Goal: Task Accomplishment & Management: Manage account settings

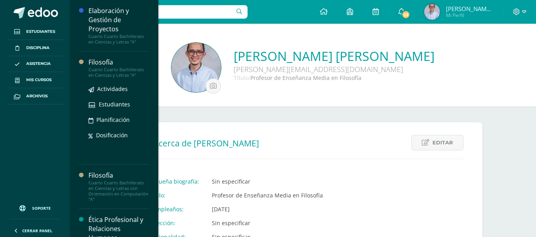
click at [113, 64] on div "Filosofía" at bounding box center [118, 62] width 60 height 9
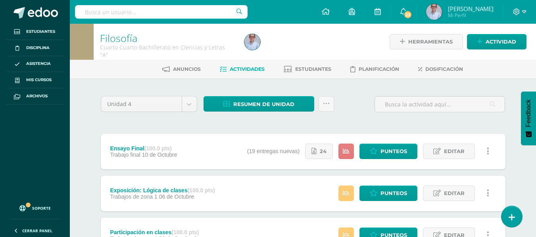
click at [345, 152] on icon at bounding box center [346, 151] width 7 height 7
click at [385, 150] on span "Punteos" at bounding box center [393, 151] width 27 height 15
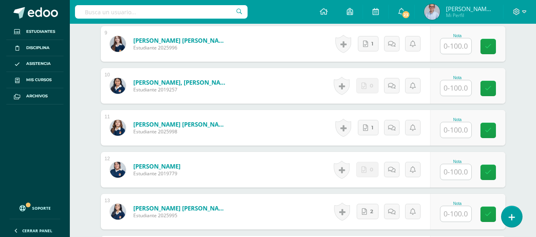
scroll to position [664, 0]
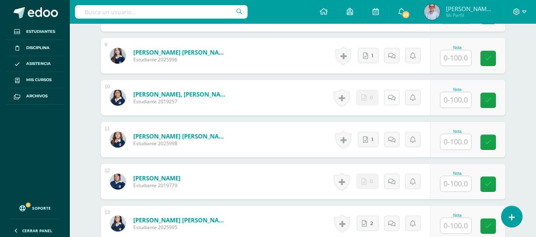
click at [396, 91] on link at bounding box center [391, 97] width 15 height 15
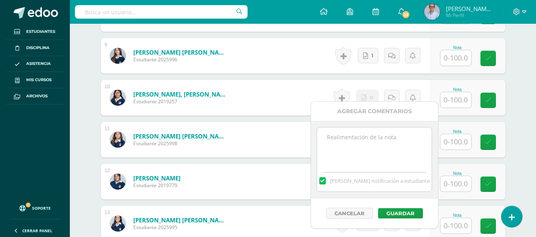
click at [351, 141] on textarea at bounding box center [374, 148] width 115 height 40
drag, startPoint x: 355, startPoint y: 163, endPoint x: 324, endPoint y: 128, distance: 46.0
click at [324, 128] on textarea "Trabajo final de unidad no entregado. El trabajo equivale al 30% de la unidad." at bounding box center [374, 148] width 115 height 40
type textarea "Trabajo final de unidad no entregado. El trabajo equivale al 30% de la unidad."
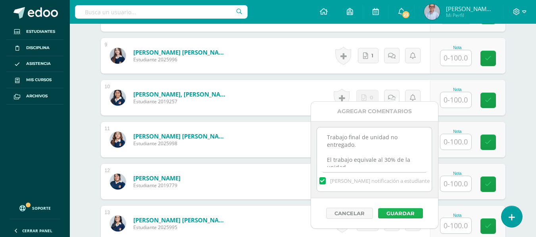
click at [399, 212] on button "Guardar" at bounding box center [400, 214] width 45 height 10
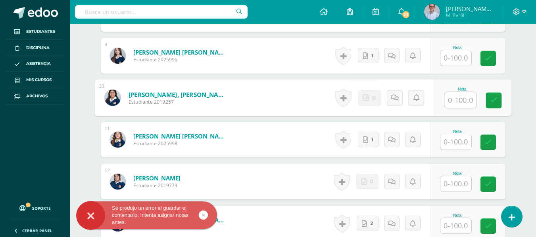
click at [469, 94] on input "text" at bounding box center [460, 100] width 32 height 16
type input "0"
click at [492, 97] on icon at bounding box center [493, 100] width 7 height 7
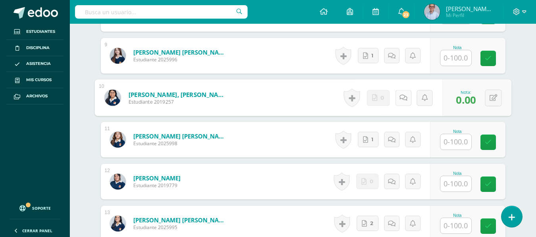
click at [400, 94] on icon at bounding box center [403, 97] width 8 height 7
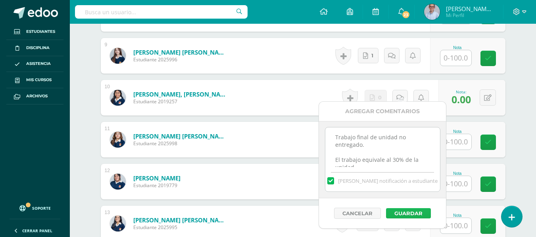
click at [408, 212] on button "Guardar" at bounding box center [408, 214] width 45 height 10
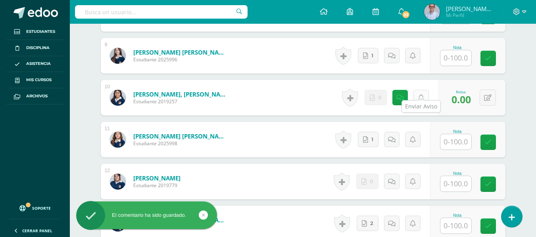
click at [420, 95] on icon at bounding box center [421, 98] width 6 height 7
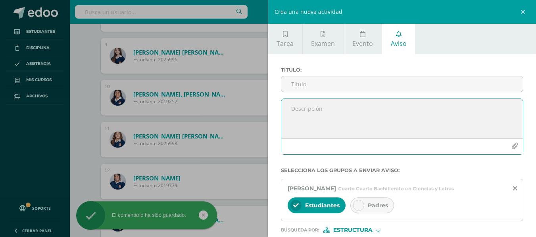
click at [368, 115] on textarea at bounding box center [402, 119] width 242 height 40
paste textarea "Trabajo final de unidad no entregado. El trabajo equivale al 30% de la unidad."
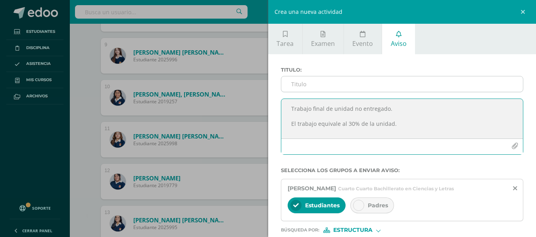
type textarea "Trabajo final de unidad no entregado. El trabajo equivale al 30% de la unidad."
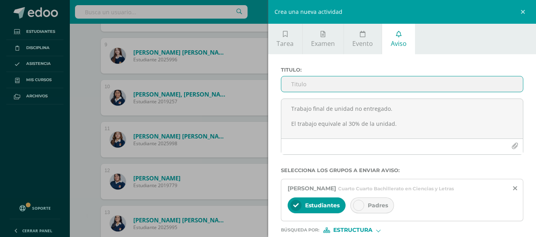
click at [313, 86] on input "Titulo :" at bounding box center [402, 84] width 242 height 15
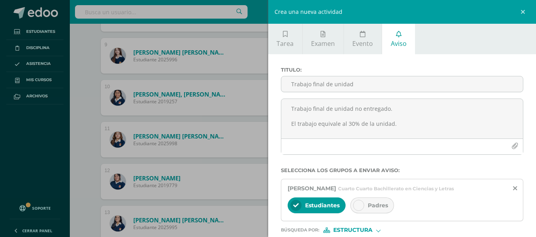
click at [359, 207] on icon at bounding box center [359, 206] width 6 height 6
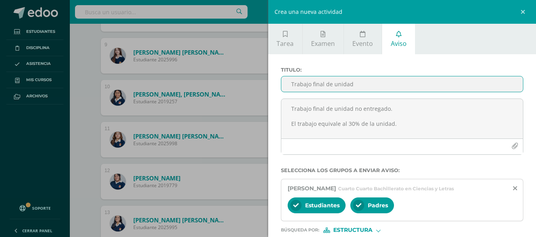
click at [366, 84] on input "Trabajo final de unidad" at bounding box center [402, 84] width 242 height 15
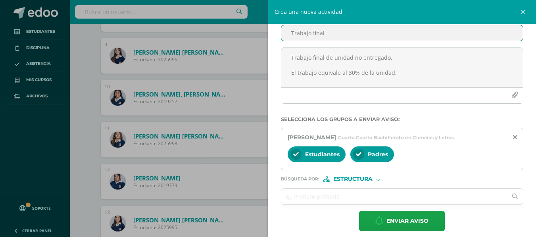
scroll to position [52, 0]
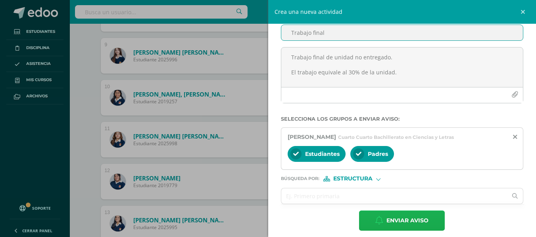
type input "Trabajo final"
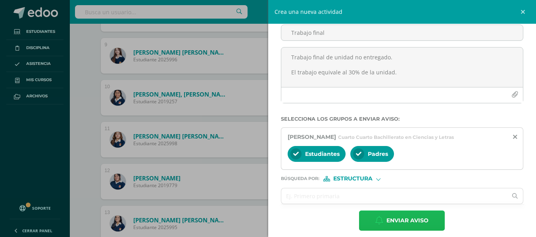
click at [416, 219] on span "Enviar aviso" at bounding box center [407, 220] width 42 height 19
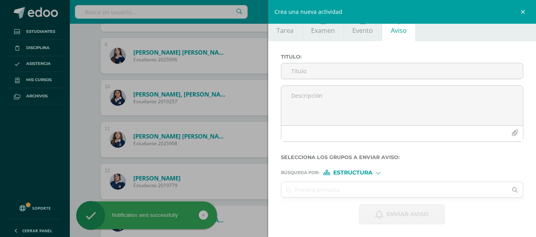
scroll to position [13, 0]
click at [521, 8] on link at bounding box center [524, 12] width 24 height 24
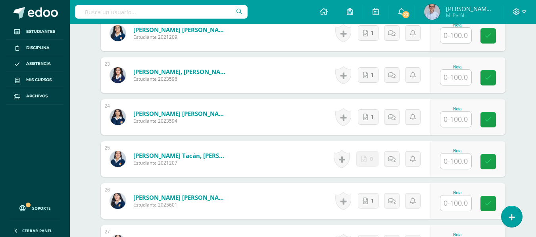
scroll to position [1236, 0]
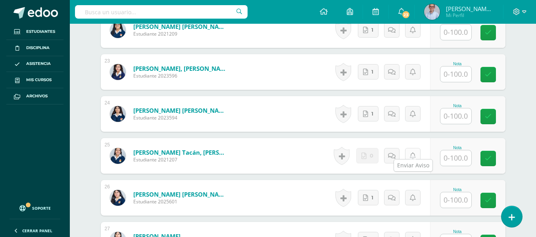
click at [409, 151] on link at bounding box center [412, 155] width 15 height 15
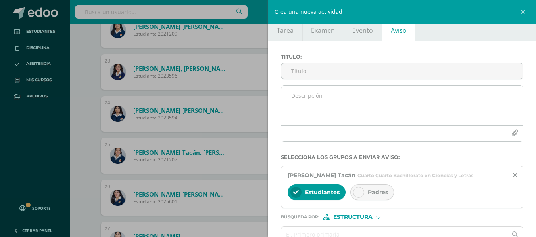
click at [342, 110] on textarea at bounding box center [402, 106] width 242 height 40
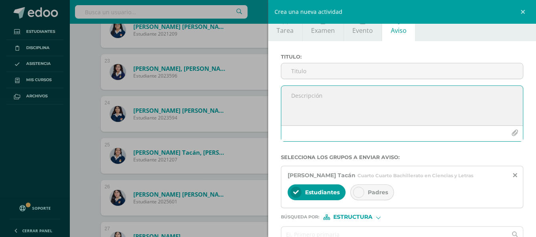
paste textarea "Trabajo final de unidad no entregado. El trabajo equivale al 30% de la unidad."
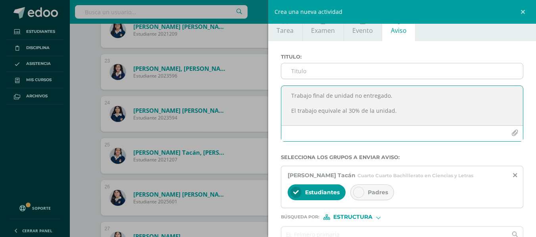
type textarea "Trabajo final de unidad no entregado. El trabajo equivale al 30% de la unidad."
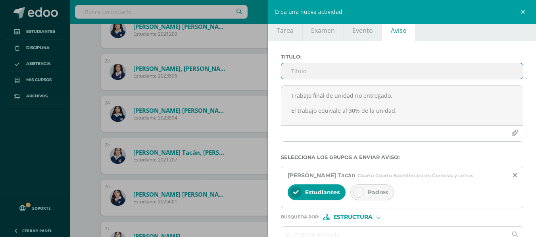
click at [296, 72] on input "Titulo :" at bounding box center [402, 70] width 242 height 15
type input "Trabajo final de Unidad"
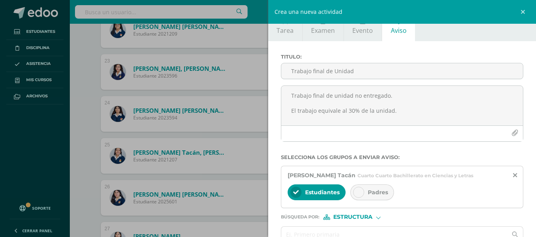
click at [359, 191] on icon at bounding box center [359, 193] width 6 height 6
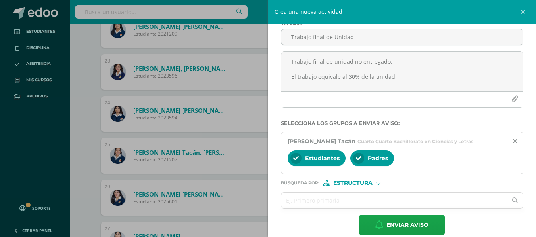
scroll to position [58, 0]
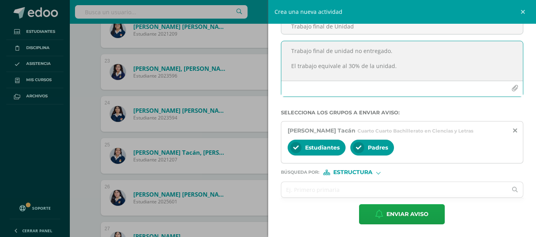
click at [338, 63] on textarea "Trabajo final de unidad no entregado. El trabajo equivale al 30% de la unidad." at bounding box center [402, 61] width 242 height 40
click at [344, 67] on textarea "Trabajo final de unidad no entregado. El trabajo equivalía al 30% de la unidad." at bounding box center [402, 61] width 242 height 40
click at [396, 65] on textarea "Trabajo final de unidad no entregado. El trabajo equivalía el 30% de la unidad." at bounding box center [402, 61] width 242 height 40
type textarea "Trabajo final de unidad no entregado. El trabajo equivalía el 30% de la unidad."
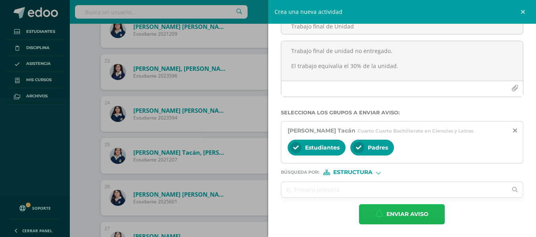
click at [396, 212] on span "Enviar aviso" at bounding box center [407, 214] width 42 height 19
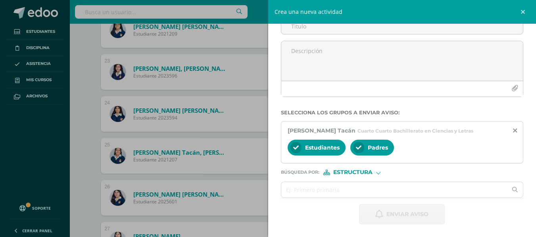
scroll to position [13, 0]
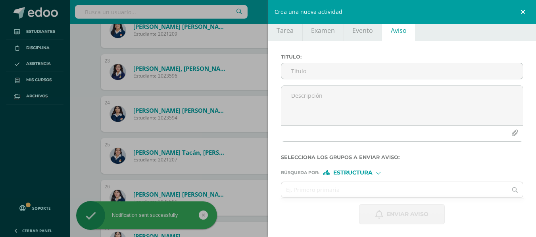
click at [521, 12] on link at bounding box center [524, 12] width 24 height 24
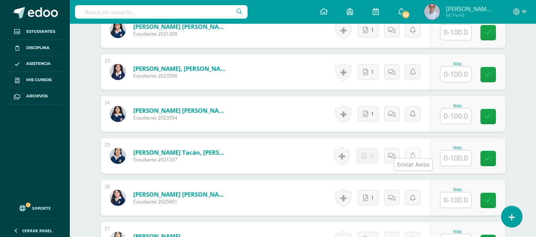
click at [414, 153] on icon at bounding box center [413, 156] width 6 height 7
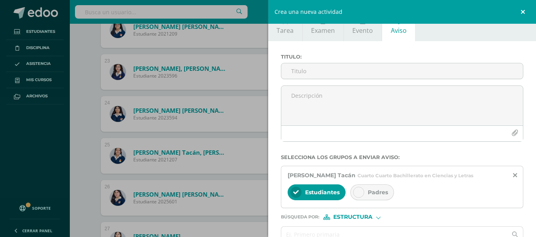
click at [520, 12] on link at bounding box center [524, 12] width 24 height 24
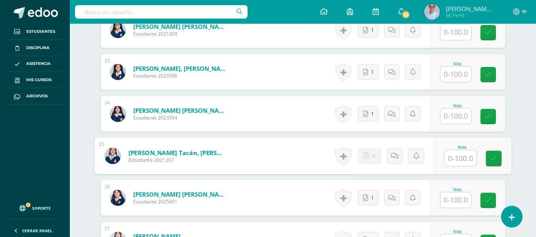
click at [454, 153] on input "text" at bounding box center [460, 159] width 32 height 16
type input "0"
click at [398, 153] on icon at bounding box center [394, 156] width 8 height 7
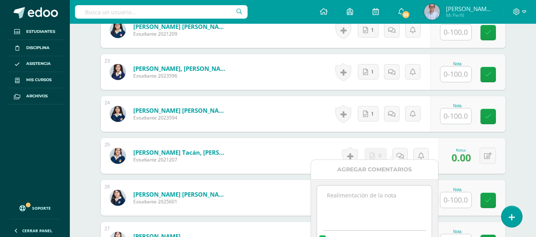
click at [363, 199] on textarea at bounding box center [374, 206] width 115 height 40
paste textarea "Trabajo final de unidad no entregado. El trabajo equivale al 30% de la unidad."
type textarea "Trabajo final de unidad no entregado. El trabajo equivale al 30% de la unidad."
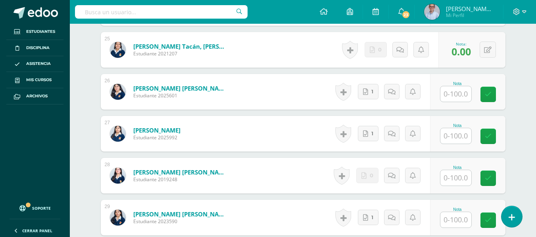
scroll to position [1345, 0]
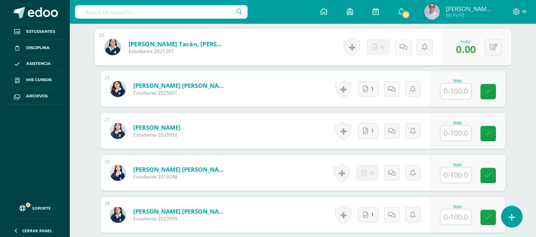
click at [400, 44] on icon at bounding box center [403, 47] width 8 height 7
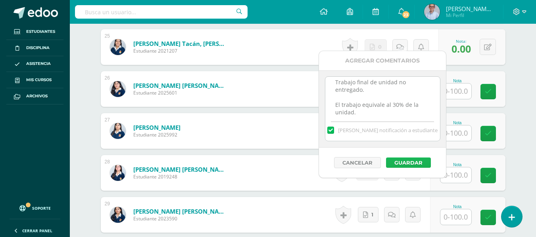
click at [402, 162] on button "Guardar" at bounding box center [408, 163] width 45 height 10
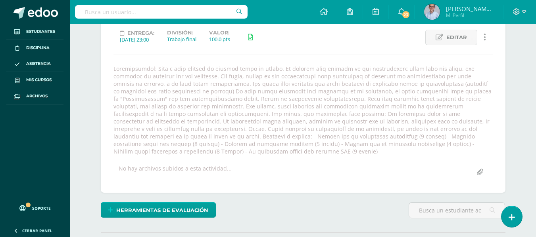
scroll to position [107, 0]
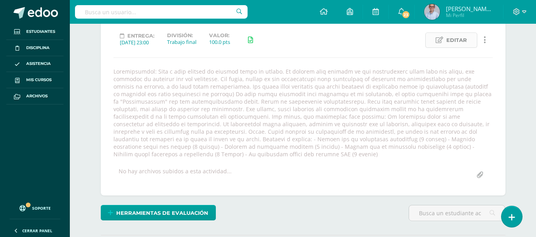
click at [453, 46] on span "Editar" at bounding box center [456, 40] width 21 height 15
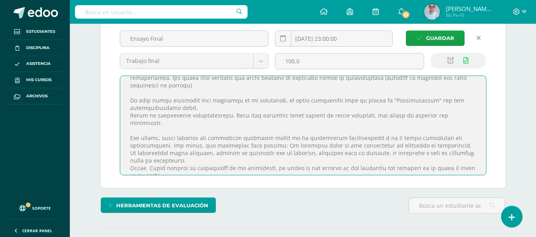
scroll to position [139, 0]
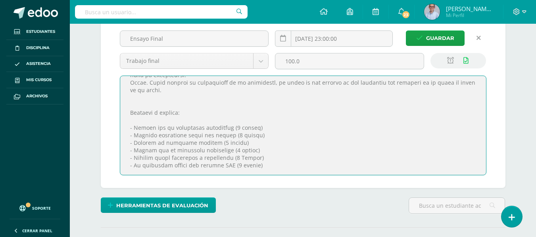
drag, startPoint x: 129, startPoint y: 114, endPoint x: 274, endPoint y: 170, distance: 155.4
click at [274, 170] on textarea at bounding box center [303, 125] width 366 height 99
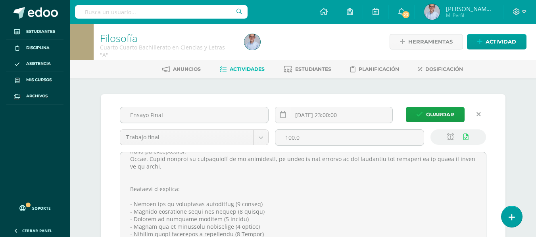
click at [237, 66] on span "Actividades" at bounding box center [247, 69] width 35 height 6
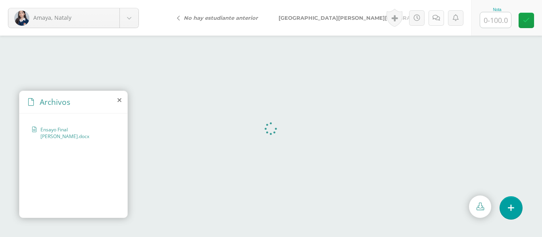
click at [440, 18] on link at bounding box center [435, 17] width 15 height 15
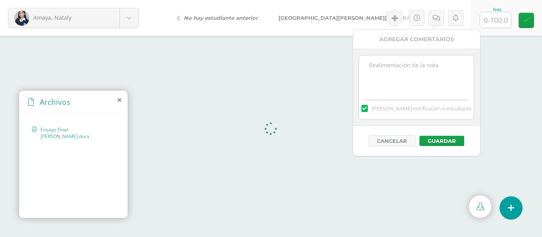
click at [384, 69] on textarea at bounding box center [416, 76] width 115 height 40
paste textarea "El documento no presenta la estructura solicitada Introducción - Justificación …"
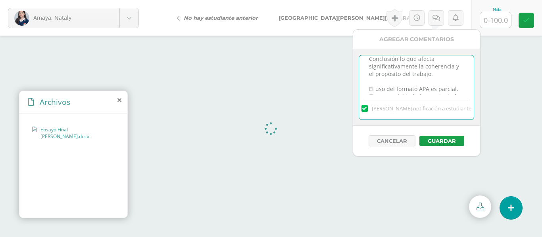
scroll to position [31, 0]
type textarea "El documento no presenta la estructura solicitada Introducción - Justificación …"
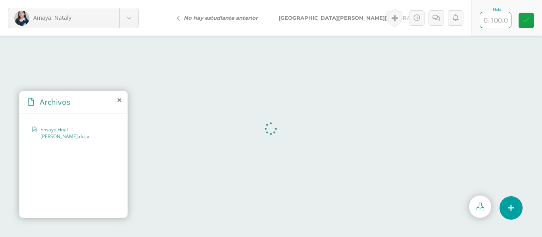
click at [500, 19] on input "text" at bounding box center [495, 19] width 31 height 15
type input "78"
click at [529, 22] on link at bounding box center [525, 20] width 15 height 15
click at [439, 21] on icon at bounding box center [439, 18] width 8 height 7
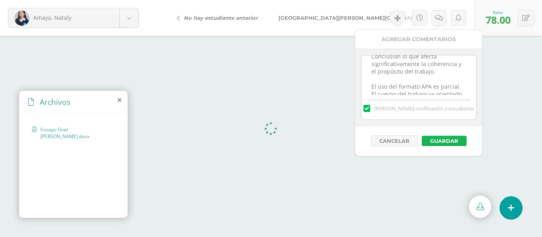
click at [444, 141] on button "Guardar" at bounding box center [443, 141] width 45 height 10
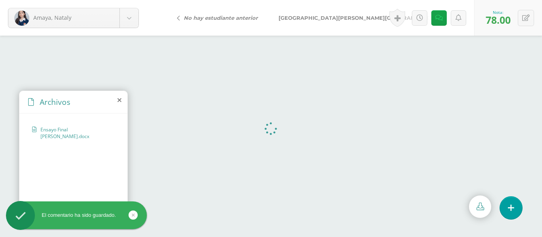
click at [299, 15] on span "Asturias, Kelsie" at bounding box center [361, 18] width 166 height 6
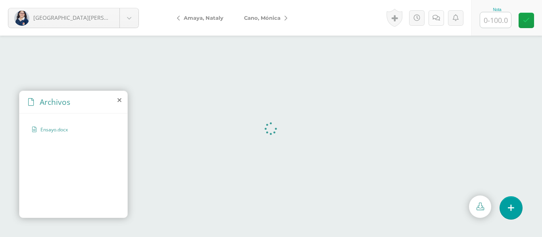
click at [437, 18] on icon at bounding box center [436, 18] width 8 height 7
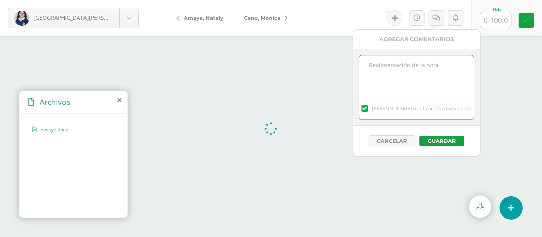
click at [387, 62] on textarea at bounding box center [416, 76] width 115 height 40
paste textarea "El documento no presenta la estructura solicitada Introducción - Justificación …"
drag, startPoint x: 443, startPoint y: 90, endPoint x: 370, endPoint y: 81, distance: 74.2
click at [370, 81] on textarea "Buen trabajo. El documento no presenta la estructura solicitada Introducción - …" at bounding box center [416, 76] width 115 height 40
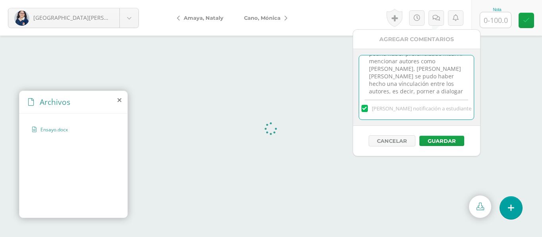
scroll to position [42, 0]
click at [395, 83] on textarea "Buen trabajo. Hay un intento de análisis pero se podría haber profundizado más.…" at bounding box center [416, 76] width 115 height 40
click at [382, 76] on textarea "Buen trabajo. Hay un intento de análisis pero se podría haber profundizado más.…" at bounding box center [416, 76] width 115 height 40
click at [440, 89] on textarea "Buen trabajo. Hay un intento de análisis pero se podría haber profundizado más.…" at bounding box center [416, 76] width 115 height 40
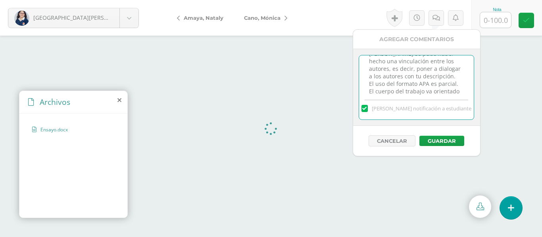
click at [443, 80] on textarea "Buen trabajo. Hay un intento de análisis pero se podría haber profundizado más.…" at bounding box center [416, 76] width 115 height 40
click at [442, 78] on textarea "Buen trabajo. Hay un intento de análisis pero se podría haber profundizado más.…" at bounding box center [416, 76] width 115 height 40
drag, startPoint x: 445, startPoint y: 69, endPoint x: 422, endPoint y: 69, distance: 23.4
click at [422, 69] on textarea "Buen trabajo. Hay un intento de análisis pero se podría haber profundizado más.…" at bounding box center [416, 76] width 115 height 40
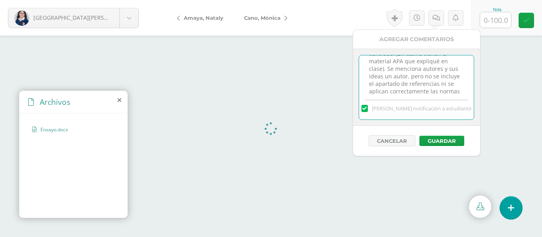
click at [410, 76] on textarea "Buen trabajo. Hay un intento de análisis pero se podría haber profundizado más.…" at bounding box center [416, 76] width 115 height 40
drag, startPoint x: 399, startPoint y: 75, endPoint x: 405, endPoint y: 76, distance: 6.0
click at [405, 76] on textarea "Buen trabajo. Hay un intento de análisis pero se podría haber profundizado más.…" at bounding box center [416, 76] width 115 height 40
click at [415, 74] on textarea "Buen trabajo. Hay un intento de análisis pero se podría haber profundizado más.…" at bounding box center [416, 76] width 115 height 40
drag, startPoint x: 414, startPoint y: 75, endPoint x: 393, endPoint y: 85, distance: 23.2
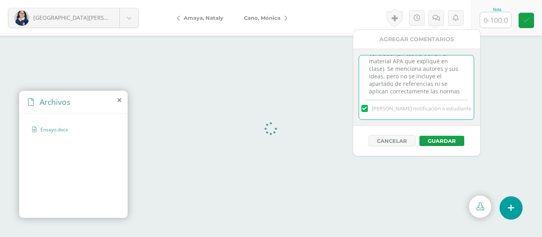
click at [393, 85] on textarea "Buen trabajo. Hay un intento de análisis pero se podría haber profundizado más.…" at bounding box center [416, 76] width 115 height 40
drag, startPoint x: 432, startPoint y: 91, endPoint x: 405, endPoint y: 75, distance: 31.6
click at [405, 75] on textarea "Buen trabajo. Hay un intento de análisis pero se podría haber profundizado más.…" at bounding box center [416, 76] width 115 height 40
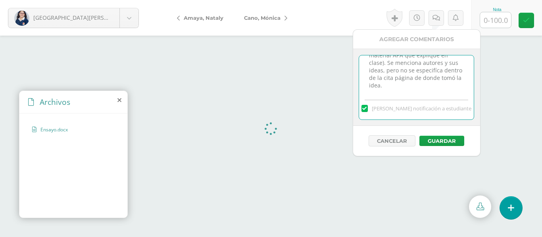
click at [429, 70] on textarea "Buen trabajo. Hay un intento de análisis pero se podría haber profundizado más.…" at bounding box center [416, 76] width 115 height 40
click at [402, 94] on textarea "Buen trabajo. Hay un intento de análisis pero se podría haber profundizado más.…" at bounding box center [416, 76] width 115 height 40
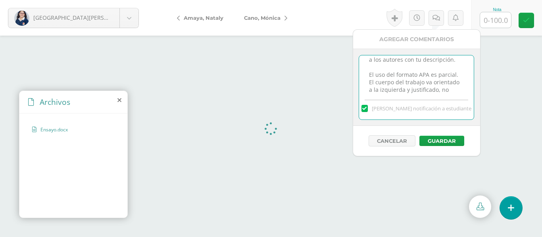
scroll to position [66, 0]
click at [448, 71] on textarea "Buen trabajo. Hay un intento de análisis pero se podría haber profundizado más.…" at bounding box center [416, 76] width 115 height 40
click at [455, 76] on textarea "Buen trabajo. Hay un intento de análisis pero se podría haber profundizado más.…" at bounding box center [416, 76] width 115 height 40
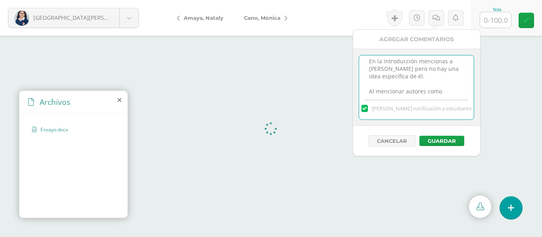
type textarea "Buen trabajo. Hay un intento de análisis pero se podría haber profundizado más.…"
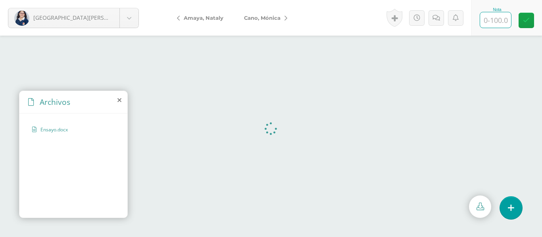
click at [505, 22] on input "text" at bounding box center [495, 19] width 31 height 15
type input "86"
click at [440, 18] on link at bounding box center [435, 17] width 15 height 15
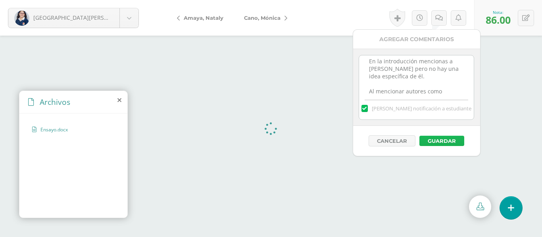
click at [442, 141] on button "Guardar" at bounding box center [441, 141] width 45 height 10
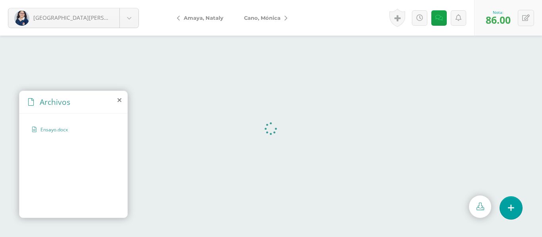
click at [270, 17] on span "Cano, Mónica" at bounding box center [262, 18] width 36 height 6
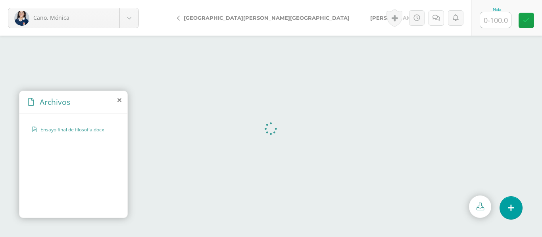
click at [439, 21] on icon at bounding box center [436, 18] width 8 height 7
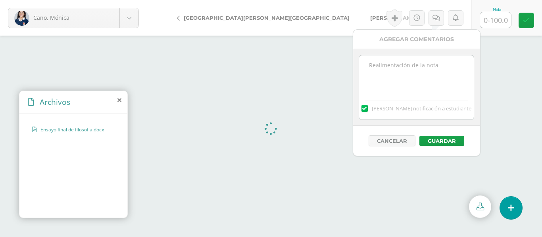
click at [388, 66] on textarea at bounding box center [416, 76] width 115 height 40
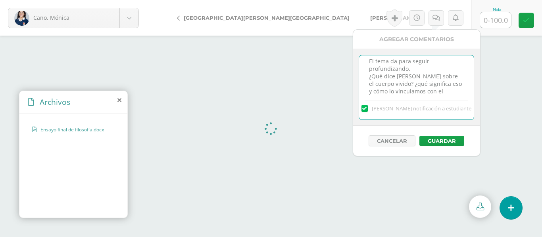
scroll to position [27, 0]
click at [399, 83] on textarea "Buen trabajo. El tema da para seguir profundizando. ¿Qué dice Merleau sobre el …" at bounding box center [416, 76] width 115 height 40
click at [412, 75] on textarea "Buen trabajo. El tema da para seguir profundizando. ¿Qué dice Merleau sobre el …" at bounding box center [416, 76] width 115 height 40
click at [398, 90] on textarea "Buen trabajo. El tema da para seguir profundizando. ¿Qué dice Merleau sobre el …" at bounding box center [416, 76] width 115 height 40
type textarea "Buen trabajo. El tema da para seguir profundizando. ¿Qué dice Merleau sobre el …"
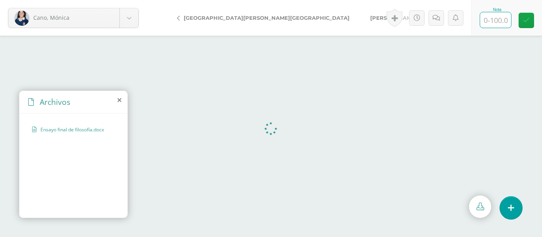
click at [502, 22] on input "text" at bounding box center [495, 19] width 31 height 15
type input "95"
click at [435, 23] on link at bounding box center [435, 17] width 15 height 15
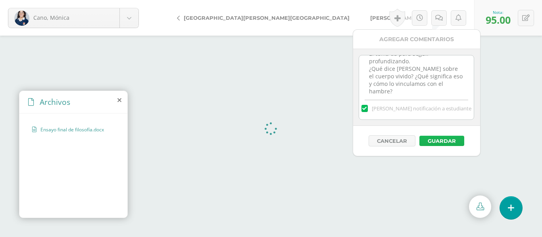
click at [435, 142] on button "Guardar" at bounding box center [441, 141] width 45 height 10
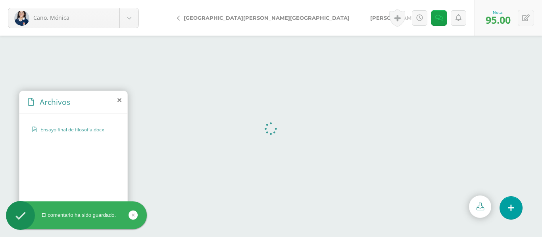
click at [370, 19] on span "[PERSON_NAME]" at bounding box center [393, 18] width 47 height 6
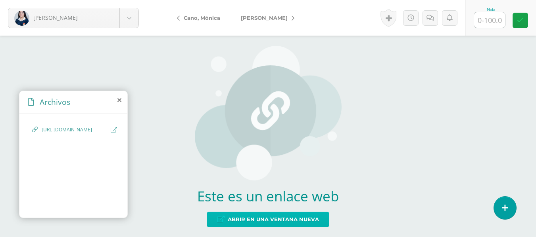
click at [256, 212] on link "Abrir en una ventana nueva" at bounding box center [268, 219] width 123 height 15
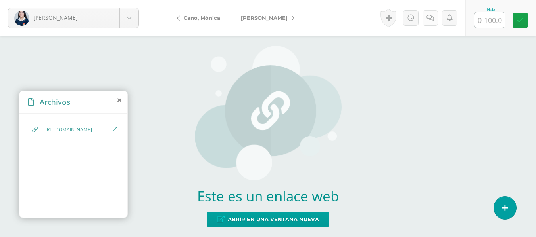
click at [433, 17] on icon at bounding box center [430, 18] width 8 height 7
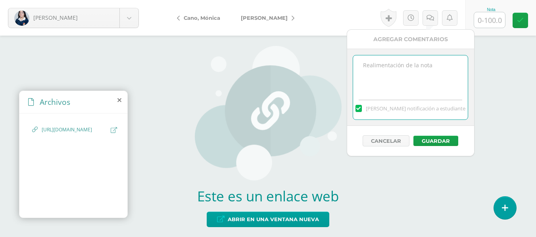
click at [383, 68] on textarea at bounding box center [410, 76] width 115 height 40
paste textarea "El documento no presenta la estructura solicitada Introducción - Justificación …"
type textarea "El documento no presenta la estructura solicitada Introducción - Justificación …"
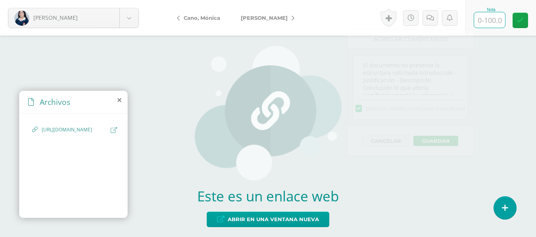
click at [493, 22] on input "text" at bounding box center [489, 19] width 31 height 15
type input "80"
click at [429, 22] on link at bounding box center [429, 17] width 15 height 15
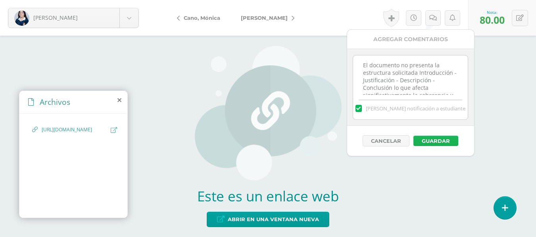
click at [435, 141] on button "Guardar" at bounding box center [435, 141] width 45 height 10
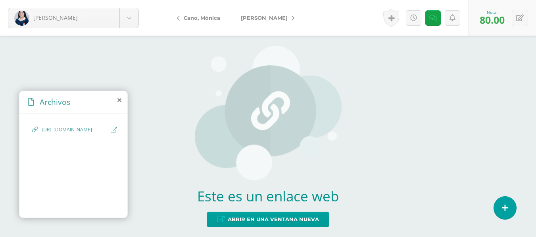
click at [265, 18] on span "[PERSON_NAME]" at bounding box center [264, 18] width 47 height 6
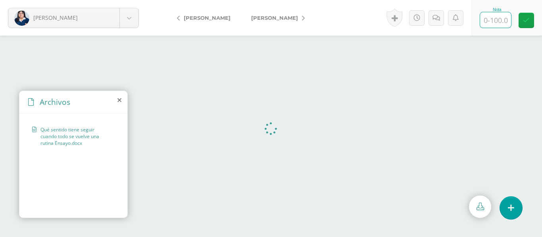
click at [490, 23] on input "text" at bounding box center [495, 19] width 31 height 15
type input "88"
click at [518, 22] on link at bounding box center [525, 20] width 15 height 15
click at [271, 24] on link "[PERSON_NAME]" at bounding box center [276, 17] width 70 height 19
click at [435, 20] on icon at bounding box center [436, 18] width 8 height 7
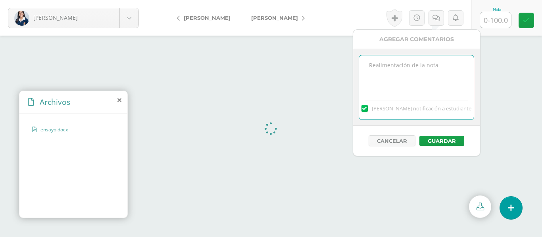
click at [386, 65] on textarea at bounding box center [416, 76] width 115 height 40
type textarea "¿"
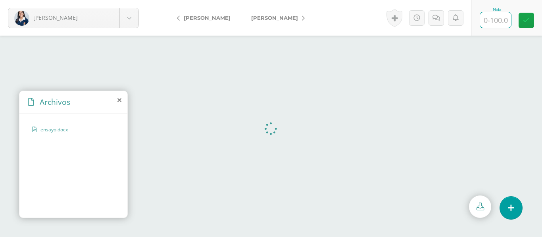
click at [502, 19] on input "text" at bounding box center [495, 19] width 31 height 15
type input "90"
click at [526, 24] on link at bounding box center [525, 20] width 15 height 15
click at [262, 16] on span "[PERSON_NAME]" at bounding box center [274, 18] width 47 height 6
click at [494, 15] on input "text" at bounding box center [495, 19] width 31 height 15
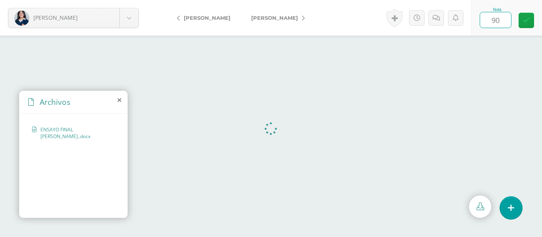
type input "90"
click at [535, 20] on div "Nota 90" at bounding box center [506, 18] width 71 height 36
click at [251, 19] on span "[PERSON_NAME]" at bounding box center [274, 18] width 47 height 6
click at [203, 19] on span "[PERSON_NAME]" at bounding box center [207, 18] width 47 height 6
click at [416, 20] on icon at bounding box center [418, 18] width 8 height 7
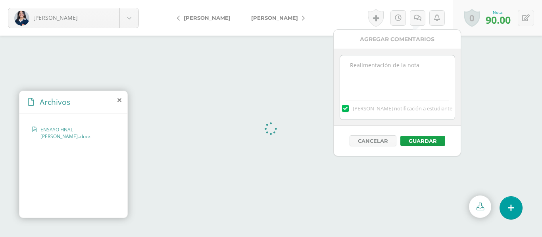
click at [378, 63] on textarea at bounding box center [397, 76] width 115 height 40
paste textarea "El uso del formato APA es parcial. El cuerpo del trabajo va orientado a la izqu…"
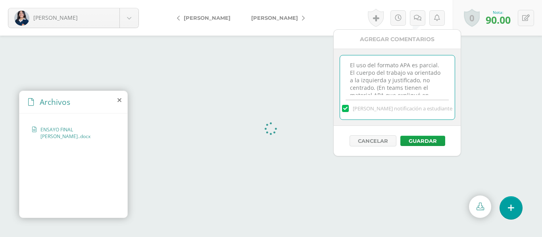
click at [347, 65] on textarea "El uso del formato APA es parcial. El cuerpo del trabajo va orientado a la izqu…" at bounding box center [397, 76] width 115 height 40
drag, startPoint x: 351, startPoint y: 72, endPoint x: 376, endPoint y: 72, distance: 25.0
click at [376, 72] on textarea "Buen trabajo. El uso del formato APA es parcial. El cuerpo del trabajo va orien…" at bounding box center [397, 76] width 115 height 40
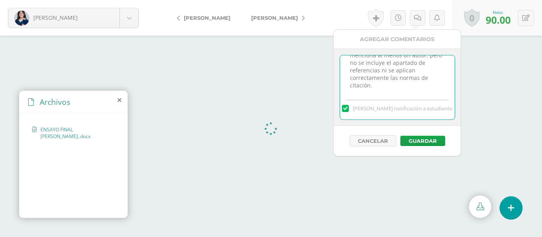
drag, startPoint x: 409, startPoint y: 69, endPoint x: 385, endPoint y: 73, distance: 23.7
click at [385, 73] on textarea "Buen trabajo. El uso del formato APA es parcial. (En teams tienen el material A…" at bounding box center [397, 76] width 115 height 40
click at [410, 85] on textarea "Buen trabajo. El uso del formato APA es parcial. (En teams tienen el material A…" at bounding box center [397, 76] width 115 height 40
type textarea "Buen trabajo. El uso del formato APA es parcial. (En teams tienen el material A…"
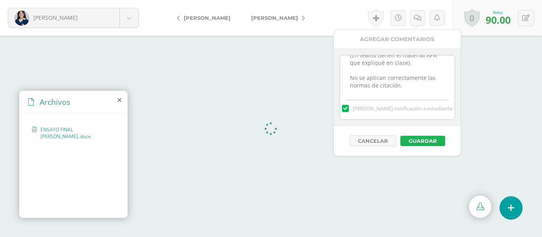
click at [418, 145] on button "Guardar" at bounding box center [422, 141] width 45 height 10
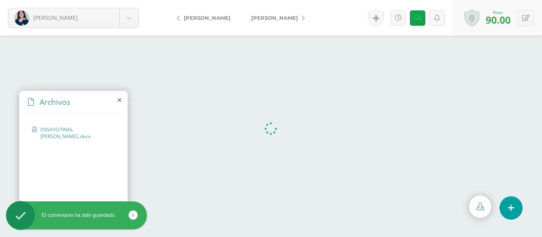
click at [251, 20] on span "[PERSON_NAME]" at bounding box center [274, 18] width 47 height 6
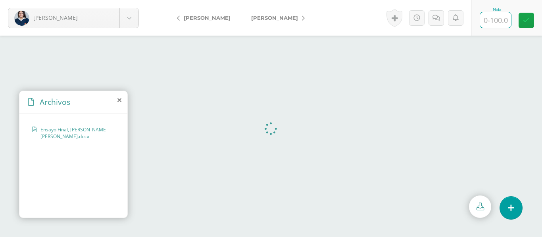
click at [496, 18] on input "text" at bounding box center [495, 19] width 31 height 15
type input "85"
click at [528, 25] on link at bounding box center [525, 20] width 15 height 15
click at [268, 15] on span "[PERSON_NAME]" at bounding box center [274, 18] width 47 height 6
click at [496, 19] on input "text" at bounding box center [495, 19] width 31 height 15
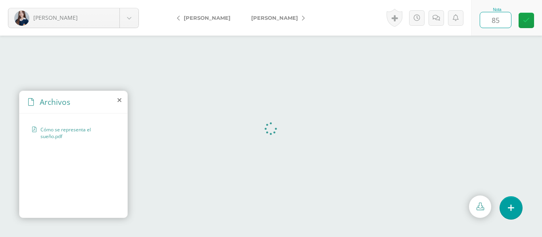
type input "85"
click at [251, 20] on span "[PERSON_NAME]" at bounding box center [274, 18] width 47 height 6
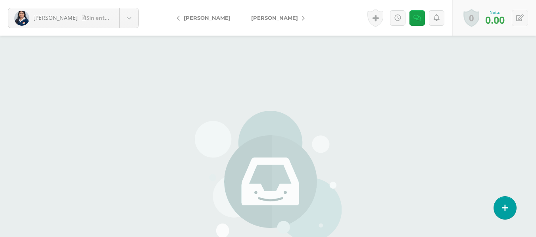
click at [271, 18] on span "[PERSON_NAME]" at bounding box center [274, 18] width 47 height 6
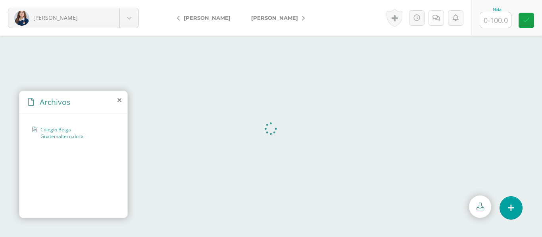
click at [441, 19] on link at bounding box center [435, 17] width 15 height 15
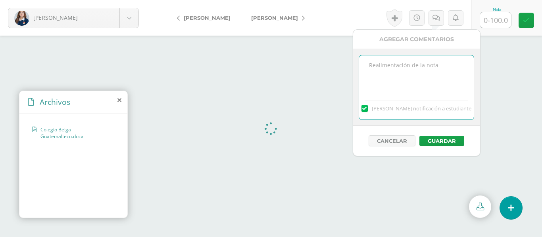
click at [369, 77] on textarea at bounding box center [416, 76] width 115 height 40
paste textarea "l documento no presenta la estructura solicitada Introducción - Justificación -…"
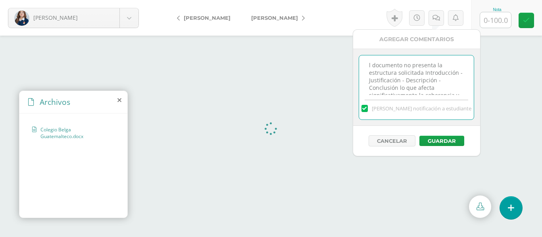
scroll to position [79, 0]
type textarea "l documento no presenta la estructura solicitada Introducción - Justificación -…"
click at [500, 25] on input "text" at bounding box center [495, 19] width 31 height 15
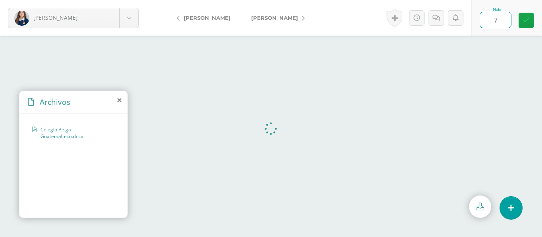
type input "70"
click at [523, 25] on link at bounding box center [525, 20] width 15 height 15
click at [264, 16] on span "[PERSON_NAME]" at bounding box center [274, 18] width 47 height 6
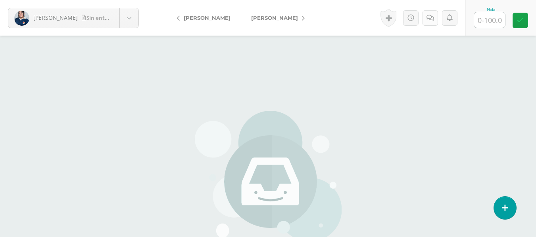
click at [430, 24] on link at bounding box center [429, 17] width 15 height 15
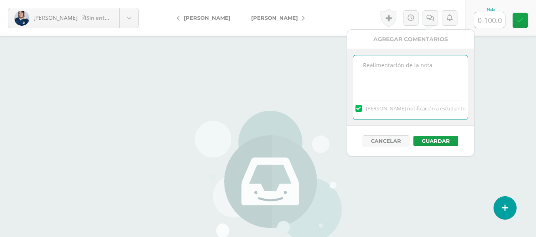
click at [381, 69] on textarea at bounding box center [410, 76] width 115 height 40
type textarea "Trabajo entregado fuera de tiempo: Excusa presentada: "Olvidó subir su trabajo""
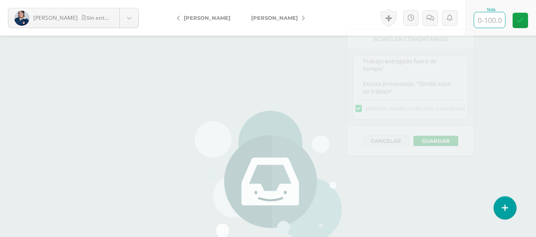
click at [493, 26] on input "text" at bounding box center [489, 19] width 31 height 15
type input "78"
click at [428, 24] on link at bounding box center [429, 17] width 15 height 15
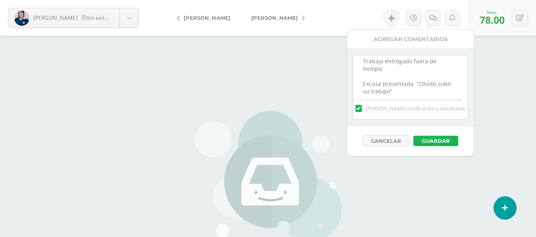
click at [442, 146] on button "Guardar" at bounding box center [435, 141] width 45 height 10
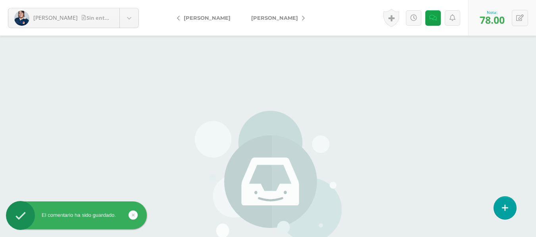
click at [264, 17] on span "[PERSON_NAME]" at bounding box center [274, 18] width 47 height 6
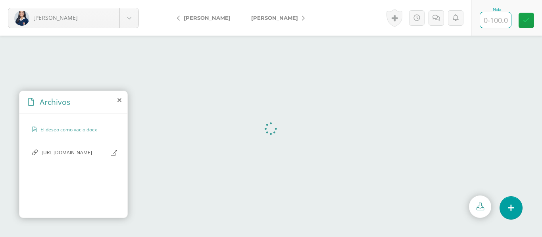
click at [495, 22] on input "text" at bounding box center [495, 19] width 31 height 15
type input "95"
click at [433, 23] on link at bounding box center [435, 17] width 15 height 15
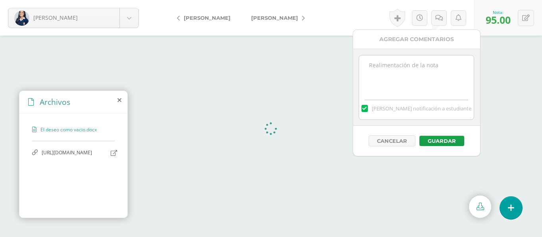
click at [398, 67] on textarea at bounding box center [416, 76] width 115 height 40
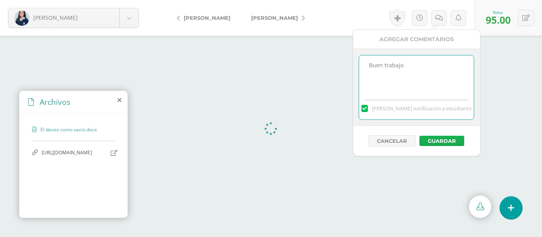
type textarea "Buen trabajo"
click at [446, 142] on button "Guardar" at bounding box center [441, 141] width 45 height 10
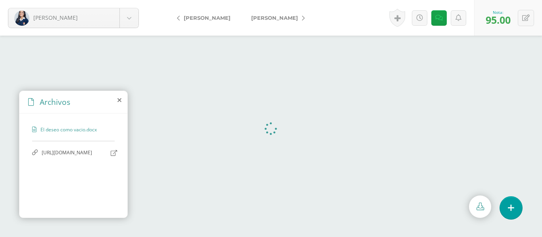
click at [262, 19] on span "[PERSON_NAME]" at bounding box center [274, 18] width 47 height 6
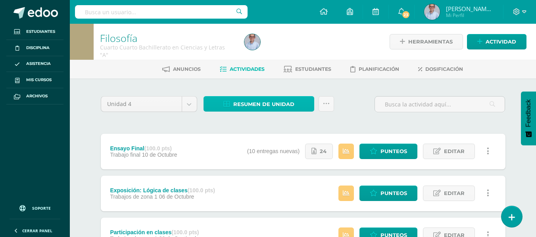
click at [253, 107] on span "Resumen de unidad" at bounding box center [263, 104] width 61 height 15
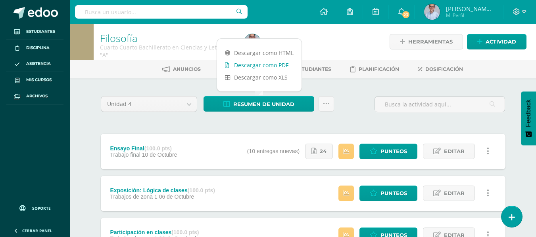
click at [245, 65] on link "Descargar como PDF" at bounding box center [259, 65] width 84 height 12
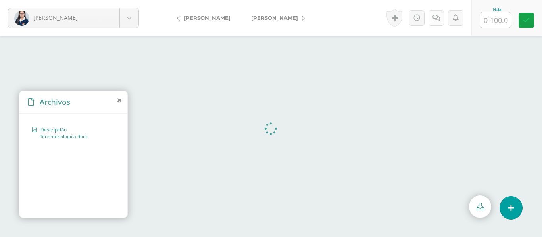
click at [439, 17] on icon at bounding box center [436, 18] width 8 height 7
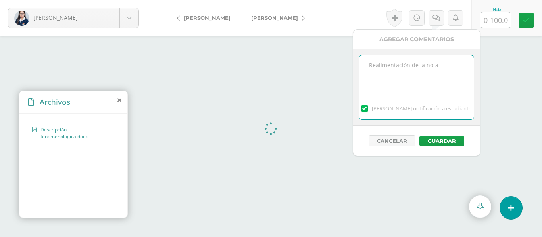
click at [395, 67] on textarea at bounding box center [416, 76] width 115 height 40
paste textarea "l uso del formato APA es parcial. (En teams tienen el material APA que expliqué…"
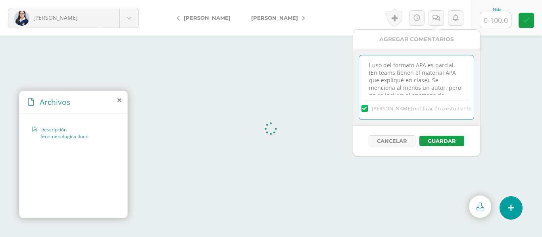
scroll to position [27, 0]
type textarea "l uso del formato APA es parcial. (En teams tienen el material APA que expliqué…"
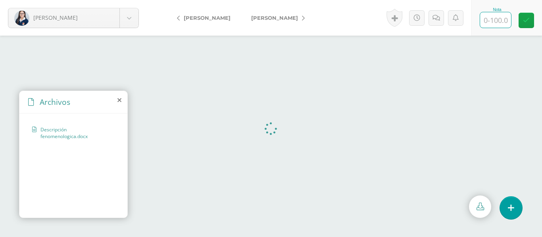
click at [499, 21] on input "text" at bounding box center [495, 19] width 31 height 15
type input "90"
click at [532, 20] on link at bounding box center [525, 20] width 15 height 15
click at [262, 16] on span "[PERSON_NAME]" at bounding box center [274, 18] width 47 height 6
click at [494, 22] on input "text" at bounding box center [495, 19] width 31 height 15
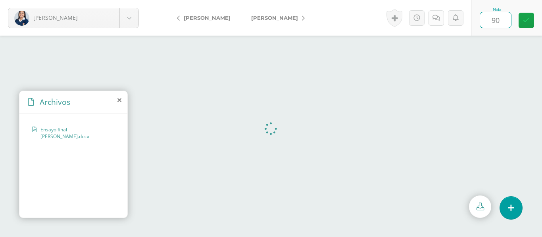
type input "90"
click at [440, 17] on link at bounding box center [435, 17] width 15 height 15
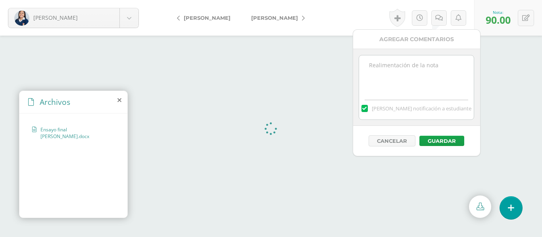
click at [383, 69] on textarea at bounding box center [416, 76] width 115 height 40
paste textarea "l uso del formato APA es parcial. (En teams tienen el material APA que expliqué…"
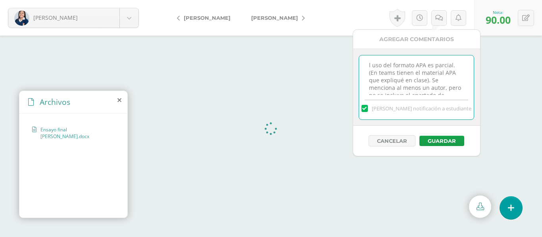
scroll to position [27, 0]
click at [376, 59] on textarea "l uso del formato APA es parcial. (En teams tienen el material APA que expliqué…" at bounding box center [416, 76] width 115 height 40
type textarea "Se pudo haber profundizado más . El uso del formato APA es parcial. (En teams t…"
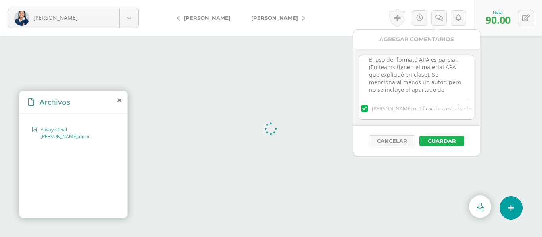
click at [441, 143] on button "Guardar" at bounding box center [441, 141] width 45 height 10
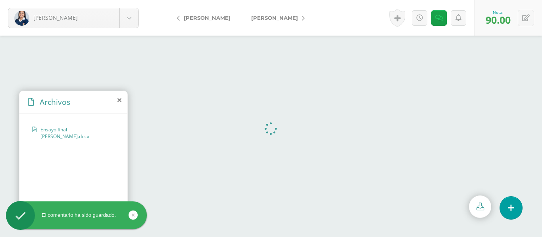
click at [272, 15] on span "[PERSON_NAME]" at bounding box center [274, 18] width 47 height 6
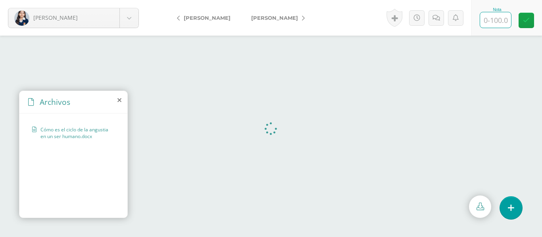
click at [490, 23] on input "text" at bounding box center [495, 19] width 31 height 15
type input "B"
type input "98"
click at [436, 18] on icon at bounding box center [436, 18] width 8 height 7
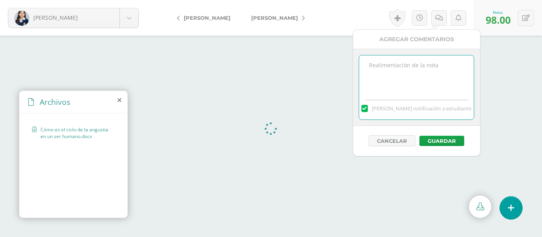
click at [382, 75] on textarea at bounding box center [416, 76] width 115 height 40
paste textarea "l uso del formato APA es parcial. (En teams tienen el material APA que expliqué…"
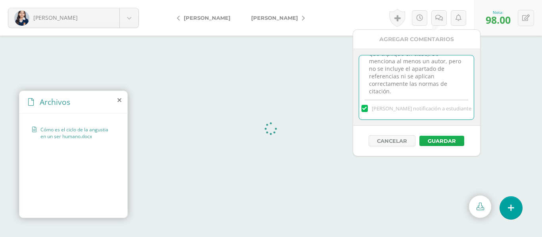
type textarea "Buen trabajo. l uso del formato APA es parcial. (En teams tienen el material AP…"
click at [449, 141] on button "Guardar" at bounding box center [441, 141] width 45 height 10
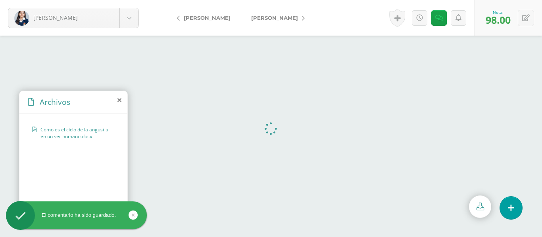
click at [260, 14] on link "[PERSON_NAME]" at bounding box center [276, 17] width 70 height 19
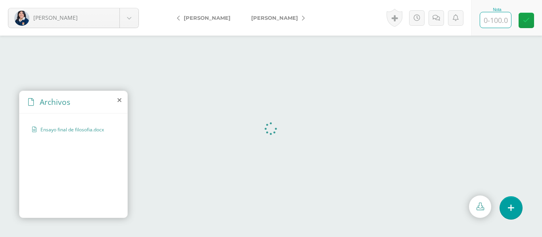
click at [504, 23] on input "text" at bounding box center [495, 19] width 31 height 15
type input "88"
click at [523, 26] on link at bounding box center [525, 20] width 15 height 15
click at [268, 18] on span "[PERSON_NAME]" at bounding box center [274, 18] width 47 height 6
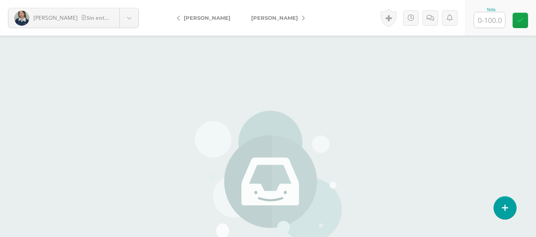
click at [274, 19] on span "[PERSON_NAME]" at bounding box center [274, 18] width 47 height 6
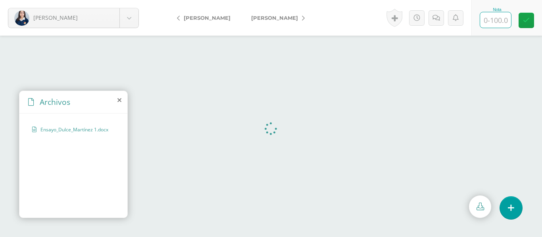
click at [498, 23] on input "text" at bounding box center [495, 19] width 31 height 15
type input "80"
click at [271, 17] on span "[PERSON_NAME]" at bounding box center [274, 18] width 47 height 6
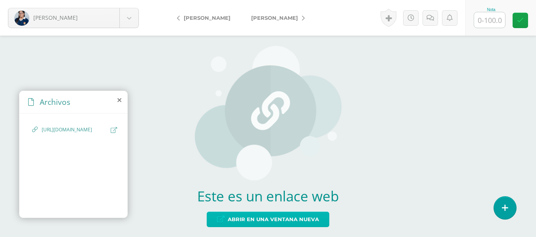
click at [250, 219] on span "Abrir en una ventana nueva" at bounding box center [273, 220] width 91 height 15
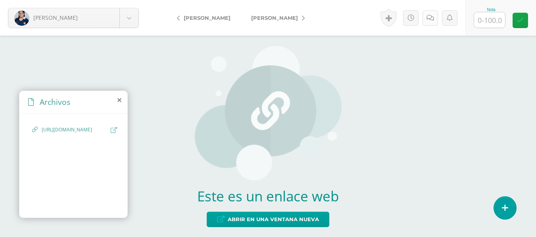
click at [430, 18] on icon at bounding box center [430, 18] width 8 height 7
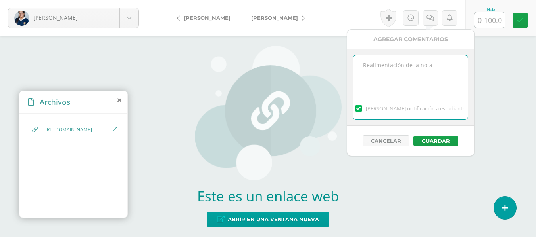
click at [382, 65] on textarea at bounding box center [410, 76] width 115 height 40
type textarea "¿Y la descripción y justificación? Buen trabajo de análisis, pero no cumple con…"
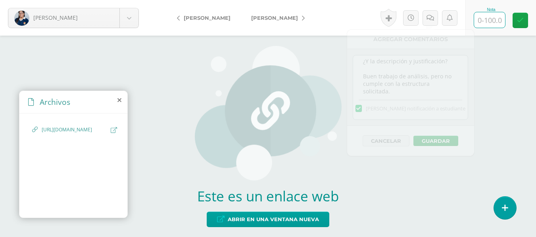
click at [492, 19] on input "text" at bounding box center [489, 19] width 31 height 15
type input "80"
click at [429, 32] on div "Historial de actividad Valentina Peralta ha subido 54079a96-3506-42c9-abcd-2929…" at bounding box center [421, 18] width 88 height 36
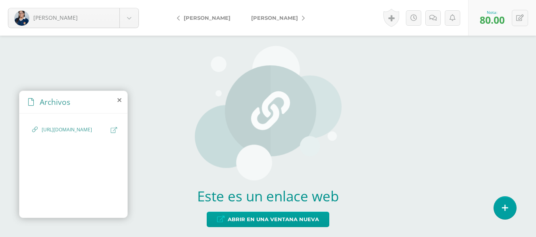
click at [265, 20] on span "[PERSON_NAME]" at bounding box center [274, 18] width 47 height 6
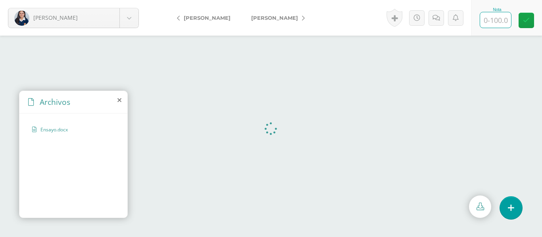
click at [494, 25] on input "text" at bounding box center [495, 19] width 31 height 15
type input "95"
click at [437, 17] on icon at bounding box center [436, 18] width 8 height 7
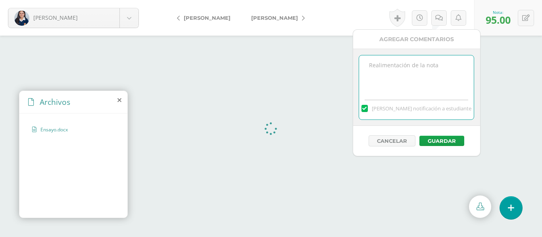
click at [417, 73] on textarea at bounding box center [416, 76] width 115 height 40
type textarea "Buen trabajo"
click at [441, 146] on button "Guardar" at bounding box center [441, 141] width 45 height 10
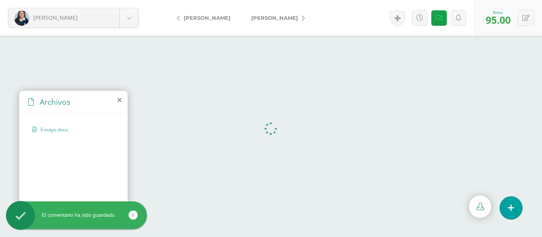
click at [277, 20] on span "[PERSON_NAME]" at bounding box center [274, 18] width 47 height 6
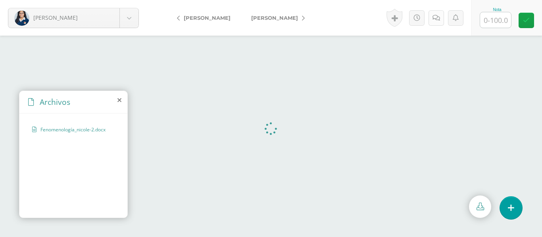
click at [439, 21] on link at bounding box center [435, 17] width 15 height 15
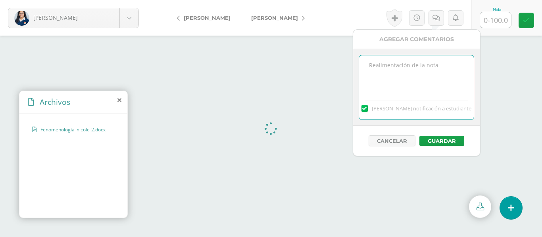
click at [417, 69] on textarea at bounding box center [416, 76] width 115 height 40
paste textarea "l uso del formato APA es parcial. (En teams tienen el material APA que expliqué…"
type textarea "l uso del formato APA es parcial. (En teams tienen el material APA que expliqué…"
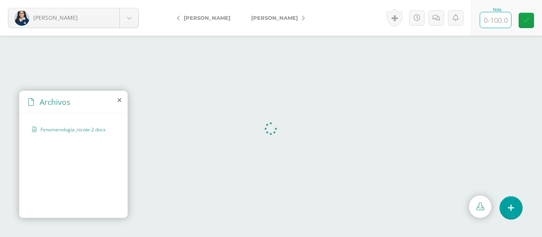
click at [494, 23] on input "text" at bounding box center [495, 19] width 31 height 15
type input "86"
click at [532, 25] on link at bounding box center [525, 20] width 15 height 15
click at [251, 18] on span "[PERSON_NAME]" at bounding box center [274, 18] width 47 height 6
click at [494, 22] on input "text" at bounding box center [495, 19] width 31 height 15
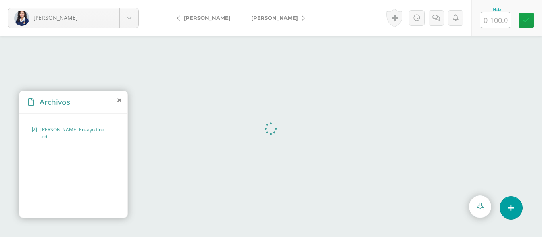
click at [492, 16] on input "text" at bounding box center [495, 19] width 31 height 15
type input "80"
click at [435, 20] on icon at bounding box center [436, 18] width 8 height 7
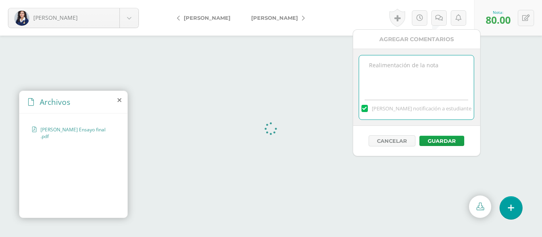
click at [389, 69] on textarea at bounding box center [416, 76] width 115 height 40
paste textarea "l uso del formato APA es parcial. (En teams tienen el material APA que expliqué…"
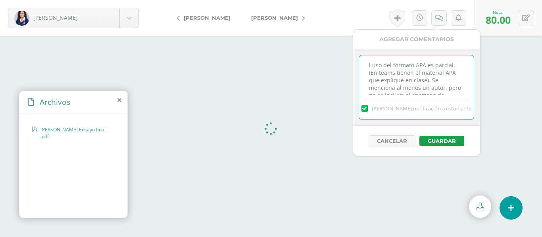
click at [368, 67] on textarea "l uso del formato APA es parcial. (En teams tienen el material APA que expliqué…" at bounding box center [416, 76] width 115 height 40
click at [366, 66] on textarea "El uso del formato APA es parcial. (En teams tienen el material APA que expliqu…" at bounding box center [416, 76] width 115 height 40
paste textarea "El documento no presenta la estructura solicitada Introducción - Justificación …"
type textarea "El documento no presenta la estructura solicitada Introducción - Justificación …"
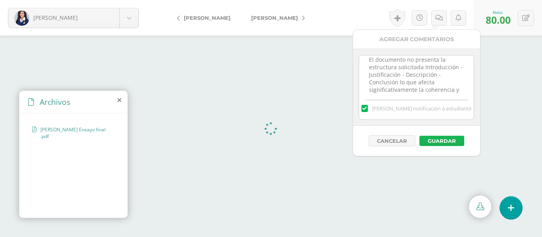
click at [455, 143] on button "Guardar" at bounding box center [441, 141] width 45 height 10
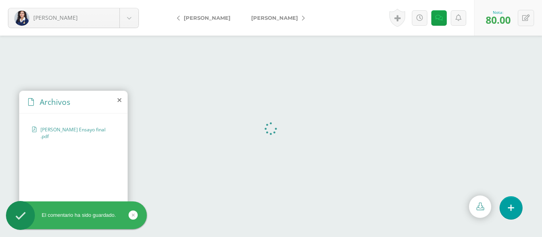
click at [273, 17] on span "[PERSON_NAME]" at bounding box center [274, 18] width 47 height 6
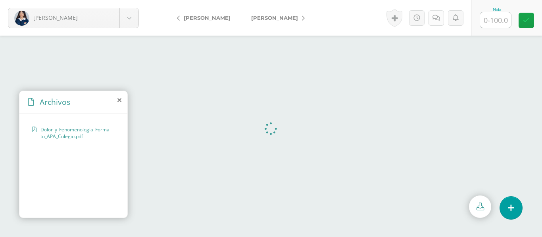
click at [432, 15] on icon at bounding box center [436, 18] width 8 height 7
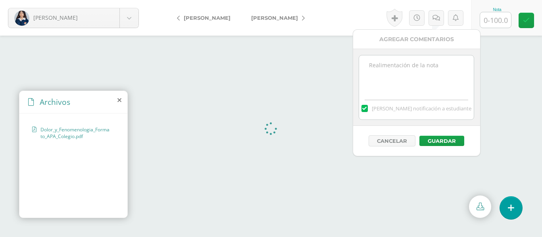
click at [370, 67] on textarea at bounding box center [416, 76] width 115 height 40
paste textarea "El documento no presenta la estructura solicitada Introducción - Justificación …"
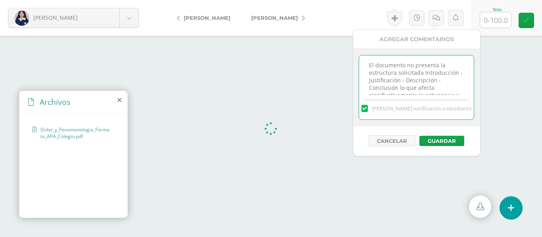
scroll to position [11, 0]
type textarea "El documento no presenta la estructura solicitada Introducción - Justificación …"
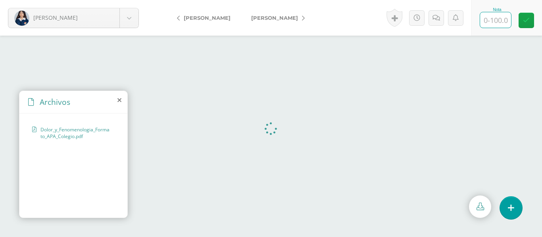
click at [499, 20] on input "text" at bounding box center [495, 19] width 31 height 15
type input "86"
click at [433, 23] on link at bounding box center [435, 17] width 15 height 15
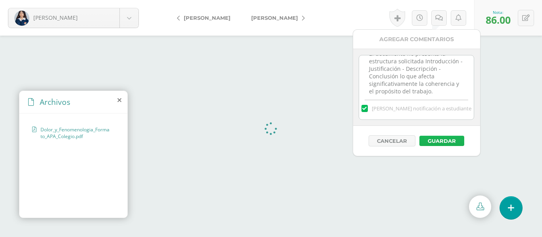
click at [433, 140] on button "Guardar" at bounding box center [441, 141] width 45 height 10
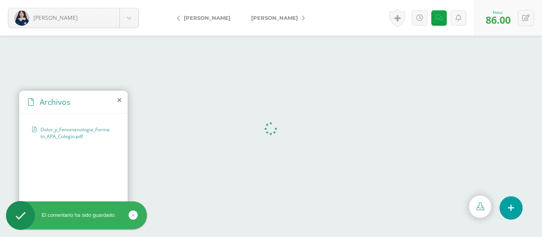
click at [253, 21] on span "[PERSON_NAME]" at bounding box center [274, 18] width 47 height 6
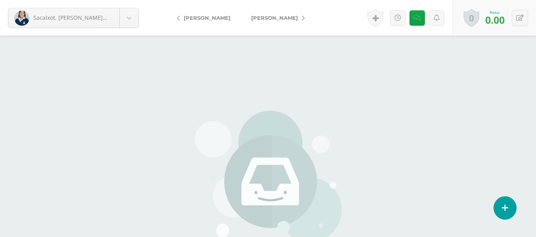
click at [276, 17] on span "[PERSON_NAME]" at bounding box center [274, 18] width 47 height 6
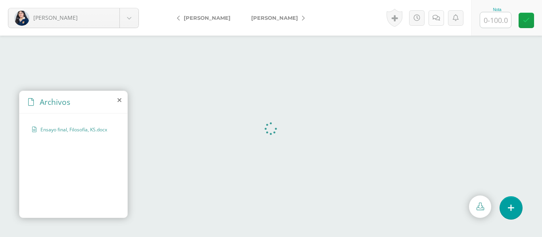
click at [441, 21] on link at bounding box center [435, 17] width 15 height 15
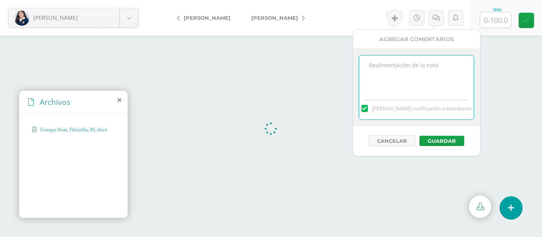
click at [376, 64] on textarea at bounding box center [416, 76] width 115 height 40
type textarea "L"
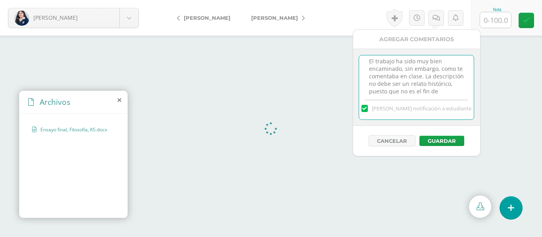
scroll to position [11, 0]
click at [429, 92] on textarea "El trabajo ha sido muy bien encaminado, sin embargo, como te comentaba en clase…" at bounding box center [416, 76] width 115 height 40
type textarea "El trabajo ha sido muy bien encaminado, sin embargo, como te comentaba en clase…"
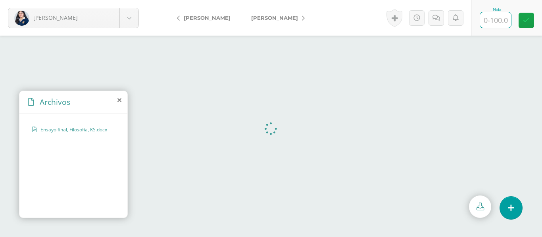
click at [502, 23] on input "text" at bounding box center [495, 19] width 31 height 15
type input "8"
type input "90"
click at [527, 18] on icon at bounding box center [526, 20] width 7 height 7
click at [433, 18] on link at bounding box center [438, 17] width 15 height 15
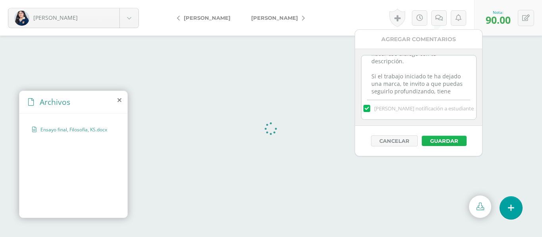
click at [444, 140] on button "Guardar" at bounding box center [443, 141] width 45 height 10
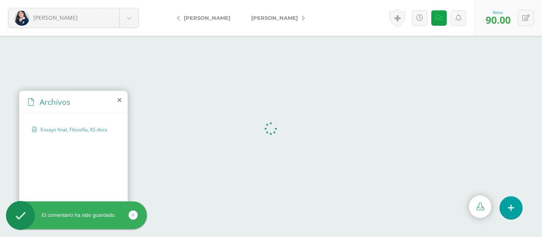
click at [262, 20] on span "[PERSON_NAME]" at bounding box center [274, 18] width 47 height 6
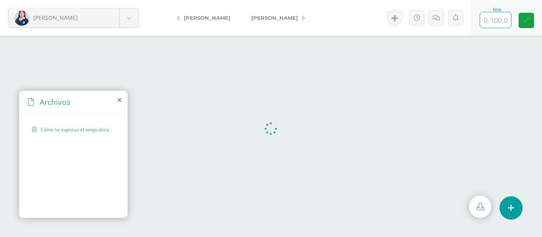
click at [496, 24] on input "text" at bounding box center [495, 19] width 31 height 15
type input "86"
click at [437, 21] on link at bounding box center [435, 17] width 15 height 15
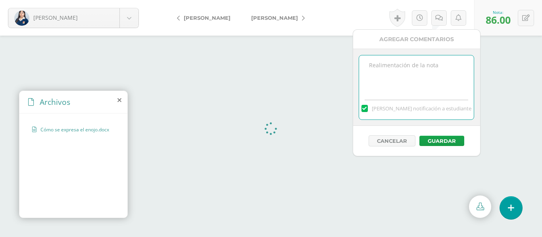
click at [405, 63] on textarea at bounding box center [416, 76] width 115 height 40
paste textarea "El documento no presenta la estructura solicitada Introducción - Justificación …"
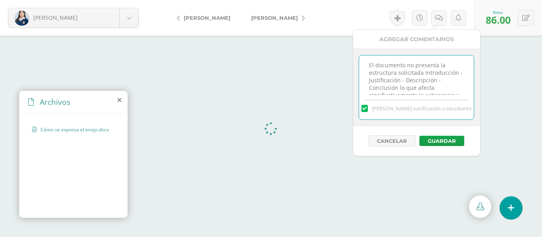
scroll to position [11, 0]
type textarea "El documento no presenta la estructura solicitada Introducción - Justificación …"
drag, startPoint x: 441, startPoint y: 93, endPoint x: 360, endPoint y: 53, distance: 90.3
click at [360, 53] on div "El documento no presenta la estructura solicitada Introducción - Justificación …" at bounding box center [416, 87] width 127 height 77
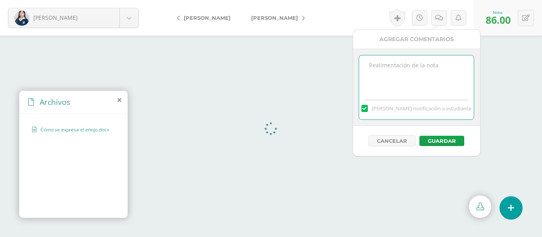
paste textarea "El uso del formato APA es parcial. (En teams tienen el material APA que expliqu…"
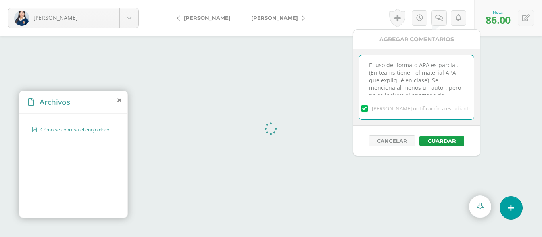
scroll to position [27, 0]
click at [400, 78] on textarea "El uso del formato APA es parcial. (En teams tienen el material APA que expliqu…" at bounding box center [416, 76] width 115 height 40
drag, startPoint x: 406, startPoint y: 77, endPoint x: 429, endPoint y: 80, distance: 24.1
click at [429, 80] on textarea "El uso del formato APA es parcial. (En teams tienen el material APA que expliqu…" at bounding box center [416, 76] width 115 height 40
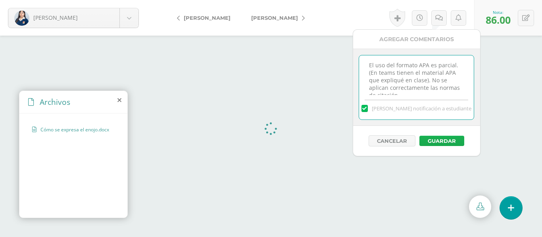
type textarea "El uso del formato APA es parcial. (En teams tienen el material APA que expliqu…"
click at [443, 142] on button "Guardar" at bounding box center [441, 141] width 45 height 10
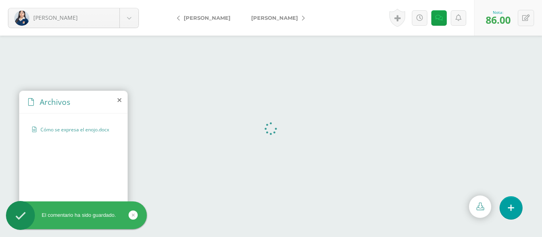
click at [276, 23] on link "[PERSON_NAME]" at bounding box center [276, 17] width 70 height 19
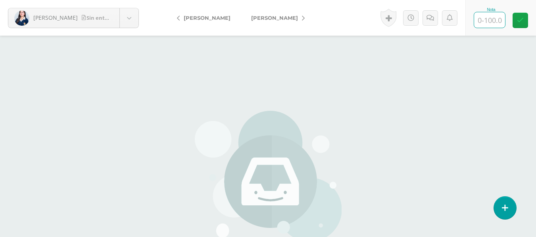
click at [487, 23] on input "text" at bounding box center [489, 19] width 31 height 15
type input "80"
click at [521, 24] on link at bounding box center [519, 20] width 15 height 15
click at [275, 16] on span "Yool, Alejandra" at bounding box center [274, 18] width 47 height 6
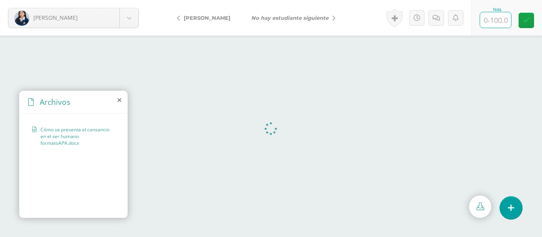
click at [501, 17] on input "text" at bounding box center [495, 19] width 31 height 15
click at [528, 21] on icon at bounding box center [526, 20] width 7 height 7
click at [532, 19] on button at bounding box center [525, 18] width 16 height 16
type input "86"
click at [506, 17] on icon at bounding box center [506, 20] width 7 height 7
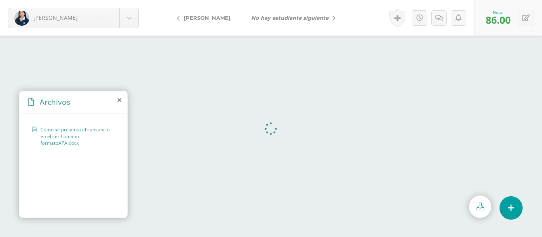
click at [224, 20] on span "[PERSON_NAME]" at bounding box center [207, 18] width 47 height 6
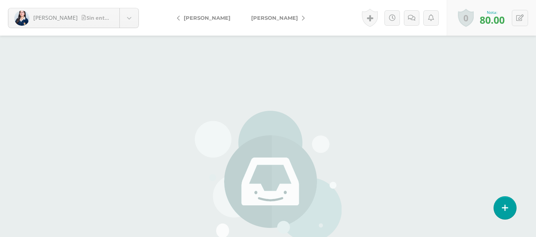
drag, startPoint x: 0, startPoint y: 0, endPoint x: 207, endPoint y: 18, distance: 208.1
click at [207, 18] on span "[PERSON_NAME]" at bounding box center [207, 18] width 47 height 6
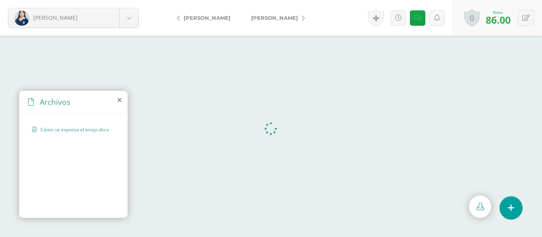
click at [207, 18] on span "[PERSON_NAME]" at bounding box center [207, 18] width 47 height 6
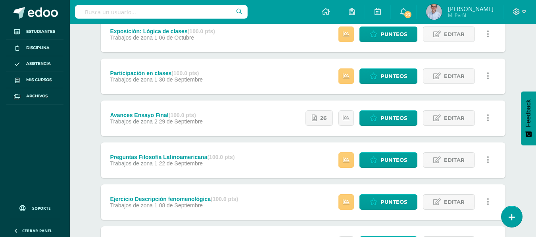
scroll to position [192, 0]
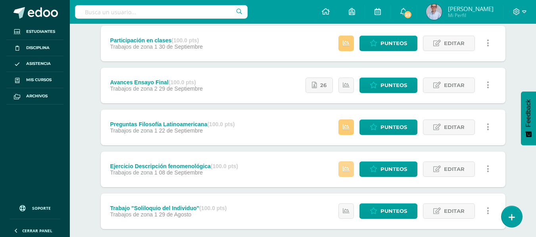
click at [340, 169] on link at bounding box center [345, 169] width 15 height 15
click at [381, 168] on span "Punteos" at bounding box center [393, 169] width 27 height 15
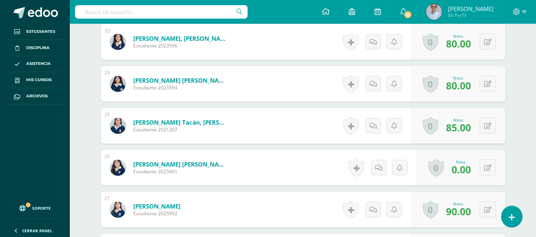
scroll to position [1179, 0]
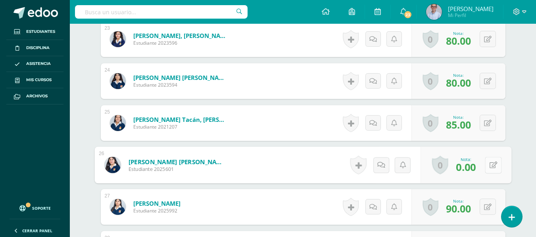
click at [482, 165] on div "0 Logros Logros obtenidos Aún no hay logros agregados Nota: 0.00" at bounding box center [465, 165] width 91 height 37
click at [493, 166] on icon at bounding box center [493, 165] width 8 height 7
type input "78"
click at [471, 166] on icon at bounding box center [471, 168] width 7 height 7
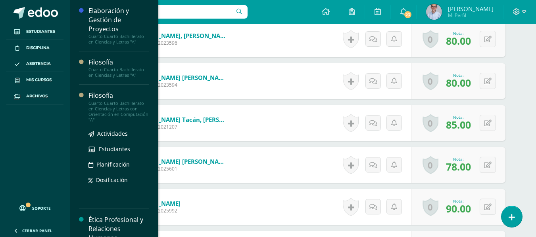
click at [110, 97] on div "Filosofía" at bounding box center [118, 95] width 60 height 9
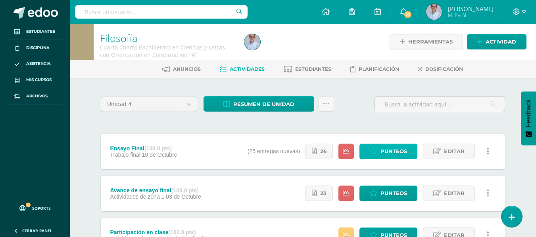
click at [395, 152] on span "Punteos" at bounding box center [393, 151] width 27 height 15
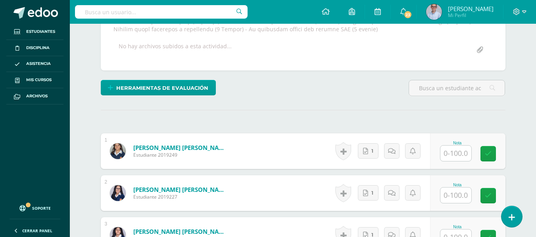
scroll to position [241, 0]
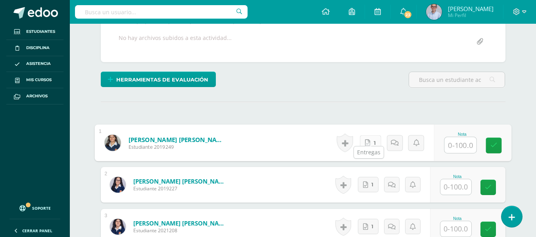
click at [370, 136] on link "1" at bounding box center [369, 143] width 21 height 16
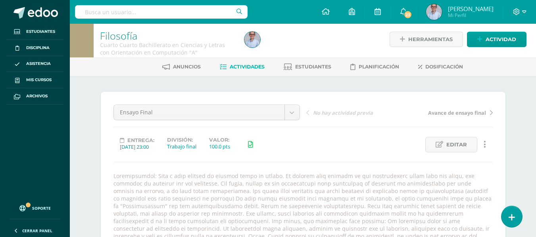
scroll to position [0, 0]
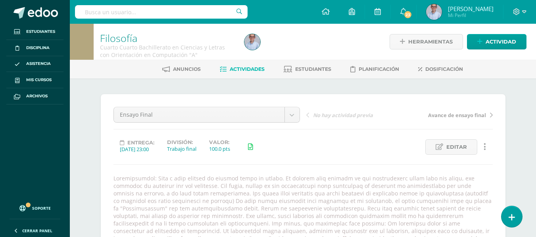
click at [242, 71] on span "Actividades" at bounding box center [247, 69] width 35 height 6
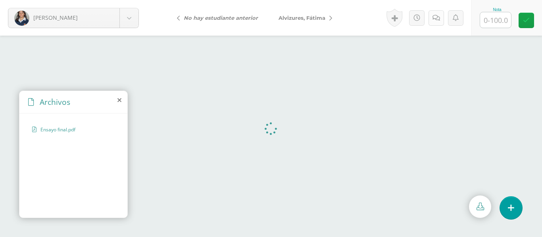
click at [442, 15] on link at bounding box center [435, 17] width 15 height 15
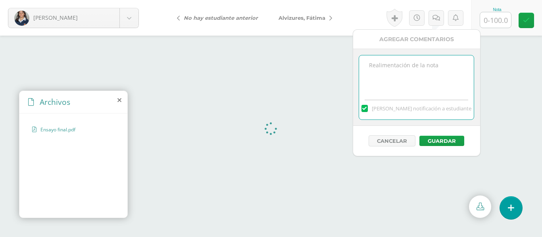
click at [391, 73] on textarea at bounding box center [416, 76] width 115 height 40
paste textarea "El uso del formato APA es parcial. (En teams tienen el material APA que expliqu…"
type textarea "Buen trabajo. El uso del formato APA es parcial. (En teams tienen el material A…"
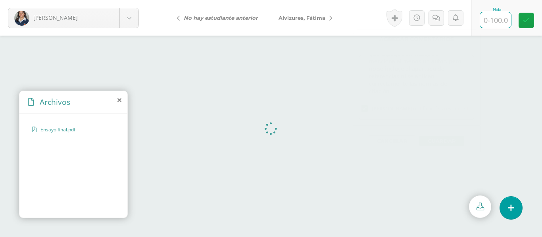
click at [501, 21] on input "text" at bounding box center [495, 19] width 31 height 15
type input "90"
click at [529, 20] on link at bounding box center [525, 20] width 15 height 15
click at [291, 19] on span "Alvizures, Fátima" at bounding box center [301, 18] width 47 height 6
click at [494, 21] on input "text" at bounding box center [495, 19] width 31 height 15
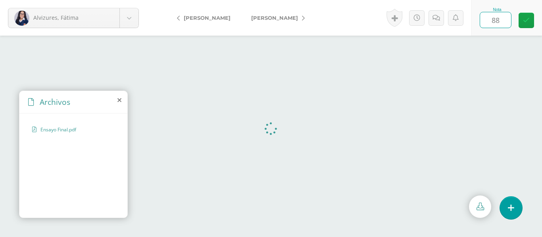
type input "88"
click at [441, 15] on icon at bounding box center [439, 18] width 8 height 7
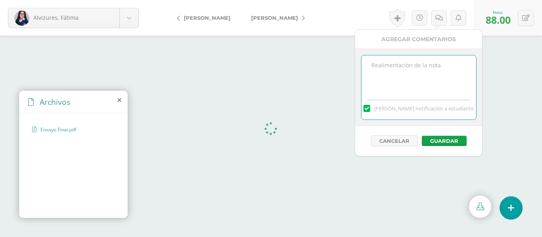
click at [396, 74] on textarea at bounding box center [418, 76] width 115 height 40
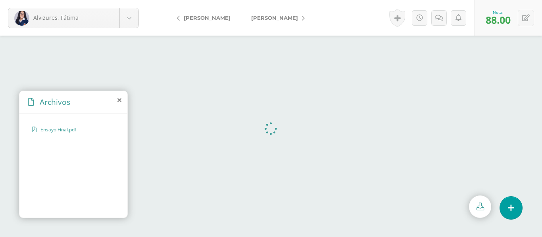
click at [266, 20] on span "[PERSON_NAME]" at bounding box center [274, 18] width 47 height 6
click at [437, 21] on icon at bounding box center [436, 18] width 8 height 7
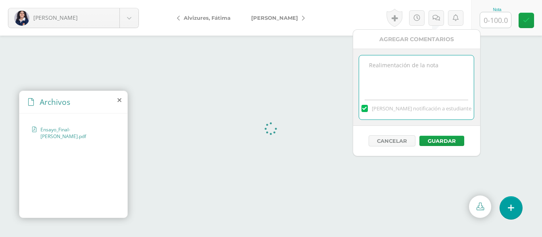
click at [425, 73] on textarea at bounding box center [416, 76] width 115 height 40
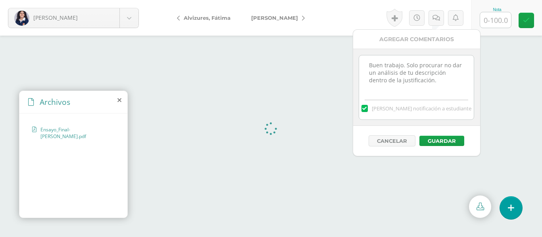
click at [427, 81] on textarea "Buen trabajo. Solo procurar no dar un análisis de tu descripción dentro de la j…" at bounding box center [416, 76] width 115 height 40
paste textarea "El uso del formato APA es parcial. (En teams tienen el material APA que expliqu…"
type textarea "Buen trabajo. Solo procurar no dar un análisis de tu descripción dentro de la j…"
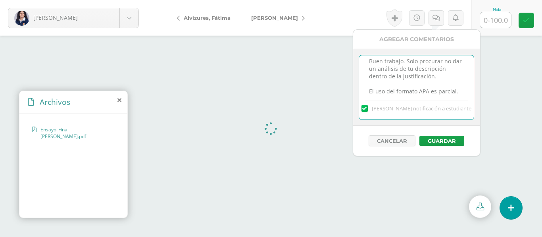
scroll to position [57, 0]
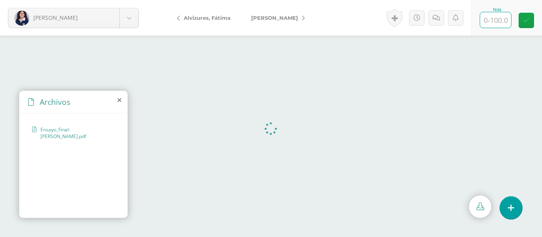
click at [498, 18] on input "text" at bounding box center [495, 19] width 31 height 15
type input "90"
click at [310, 16] on form "Carías, Emily Abadía, Carla Alvizures, Fátima Carías, Emily Castillo, Ami Coron…" at bounding box center [271, 18] width 542 height 36
click at [266, 20] on span "[PERSON_NAME]" at bounding box center [274, 18] width 47 height 6
click at [443, 20] on link at bounding box center [435, 17] width 15 height 15
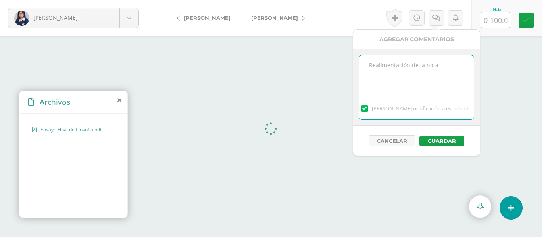
click at [390, 68] on textarea at bounding box center [416, 76] width 115 height 40
type textarea "Excelente trabajo. Felicitaciones"
click at [503, 19] on input "text" at bounding box center [495, 19] width 31 height 15
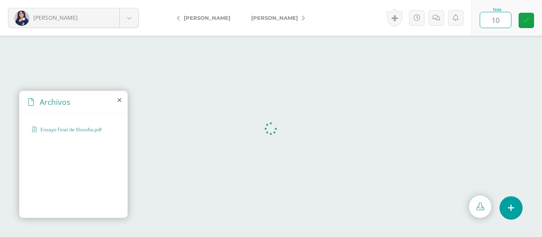
type input "100"
click at [530, 20] on link at bounding box center [525, 20] width 15 height 15
click at [259, 18] on span "[PERSON_NAME]" at bounding box center [274, 18] width 47 height 6
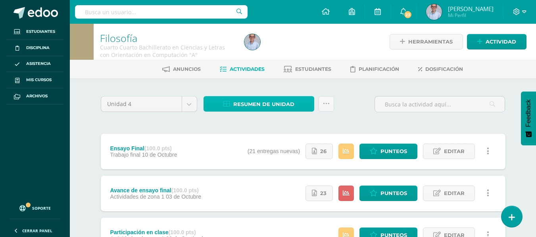
click at [256, 108] on span "Resumen de unidad" at bounding box center [263, 104] width 61 height 15
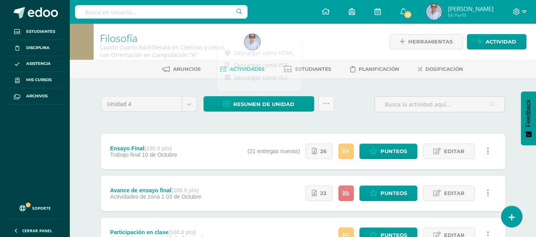
click at [347, 196] on icon at bounding box center [346, 193] width 7 height 7
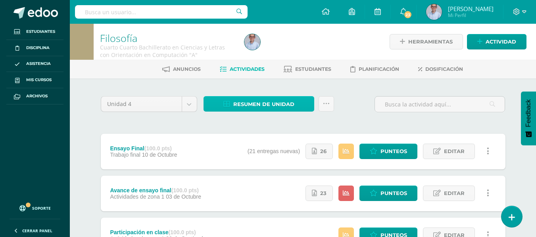
click at [256, 107] on span "Resumen de unidad" at bounding box center [263, 104] width 61 height 15
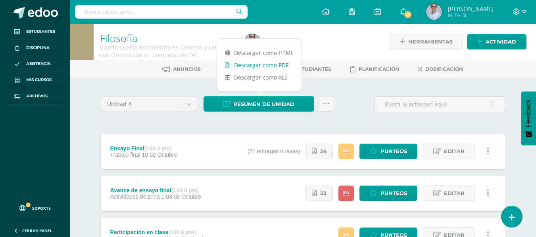
click at [251, 65] on link "Descargar como PDF" at bounding box center [259, 65] width 84 height 12
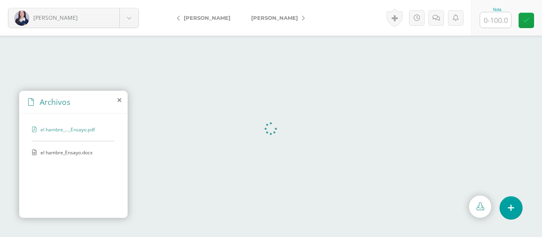
click at [189, 19] on span "[PERSON_NAME]" at bounding box center [207, 18] width 47 height 6
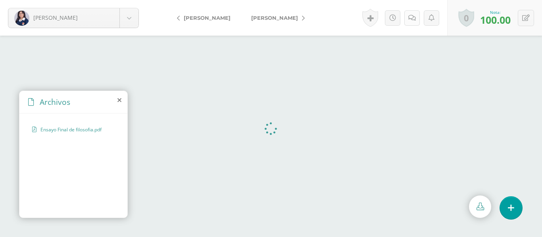
click at [411, 22] on link at bounding box center [411, 17] width 15 height 15
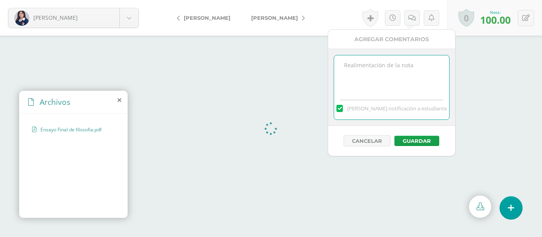
click at [387, 71] on textarea at bounding box center [391, 76] width 115 height 40
type textarea "Excelente trabajo. Felicitaciones."
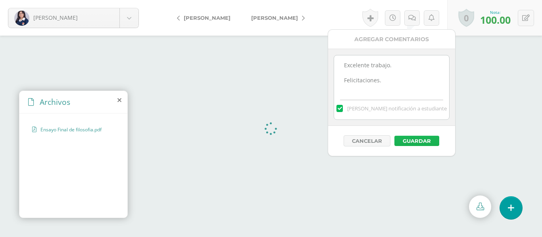
click at [408, 145] on button "Guardar" at bounding box center [416, 141] width 45 height 10
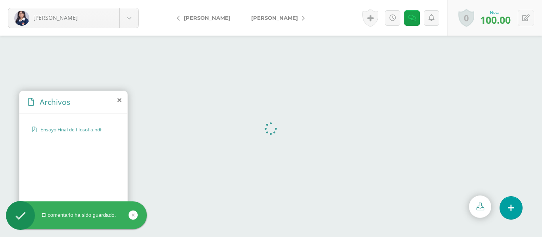
click at [197, 20] on span "[PERSON_NAME]" at bounding box center [207, 18] width 47 height 6
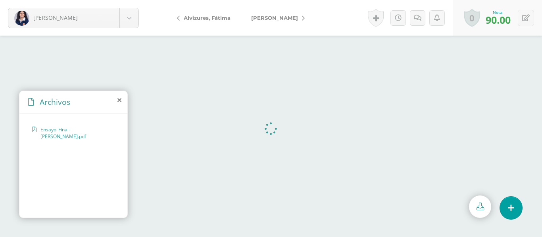
click at [272, 19] on span "[PERSON_NAME]" at bounding box center [274, 18] width 47 height 6
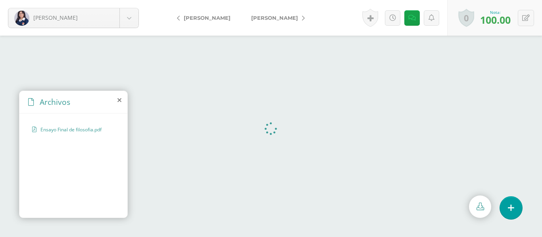
click at [267, 19] on span "[PERSON_NAME]" at bounding box center [274, 18] width 47 height 6
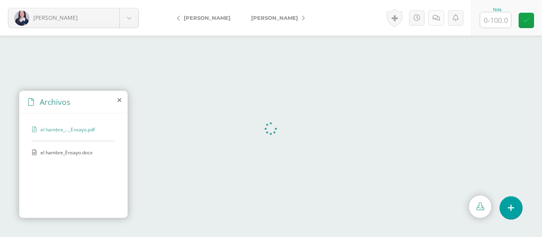
click at [439, 19] on icon at bounding box center [436, 18] width 8 height 7
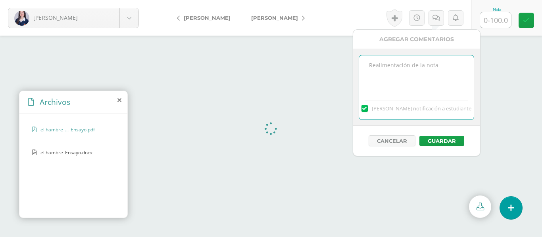
click at [373, 72] on textarea at bounding box center [416, 76] width 115 height 40
paste textarea "El uso del formato APA es parcial. (En teams tienen el material APA que expliqu…"
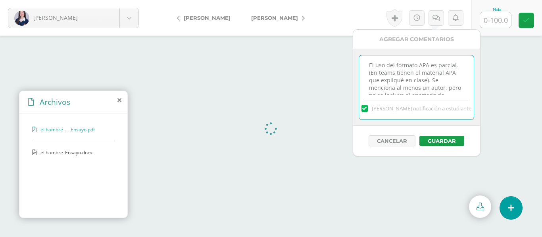
scroll to position [27, 0]
click at [397, 77] on textarea "El uso del formato APA es parcial. (En teams tienen el material APA que expliqu…" at bounding box center [416, 76] width 115 height 40
drag, startPoint x: 404, startPoint y: 78, endPoint x: 431, endPoint y: 67, distance: 28.9
click at [431, 67] on textarea "El uso del formato APA es parcial. (En teams tienen el material APA que expliqu…" at bounding box center [416, 76] width 115 height 40
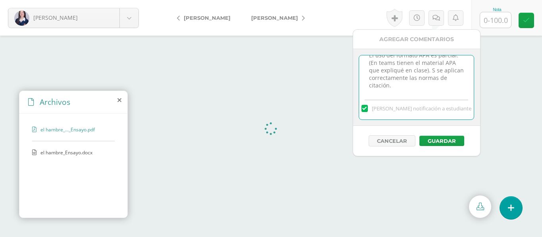
scroll to position [10, 0]
type textarea "El uso del formato APA es parcial. (En teams tienen el material APA que expliqu…"
click at [411, 86] on textarea "El uso del formato APA es parcial. (En teams tienen el material APA que expliqu…" at bounding box center [416, 76] width 115 height 40
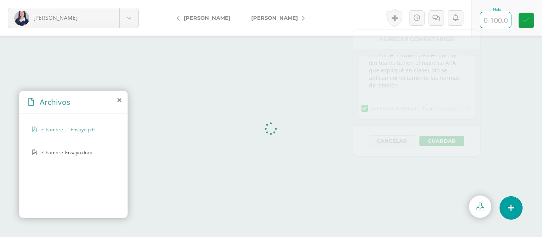
click at [501, 20] on input "text" at bounding box center [495, 19] width 31 height 15
type input "86"
click at [435, 21] on link at bounding box center [435, 17] width 15 height 15
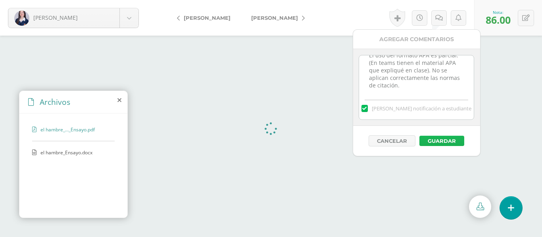
click at [435, 142] on button "Guardar" at bounding box center [441, 141] width 45 height 10
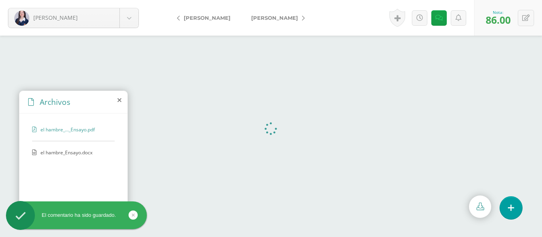
click at [260, 20] on span "[PERSON_NAME]" at bounding box center [274, 18] width 47 height 6
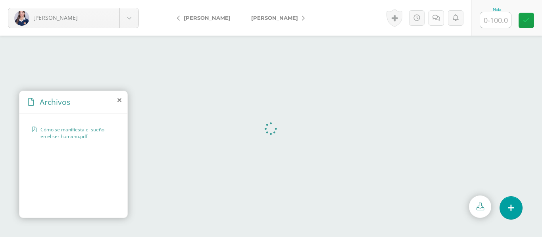
click at [434, 20] on icon at bounding box center [436, 18] width 8 height 7
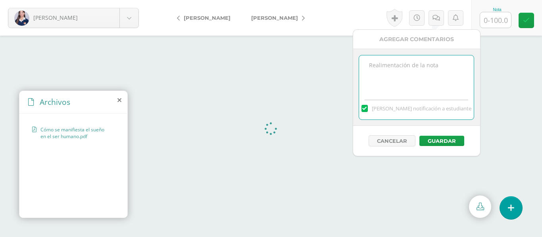
click at [375, 80] on textarea at bounding box center [416, 76] width 115 height 40
type textarea "El apellido es [PERSON_NAME]."
click at [404, 84] on textarea "El apellido es [PERSON_NAME]." at bounding box center [416, 76] width 115 height 40
drag, startPoint x: 404, startPoint y: 84, endPoint x: 365, endPoint y: 67, distance: 43.3
click at [365, 67] on textarea "El apellido es [PERSON_NAME]." at bounding box center [416, 76] width 115 height 40
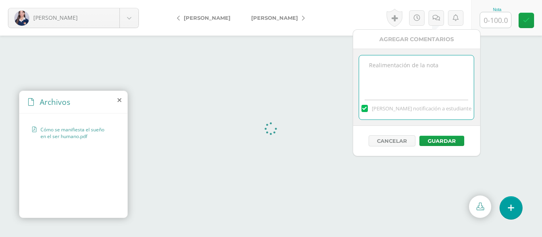
paste textarea "El documento no presenta la estructura solicitada Introducción - Justificación …"
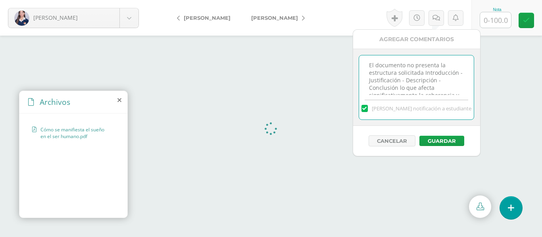
scroll to position [79, 0]
click at [399, 94] on textarea "El documento no presenta la estructura solicitada Introducción - Justificación …" at bounding box center [416, 76] width 115 height 40
drag, startPoint x: 404, startPoint y: 76, endPoint x: 428, endPoint y: 73, distance: 24.0
click at [428, 73] on textarea "El documento no presenta la estructura solicitada Introducción - Justificación …" at bounding box center [416, 76] width 115 height 40
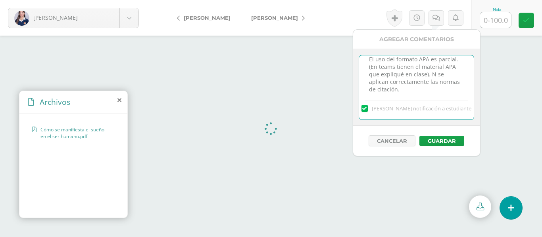
type textarea "El documento no presenta la estructura solicitada Introducción - Justificación …"
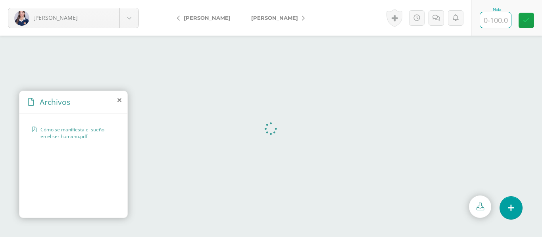
click at [496, 17] on input "text" at bounding box center [495, 19] width 31 height 15
type input "7"
type input "80"
click at [434, 15] on icon at bounding box center [436, 18] width 8 height 7
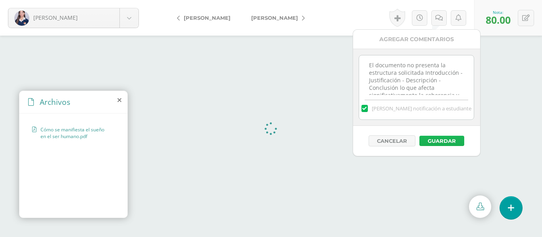
click at [439, 142] on button "Guardar" at bounding box center [441, 141] width 45 height 10
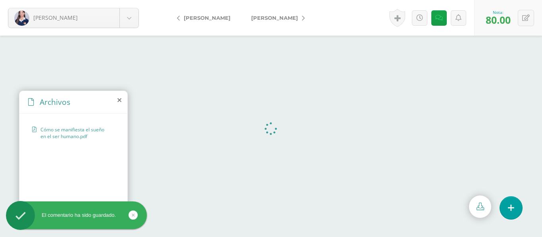
click at [270, 17] on span "[PERSON_NAME]" at bounding box center [274, 18] width 47 height 6
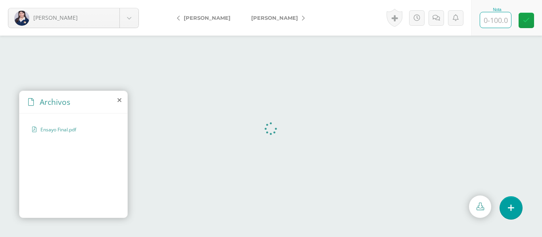
click at [496, 20] on input "text" at bounding box center [495, 19] width 31 height 15
type input "86"
click at [527, 25] on link at bounding box center [525, 20] width 15 height 15
click at [268, 19] on span "[PERSON_NAME]" at bounding box center [274, 18] width 47 height 6
click at [501, 20] on input "text" at bounding box center [495, 19] width 31 height 15
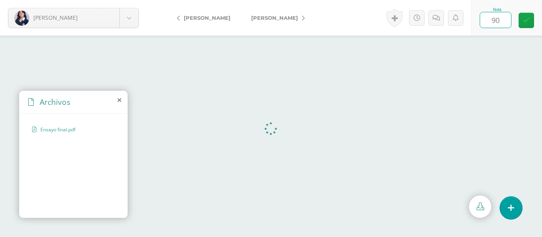
type input "90"
click at [442, 17] on link at bounding box center [438, 17] width 15 height 15
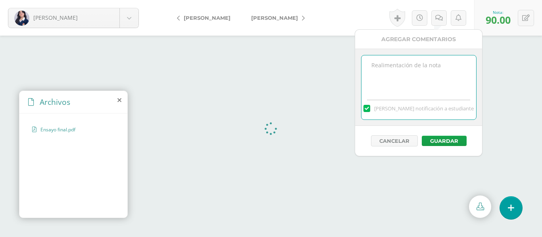
click at [388, 69] on textarea at bounding box center [418, 76] width 115 height 40
paste textarea "En cuanto al formato APA (7ª edición), el uso es parcial. Se pudo hacer mayor p…"
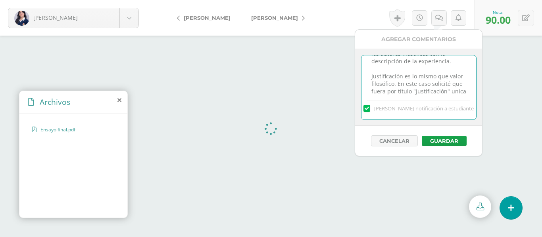
scroll to position [57, 0]
type textarea "En cuanto al formato APA (7ª edición), el uso es parcial. Se pudo hacer mayor p…"
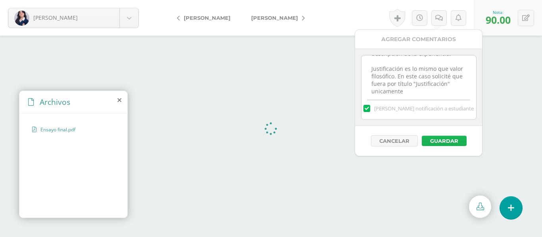
click at [446, 139] on button "Guardar" at bounding box center [443, 141] width 45 height 10
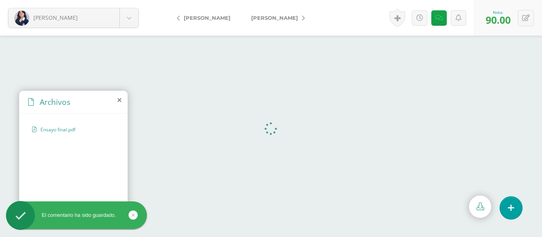
click at [267, 19] on span "[PERSON_NAME]" at bounding box center [274, 18] width 47 height 6
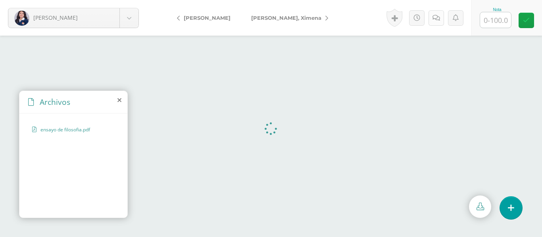
click at [435, 20] on icon at bounding box center [436, 18] width 8 height 7
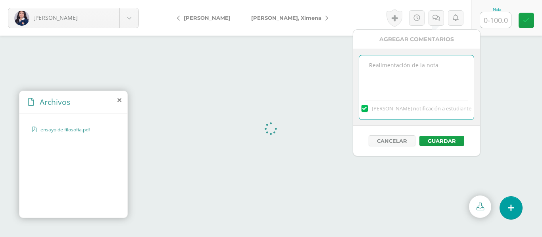
click at [391, 71] on textarea at bounding box center [416, 76] width 115 height 40
paste textarea "En cuanto al formato APA (7ª edición), el uso es parcial. Se pudo hacer mayor p…"
type textarea "En cuanto al formato APA (7ª edición), el uso es parcial. Se pudo hacer mayor p…"
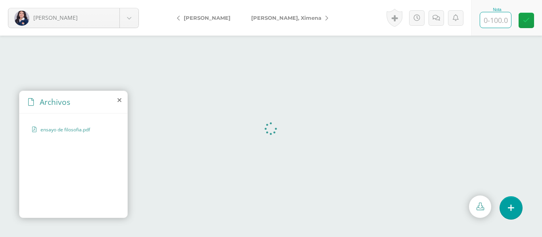
click at [494, 20] on input "text" at bounding box center [495, 19] width 31 height 15
type input "86"
click at [523, 21] on icon at bounding box center [526, 20] width 7 height 7
click at [440, 17] on icon at bounding box center [439, 18] width 8 height 7
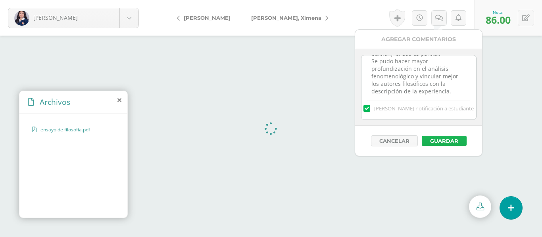
click at [443, 140] on button "Guardar" at bounding box center [443, 141] width 45 height 10
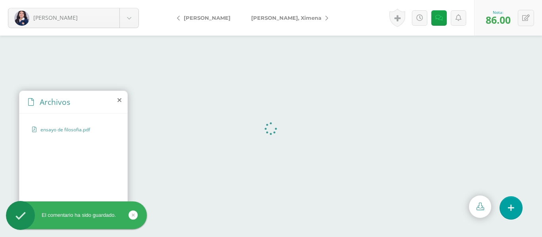
click at [263, 20] on span "[PERSON_NAME]" at bounding box center [286, 18] width 70 height 6
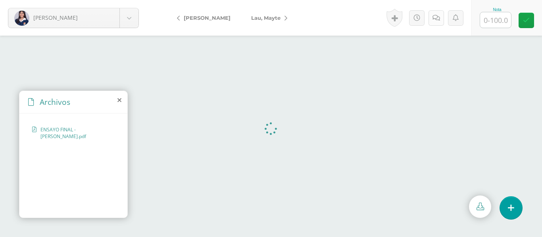
click at [434, 21] on link at bounding box center [435, 17] width 15 height 15
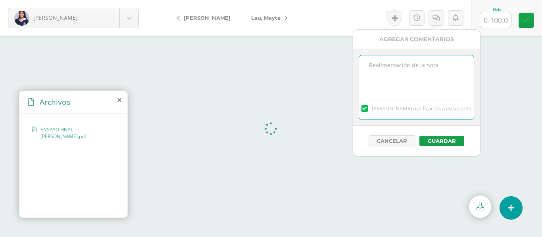
click at [381, 70] on textarea at bounding box center [416, 76] width 115 height 40
paste textarea "En cuanto al formato APA (7ª edición), el uso es parcial. Se pudo hacer mayor p…"
click at [368, 64] on textarea "En cuanto al formato APA (7ª edición), el uso es parcial. Se pudo hacer mayor p…" at bounding box center [416, 76] width 115 height 40
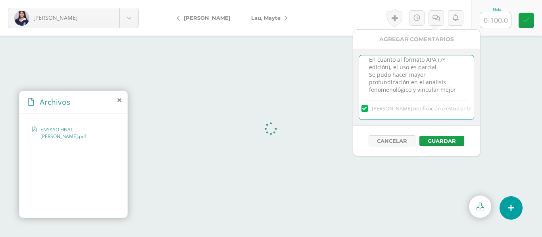
scroll to position [78, 0]
click at [428, 86] on textarea "En el apartado Justificación ya está dando una conclusión. Acá solo debe fundam…" at bounding box center [416, 76] width 115 height 40
type textarea "En el apartado Justificación ya está dando una conclusión. Acá solo debe fundam…"
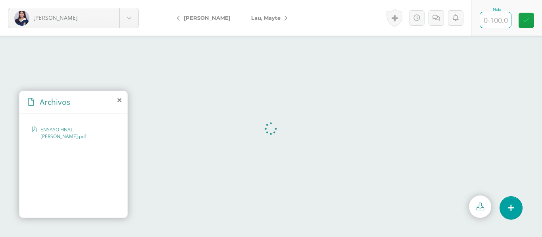
click at [496, 23] on input "text" at bounding box center [495, 19] width 31 height 15
click at [436, 19] on icon at bounding box center [436, 18] width 8 height 7
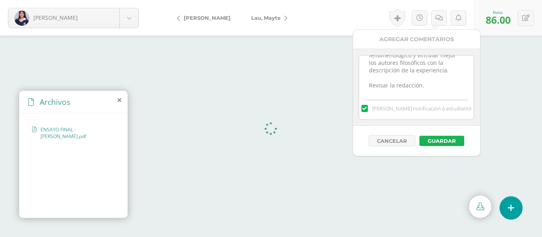
click at [435, 143] on button "Guardar" at bounding box center [441, 141] width 45 height 10
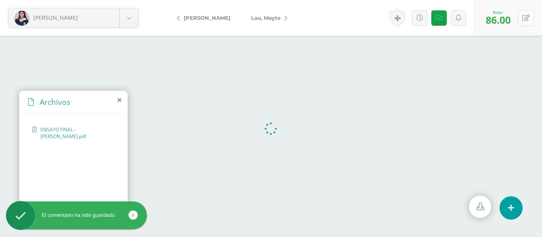
click at [523, 20] on icon at bounding box center [526, 18] width 8 height 7
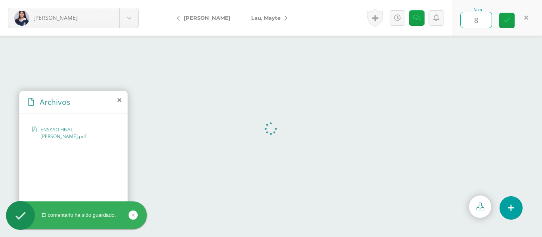
type input "85"
click at [503, 20] on icon at bounding box center [506, 20] width 7 height 7
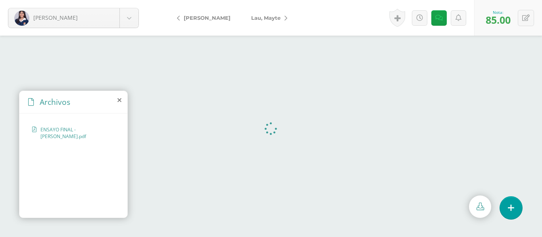
click at [260, 16] on span "Lau, Mayte" at bounding box center [265, 18] width 29 height 6
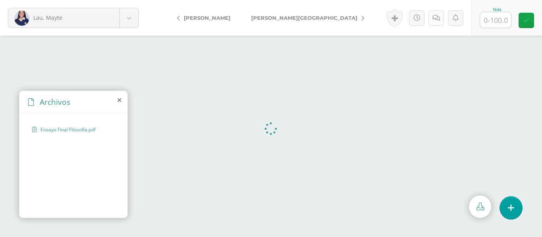
click at [434, 18] on icon at bounding box center [436, 18] width 8 height 7
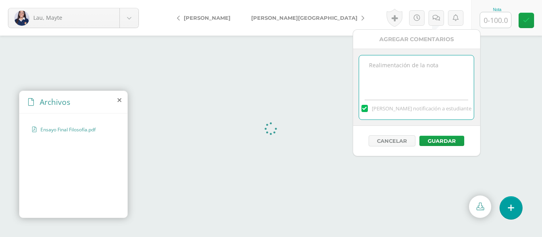
click at [419, 88] on textarea at bounding box center [416, 76] width 115 height 40
paste textarea "l documento no presenta la estructura solicitada (Introducción – Justificación …"
type textarea "l documento no presenta la estructura solicitada (Introducción – Justificación …"
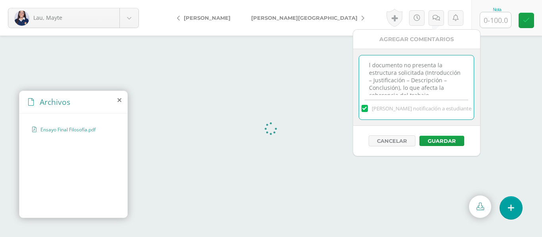
scroll to position [57, 0]
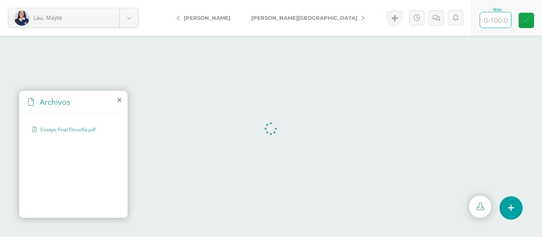
click at [496, 25] on input "text" at bounding box center [495, 19] width 31 height 15
type input "80"
click at [434, 16] on icon at bounding box center [436, 18] width 8 height 7
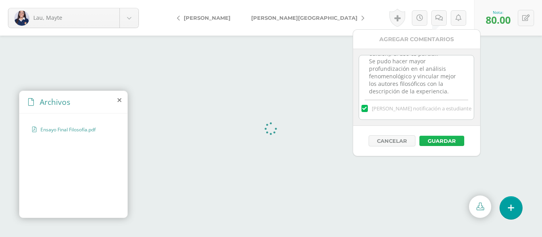
click at [439, 139] on button "Guardar" at bounding box center [441, 141] width 45 height 10
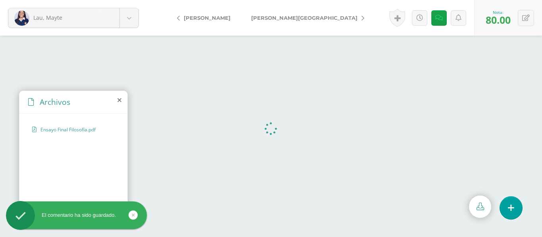
click at [272, 16] on span "[PERSON_NAME][GEOGRAPHIC_DATA]" at bounding box center [304, 18] width 106 height 6
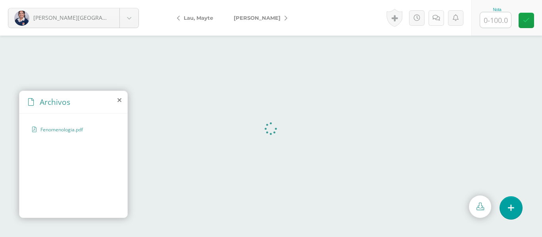
click at [435, 21] on link at bounding box center [435, 17] width 15 height 15
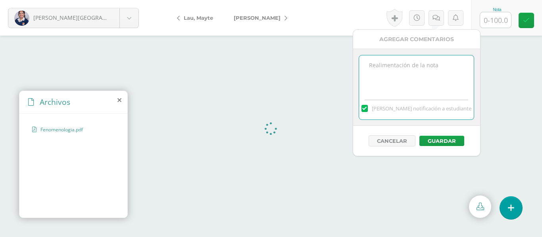
click at [394, 79] on textarea at bounding box center [416, 76] width 115 height 40
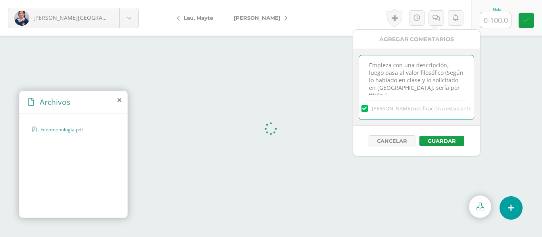
scroll to position [4, 0]
click at [414, 93] on textarea "Empieza con una descripción, luego pasa al valor filosófico (Según lo hablado e…" at bounding box center [416, 76] width 115 height 40
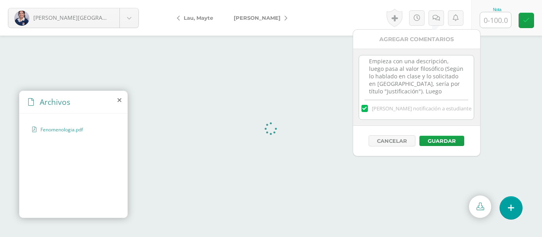
click at [435, 95] on div "[PERSON_NAME] notificación a estudiante" at bounding box center [416, 107] width 115 height 25
click at [433, 92] on textarea "Empieza con una descripción, luego pasa al valor filosófico (Según lo hablado e…" at bounding box center [416, 76] width 115 height 40
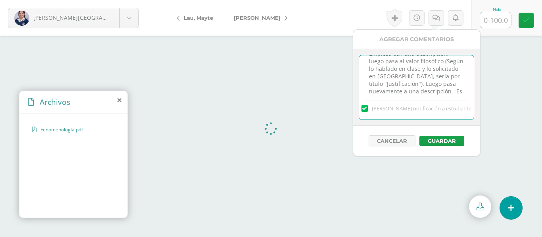
scroll to position [19, 0]
paste textarea "afecta la coherencia del trabajo."
paste textarea "n cuanto al formato APA (7ª edición), el uso es parcial. Se pudo hacer mayor pr…"
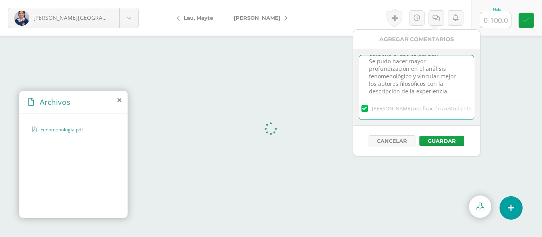
click at [368, 70] on textarea "Empieza con una descripción, luego pasa al valor filosófico (Según lo hablado e…" at bounding box center [416, 76] width 115 height 40
type textarea "Empieza con una descripción, luego pasa al valor filosófico (Según lo hablado e…"
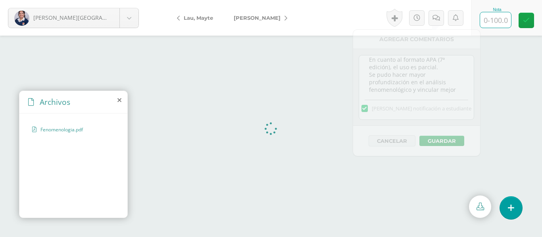
click at [496, 23] on input "text" at bounding box center [495, 19] width 31 height 15
type input "80"
click at [435, 22] on link at bounding box center [435, 17] width 15 height 15
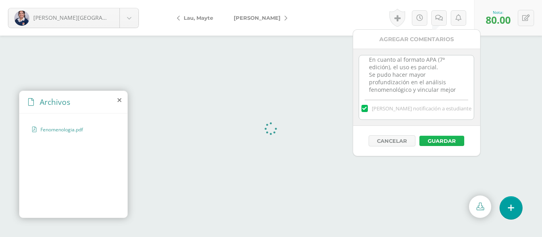
click at [436, 143] on button "Guardar" at bounding box center [441, 141] width 45 height 10
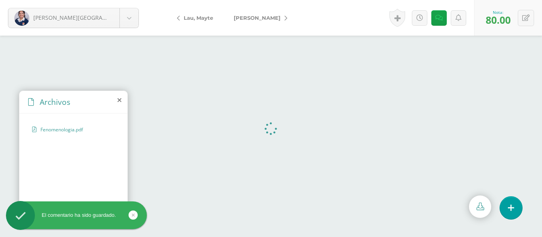
click at [255, 17] on span "[PERSON_NAME]" at bounding box center [257, 18] width 47 height 6
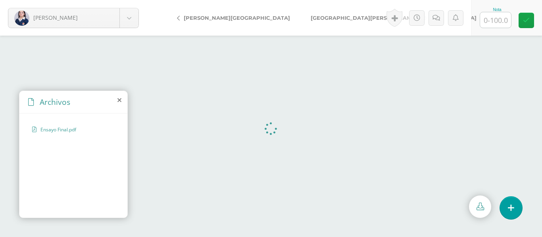
click at [435, 26] on div "Historial de actividad María Mayorga ha subido Ensayo Final.pdf Oct. 10, 2025, …" at bounding box center [427, 18] width 88 height 36
click at [436, 19] on icon at bounding box center [436, 18] width 8 height 7
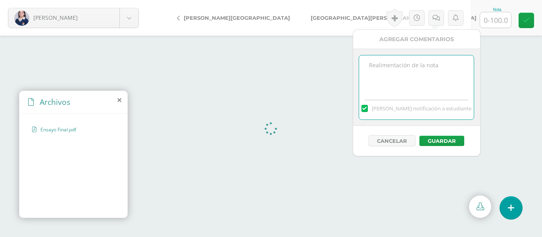
click at [408, 64] on textarea at bounding box center [416, 76] width 115 height 40
type textarea "B"
paste textarea "El documento no presenta la estructura solicitada (Introducción – Justificación…"
type textarea "El documento no presenta la estructura solicitada (Introducción – Justificación…"
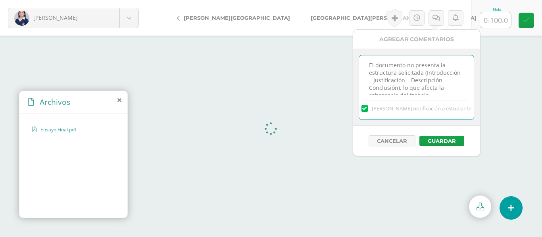
scroll to position [57, 0]
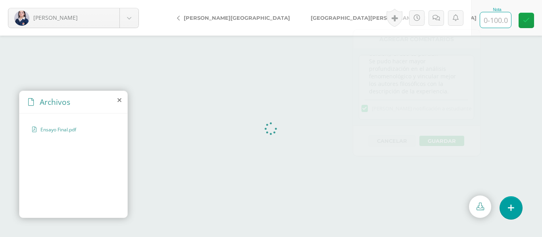
click at [496, 21] on input "text" at bounding box center [495, 19] width 31 height 15
type input "85"
click at [439, 18] on icon at bounding box center [436, 18] width 8 height 7
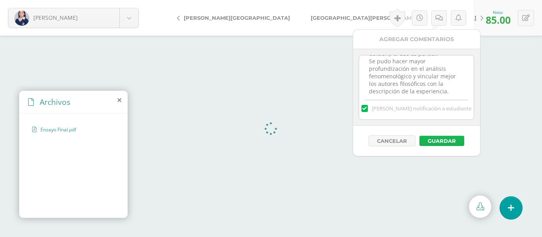
click at [435, 138] on button "Guardar" at bounding box center [441, 141] width 45 height 10
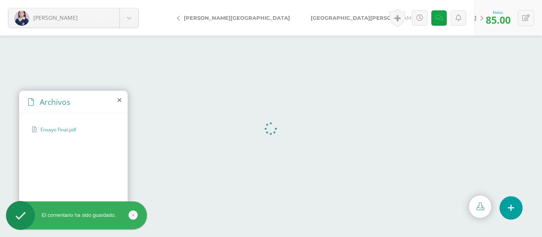
click at [310, 21] on span "[GEOGRAPHIC_DATA][PERSON_NAME][GEOGRAPHIC_DATA]" at bounding box center [393, 18] width 166 height 6
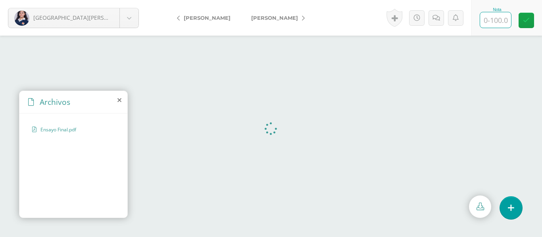
click at [496, 22] on input "text" at bounding box center [495, 19] width 31 height 15
type input "95"
click at [351, 11] on form "[GEOGRAPHIC_DATA][PERSON_NAME][GEOGRAPHIC_DATA] [PERSON_NAME] [PERSON_NAME][GEO…" at bounding box center [271, 18] width 542 height 36
click at [262, 19] on span "[PERSON_NAME]" at bounding box center [274, 18] width 47 height 6
click at [499, 23] on input "text" at bounding box center [495, 19] width 31 height 15
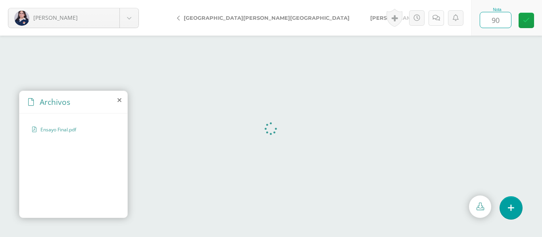
type input "90"
click at [438, 20] on icon at bounding box center [436, 18] width 8 height 7
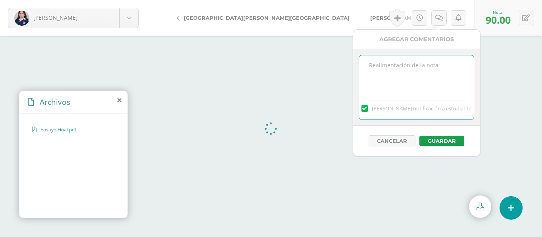
click at [376, 61] on textarea at bounding box center [416, 76] width 115 height 40
paste textarea "El documento no presenta la estructura solicitada (Introducción – Justificación…"
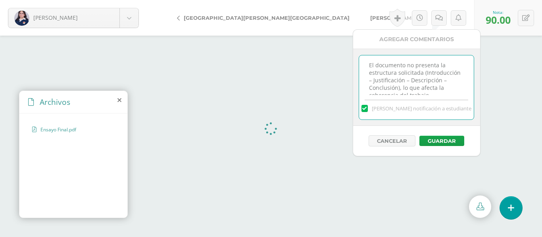
scroll to position [57, 0]
type textarea "El documento no presenta la estructura solicitada (Introducción – Justificación…"
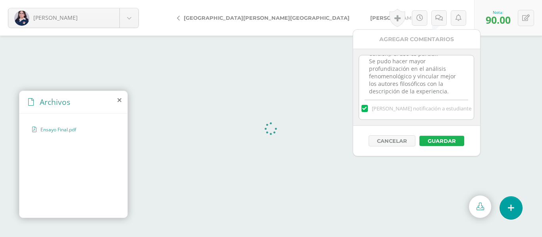
click at [454, 142] on button "Guardar" at bounding box center [441, 141] width 45 height 10
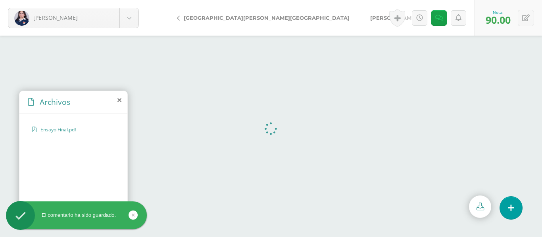
click at [370, 19] on span "[PERSON_NAME]" at bounding box center [393, 18] width 47 height 6
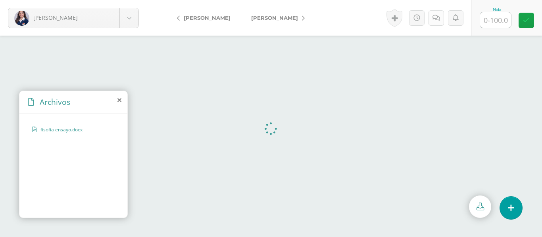
click at [436, 19] on icon at bounding box center [436, 18] width 8 height 7
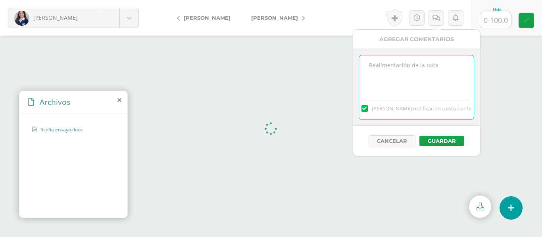
click at [403, 67] on textarea at bounding box center [416, 76] width 115 height 40
paste textarea "El documento no presenta la estructura solicitada (Introducción – Justificación…"
type textarea "El documento no presenta la estructura solicitada (Introducción – Justificación…"
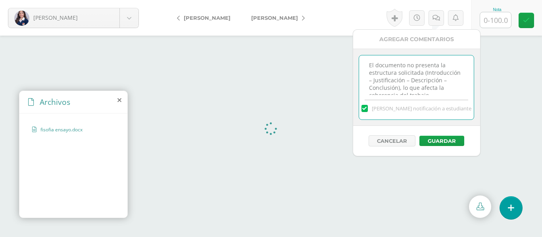
scroll to position [57, 0]
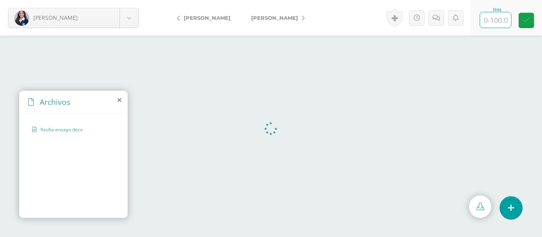
click at [491, 24] on input "text" at bounding box center [495, 19] width 31 height 15
type input "80"
click at [437, 21] on icon at bounding box center [436, 18] width 8 height 7
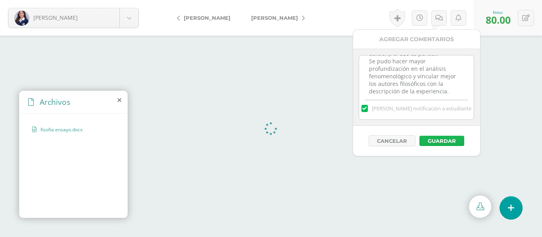
click at [434, 139] on button "Guardar" at bounding box center [441, 141] width 45 height 10
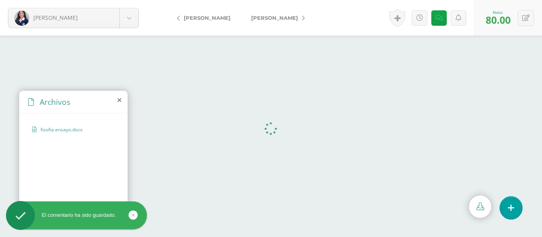
click at [251, 17] on span "[PERSON_NAME]" at bounding box center [274, 18] width 47 height 6
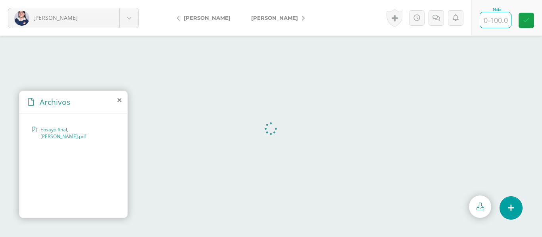
click at [494, 25] on input "text" at bounding box center [495, 19] width 31 height 15
type input "100"
click at [438, 19] on icon at bounding box center [436, 18] width 8 height 7
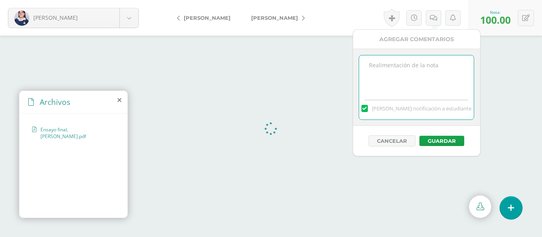
click at [406, 72] on textarea at bounding box center [416, 76] width 115 height 40
type textarea "Buen trabajo."
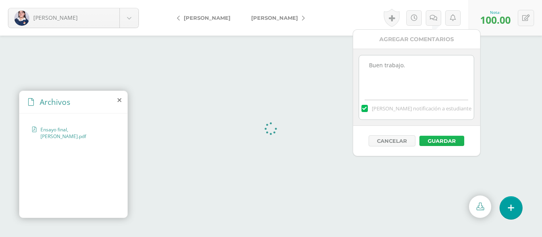
click at [438, 138] on button "Guardar" at bounding box center [441, 141] width 45 height 10
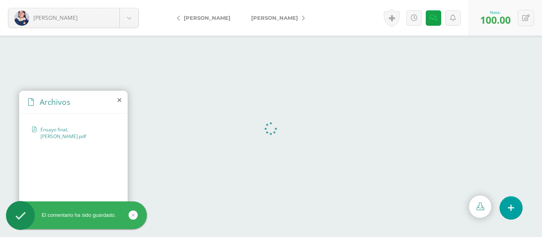
click at [260, 23] on link "[PERSON_NAME]" at bounding box center [276, 17] width 70 height 19
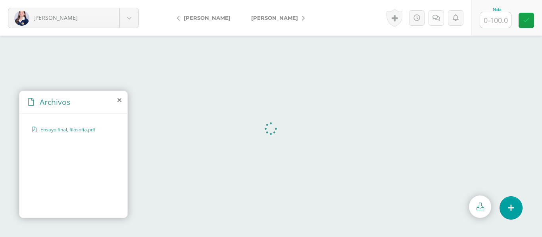
click at [433, 19] on icon at bounding box center [436, 18] width 8 height 7
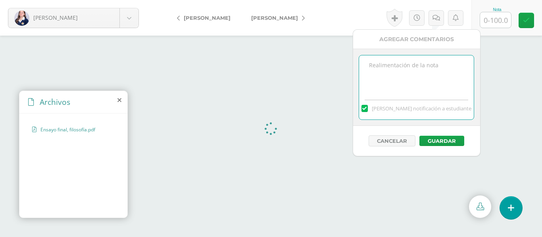
click at [413, 64] on textarea at bounding box center [416, 76] width 115 height 40
paste textarea "El documento no presenta la estructura solicitada (Introducción – Justificación…"
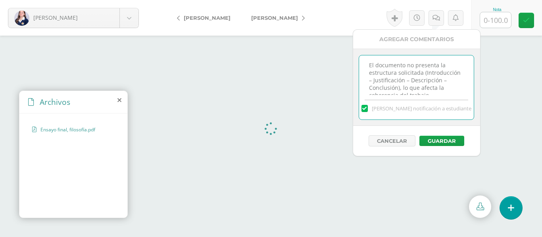
scroll to position [57, 0]
type textarea "El documento no presenta la estructura solicitada (Introducción – Justificación…"
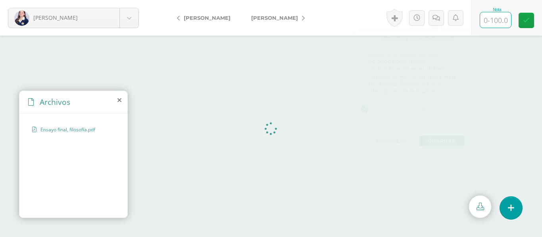
click at [502, 20] on input "text" at bounding box center [495, 19] width 31 height 15
type input "85"
click at [429, 15] on link at bounding box center [435, 17] width 15 height 15
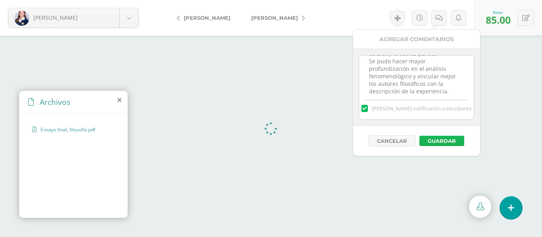
click at [439, 140] on button "Guardar" at bounding box center [441, 141] width 45 height 10
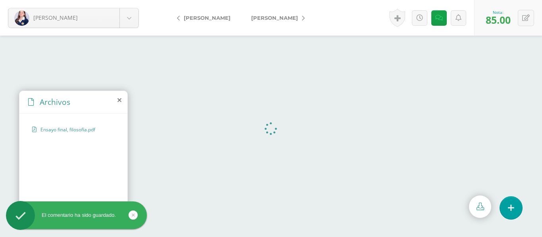
click at [261, 15] on span "[PERSON_NAME]" at bounding box center [274, 18] width 47 height 6
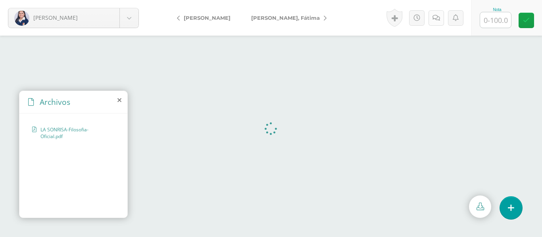
click at [437, 15] on icon at bounding box center [436, 18] width 8 height 7
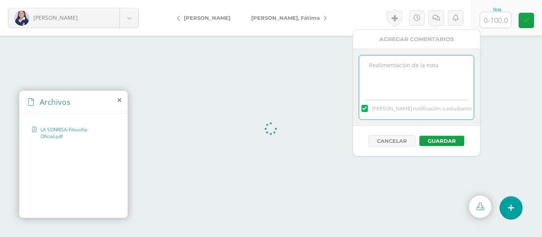
click at [409, 78] on textarea at bounding box center [416, 76] width 115 height 40
paste textarea "El documento no presenta la estructura solicitada (Introducción – Justificación…"
type textarea "El documento no presenta la estructura solicitada (Introducción – Justificación…"
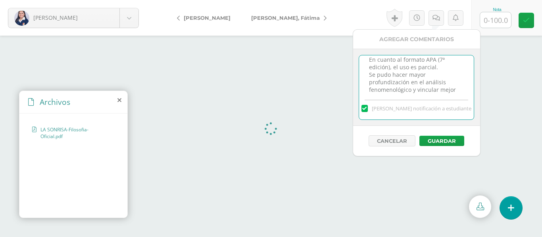
scroll to position [36, 0]
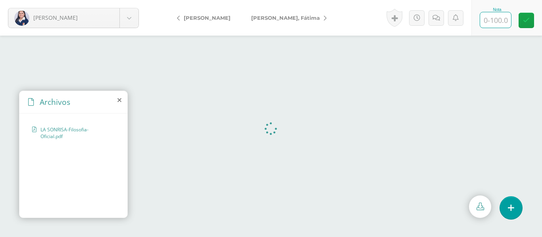
click at [502, 23] on input "text" at bounding box center [495, 19] width 31 height 15
type input "85"
click at [435, 15] on icon at bounding box center [436, 18] width 8 height 7
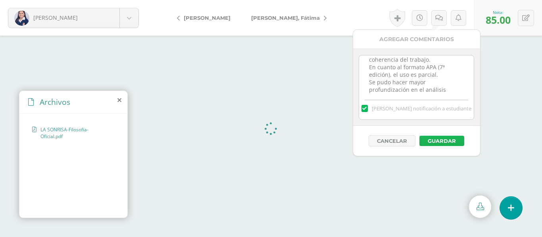
click at [443, 138] on button "Guardar" at bounding box center [441, 141] width 45 height 10
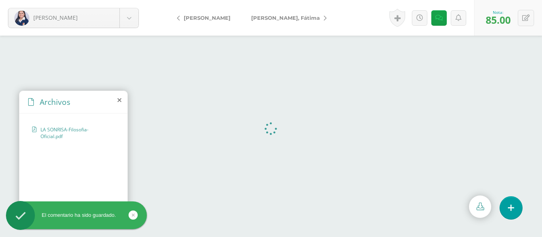
click at [282, 13] on link "[PERSON_NAME]" at bounding box center [287, 17] width 92 height 19
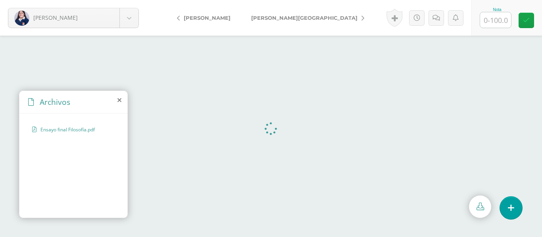
click at [500, 28] on div at bounding box center [495, 20] width 32 height 16
click at [499, 23] on input "text" at bounding box center [495, 19] width 31 height 15
type input "93"
click at [437, 18] on icon at bounding box center [436, 18] width 8 height 7
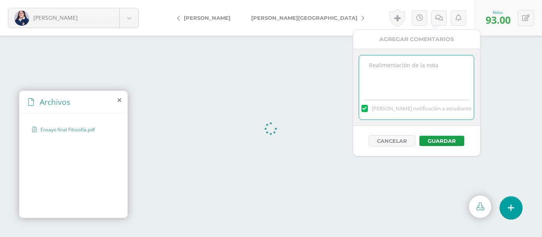
click at [385, 67] on textarea at bounding box center [416, 76] width 115 height 40
paste textarea "n cuanto al formato APA (7ª edición), el uso es parcial."
click at [370, 66] on textarea "n cuanto al formato APA (7ª edición), el uso es parcial." at bounding box center [416, 76] width 115 height 40
click at [446, 72] on textarea "En cuanto al formato APA (7ª edición), el uso es parcial." at bounding box center [416, 76] width 115 height 40
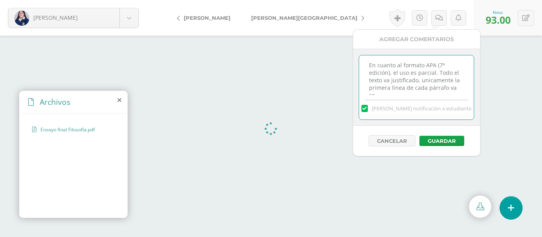
scroll to position [4, 0]
click at [438, 77] on textarea "En cuanto al formato APA (7ª edición), el uso es parcial. Todo el texto va just…" at bounding box center [416, 76] width 115 height 40
click at [398, 82] on textarea "En cuanto al formato APA (7ª edición), el uso es parcial. Todo el texto va just…" at bounding box center [416, 76] width 115 height 40
drag, startPoint x: 398, startPoint y: 82, endPoint x: 385, endPoint y: 81, distance: 13.1
click at [385, 81] on textarea "En cuanto al formato APA (7ª edición), el uso es parcial. Todo el texto va just…" at bounding box center [416, 76] width 115 height 40
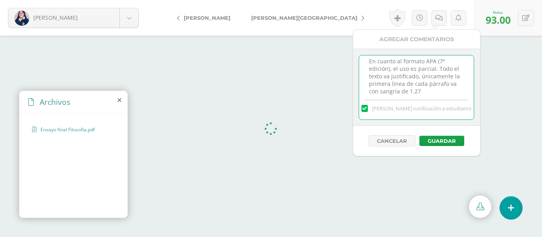
click at [399, 84] on textarea "En cuanto al formato APA (7ª edición), el uso es parcial. Todo el texto va just…" at bounding box center [416, 76] width 115 height 40
click at [426, 92] on textarea "En cuanto al formato APA (7ª edición), el uso es parcial. Todo el texto va just…" at bounding box center [416, 76] width 115 height 40
type textarea "En cuanto al formato APA (7ª edición), el uso es parcial. Todo el texto va just…"
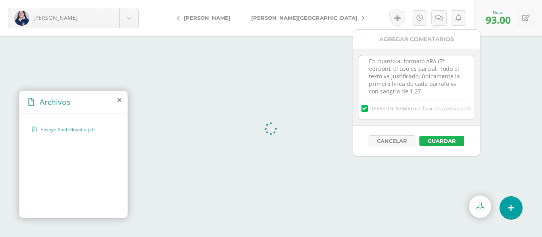
click at [442, 142] on button "Guardar" at bounding box center [441, 141] width 45 height 10
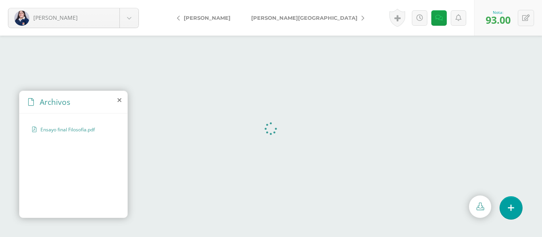
click at [253, 21] on link "[PERSON_NAME][GEOGRAPHIC_DATA]" at bounding box center [306, 17] width 130 height 19
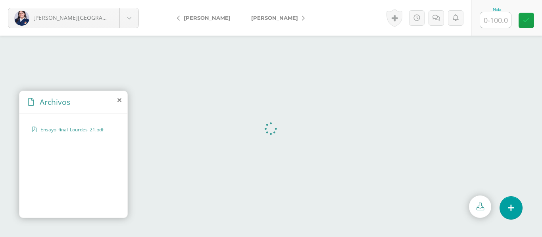
click at [492, 20] on input "text" at bounding box center [495, 19] width 31 height 15
type input "93"
click at [523, 25] on link at bounding box center [525, 20] width 15 height 15
click at [278, 16] on span "[PERSON_NAME]" at bounding box center [274, 18] width 47 height 6
click at [492, 19] on input "text" at bounding box center [495, 19] width 31 height 15
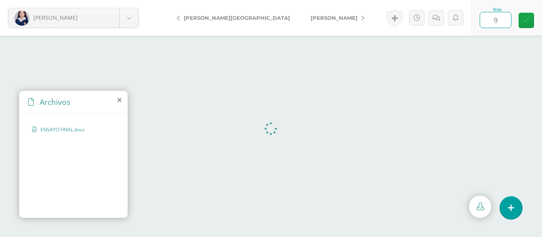
type input "90"
click at [525, 25] on link at bounding box center [525, 20] width 15 height 15
click at [310, 17] on span "[PERSON_NAME]" at bounding box center [333, 18] width 47 height 6
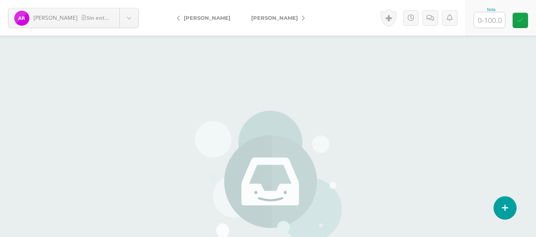
click at [269, 16] on span "[PERSON_NAME]" at bounding box center [274, 18] width 47 height 6
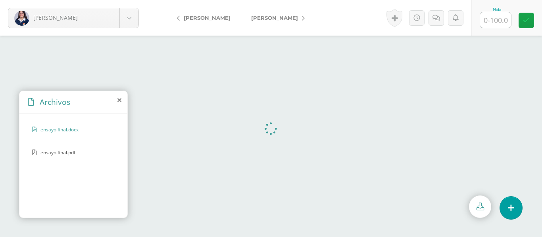
click at [49, 151] on span "ensayo final.pdf" at bounding box center [72, 152] width 65 height 7
click at [435, 20] on icon at bounding box center [436, 18] width 8 height 7
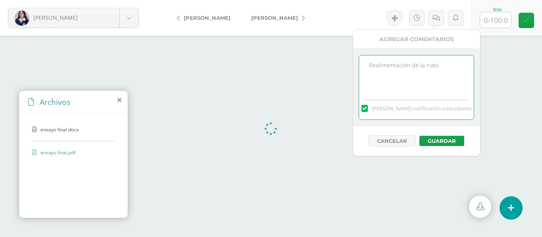
click at [383, 90] on textarea at bounding box center [416, 76] width 115 height 40
paste textarea "En cuanto al formato APA (7ª edición), el uso es parcial. Hay citas que no está…"
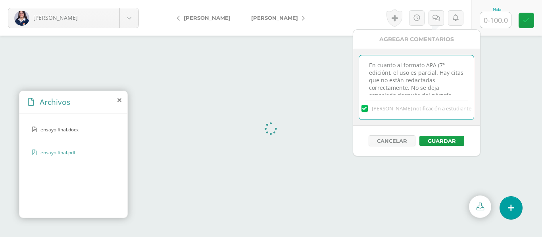
scroll to position [4, 0]
type textarea "En cuanto al formato APA (7ª edición), el uso es parcial. Hay citas que no está…"
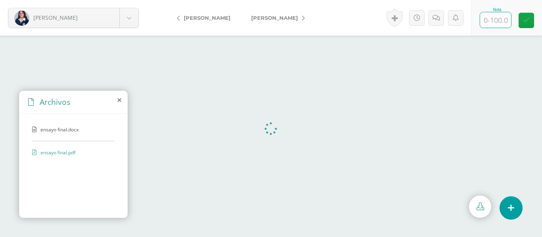
click at [502, 21] on input "text" at bounding box center [495, 19] width 31 height 15
type input "90"
click at [531, 20] on link at bounding box center [525, 20] width 15 height 15
click at [253, 18] on span "[PERSON_NAME]" at bounding box center [274, 18] width 47 height 6
click at [434, 17] on icon at bounding box center [436, 18] width 8 height 7
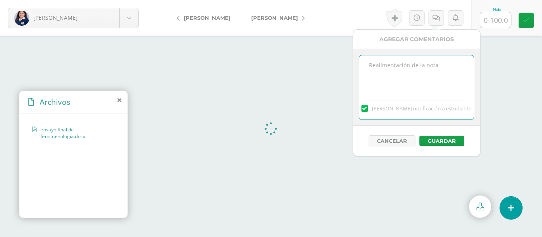
click at [406, 69] on textarea at bounding box center [416, 76] width 115 height 40
paste textarea "El documento no presenta la estructura solicitada (Introducción – Justificación…"
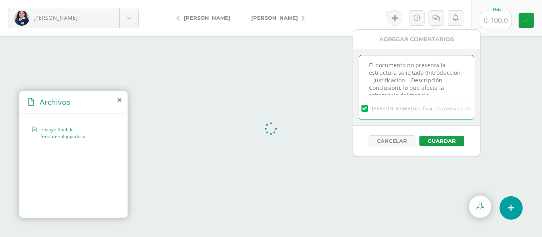
scroll to position [57, 0]
type textarea "El documento no presenta la estructura solicitada (Introducción – Justificación…"
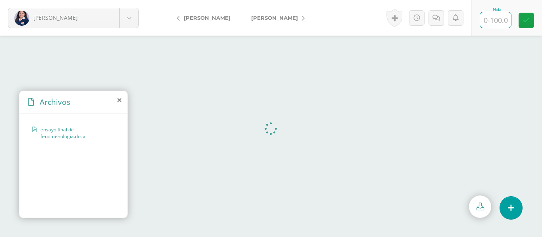
click at [500, 22] on input "text" at bounding box center [495, 19] width 31 height 15
type input "80"
click at [529, 23] on icon at bounding box center [526, 20] width 7 height 7
click at [274, 19] on span "[PERSON_NAME]" at bounding box center [274, 18] width 47 height 6
click at [435, 21] on icon at bounding box center [436, 18] width 8 height 7
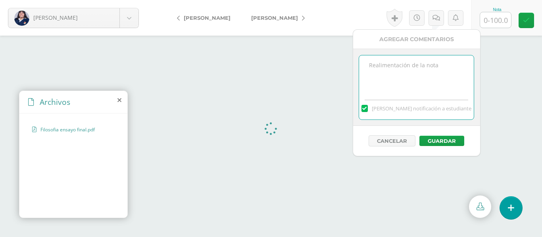
click at [414, 66] on textarea at bounding box center [416, 76] width 115 height 40
paste textarea "El documento no presenta la estructura solicitada (Introducción – Justificación…"
type textarea "El documento no presenta la estructura solicitada (Introducción – Justificación…"
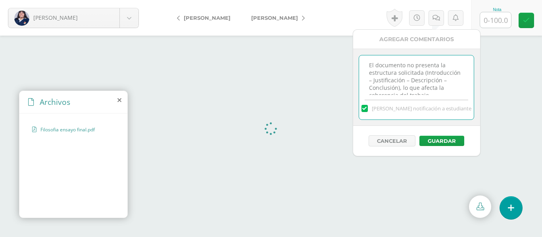
scroll to position [57, 0]
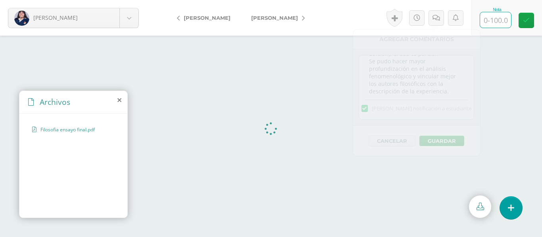
click at [496, 20] on input "text" at bounding box center [495, 19] width 31 height 15
type input "88"
click at [438, 15] on icon at bounding box center [436, 18] width 8 height 7
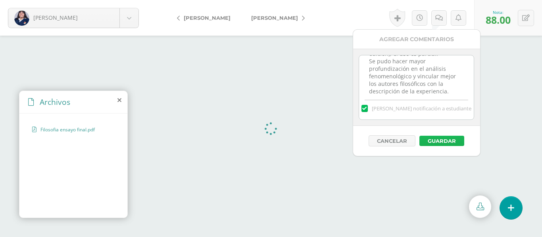
click at [448, 137] on button "Guardar" at bounding box center [441, 141] width 45 height 10
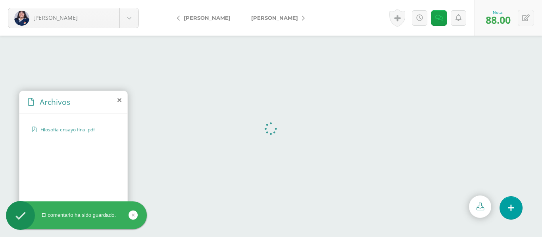
click at [260, 15] on span "[PERSON_NAME]" at bounding box center [274, 18] width 47 height 6
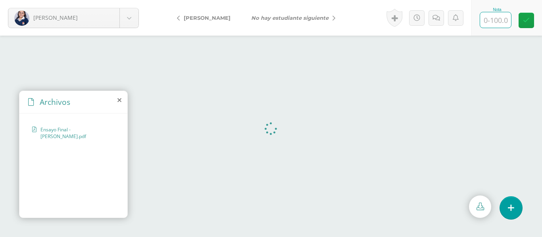
click at [502, 25] on input "text" at bounding box center [495, 19] width 31 height 15
type input "100"
click at [440, 19] on link at bounding box center [435, 17] width 15 height 15
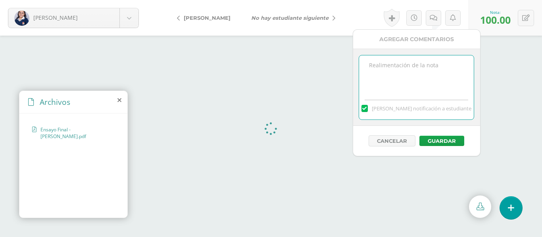
click at [394, 59] on textarea at bounding box center [416, 76] width 115 height 40
type textarea "Excelente trabajo. Felicidades"
click at [433, 143] on button "Guardar" at bounding box center [441, 141] width 45 height 10
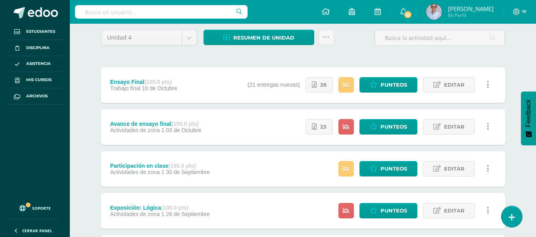
scroll to position [68, 0]
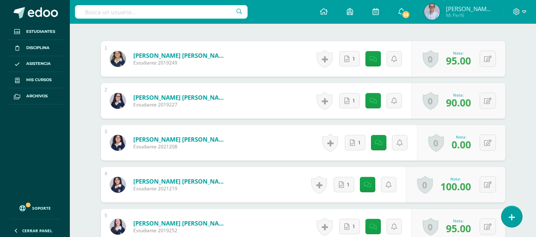
scroll to position [250, 0]
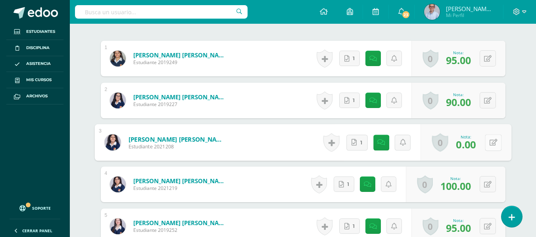
click at [491, 140] on button at bounding box center [492, 142] width 17 height 17
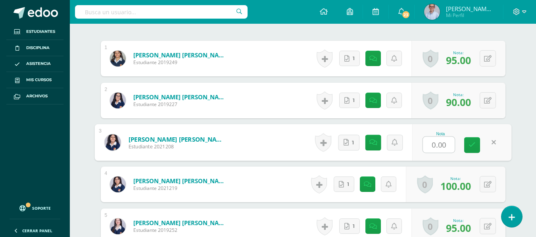
scroll to position [250, 0]
type input "75"
click at [469, 144] on icon at bounding box center [471, 145] width 7 height 7
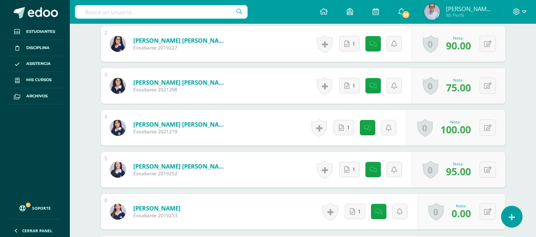
scroll to position [309, 0]
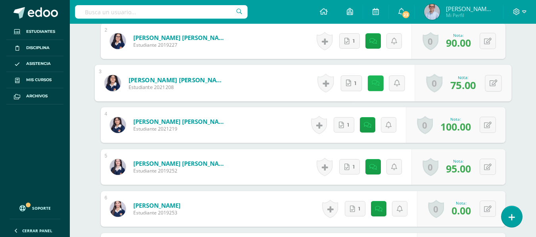
click at [369, 88] on link at bounding box center [375, 83] width 16 height 16
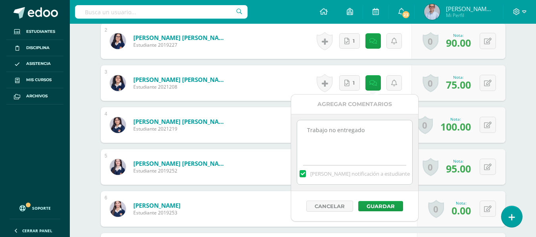
drag, startPoint x: 372, startPoint y: 134, endPoint x: 293, endPoint y: 130, distance: 79.0
click at [293, 130] on div "Trabajo no entregado Mandar notificación a estudiante" at bounding box center [354, 152] width 127 height 77
click at [381, 211] on button "Guardar" at bounding box center [380, 206] width 45 height 10
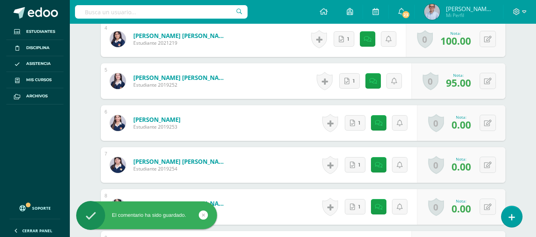
scroll to position [398, 0]
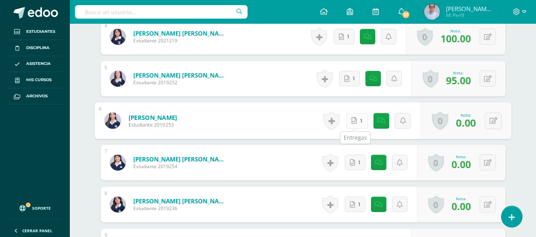
click at [352, 123] on icon at bounding box center [353, 120] width 5 height 7
click at [494, 119] on icon at bounding box center [493, 120] width 8 height 7
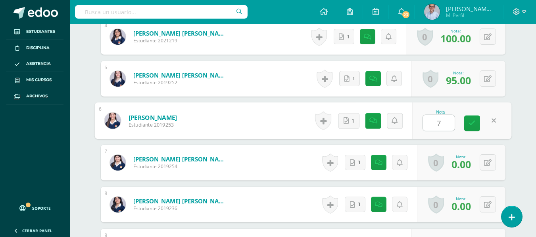
type input "75"
click at [472, 120] on icon at bounding box center [471, 123] width 7 height 7
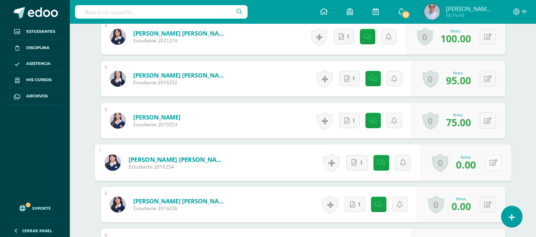
click at [488, 163] on button at bounding box center [492, 163] width 17 height 17
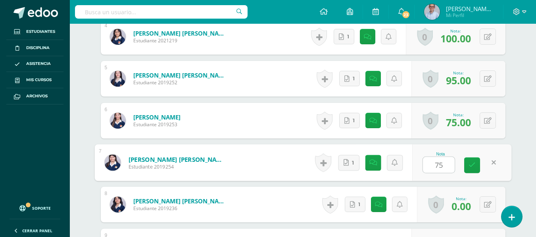
type input "75"
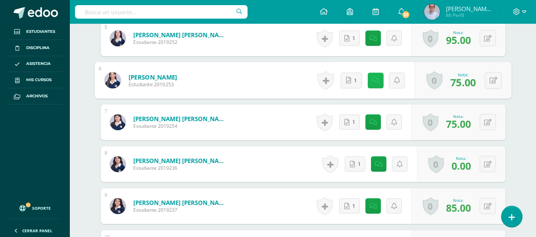
click at [373, 83] on icon at bounding box center [375, 80] width 8 height 7
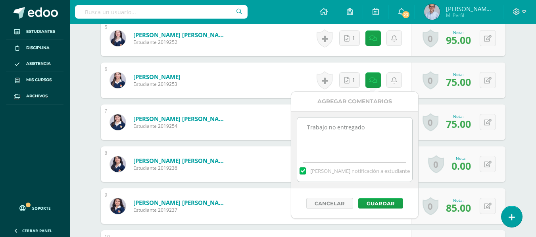
drag, startPoint x: 369, startPoint y: 127, endPoint x: 294, endPoint y: 125, distance: 75.4
click at [294, 125] on div "Trabajo no entregado Mandar notificación a estudiante" at bounding box center [354, 149] width 127 height 77
click at [386, 202] on button "Guardar" at bounding box center [380, 204] width 45 height 10
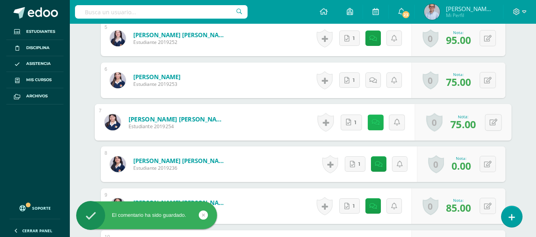
click at [370, 129] on link at bounding box center [375, 123] width 16 height 16
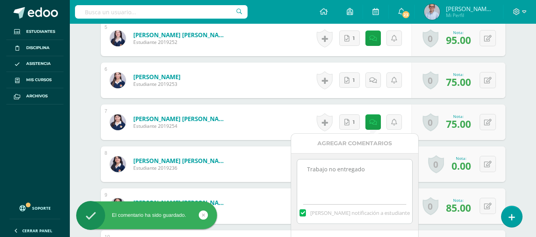
drag, startPoint x: 377, startPoint y: 172, endPoint x: 289, endPoint y: 163, distance: 89.3
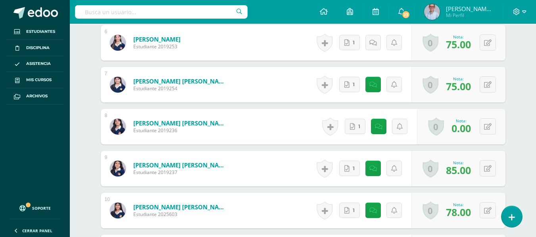
scroll to position [497, 0]
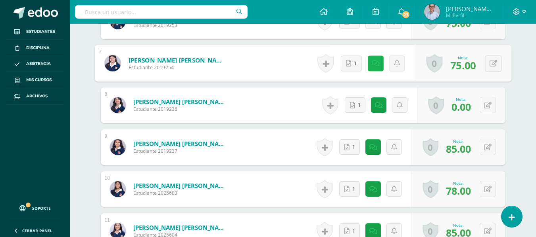
click at [375, 68] on link at bounding box center [375, 64] width 16 height 16
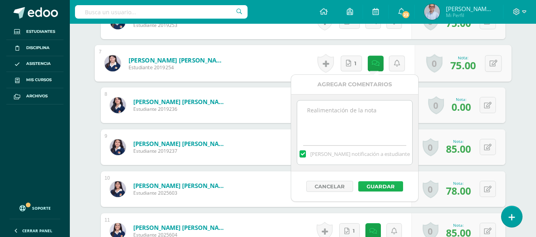
click at [390, 188] on button "Guardar" at bounding box center [380, 187] width 45 height 10
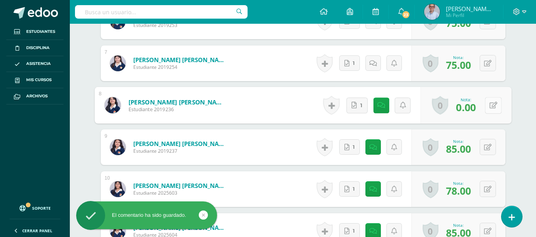
click at [490, 109] on button at bounding box center [492, 105] width 17 height 17
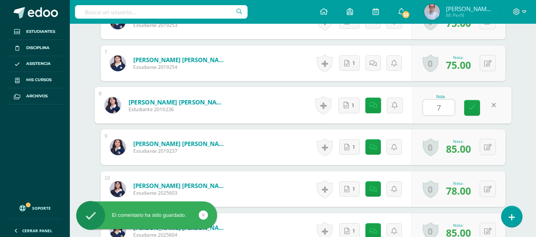
type input "75"
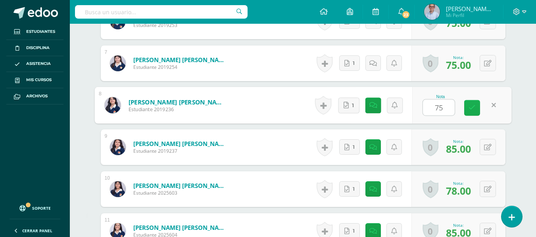
click at [471, 107] on icon at bounding box center [471, 108] width 7 height 7
click at [372, 106] on icon at bounding box center [375, 105] width 8 height 7
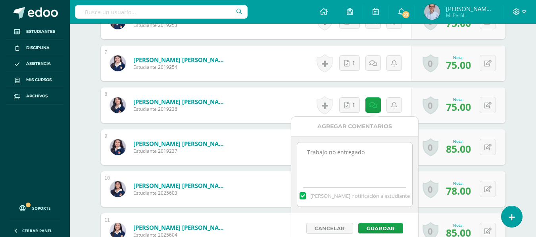
drag, startPoint x: 370, startPoint y: 159, endPoint x: 303, endPoint y: 153, distance: 67.6
click at [303, 153] on textarea "Trabajo no entregado" at bounding box center [354, 163] width 115 height 40
click at [374, 228] on button "Guardar" at bounding box center [380, 229] width 45 height 10
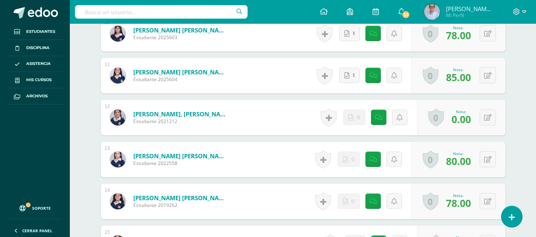
scroll to position [655, 0]
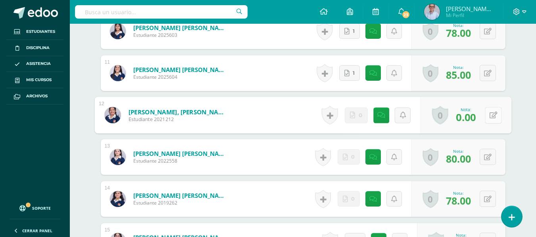
click at [487, 117] on button at bounding box center [492, 115] width 17 height 17
type input "75"
click at [379, 112] on link at bounding box center [373, 115] width 16 height 16
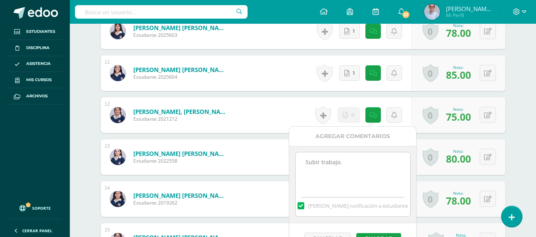
drag, startPoint x: 359, startPoint y: 159, endPoint x: 278, endPoint y: 157, distance: 81.7
click at [278, 157] on body "El comentario ha sido guardado. El comentario ha sido guardado. El comentario h…" at bounding box center [268, 100] width 536 height 1510
click at [377, 235] on button "Guardar" at bounding box center [378, 239] width 45 height 10
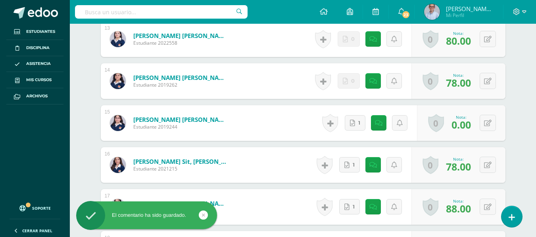
scroll to position [776, 0]
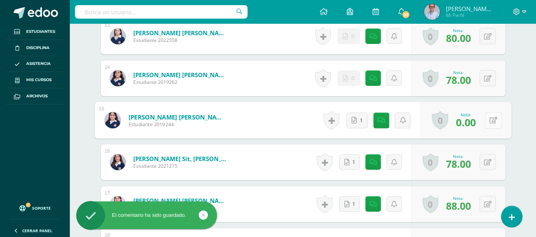
click at [488, 125] on button at bounding box center [492, 120] width 17 height 17
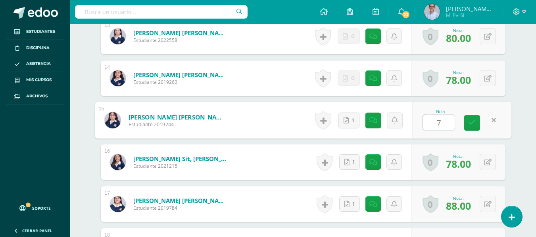
type input "78"
click at [467, 121] on link at bounding box center [472, 123] width 16 height 16
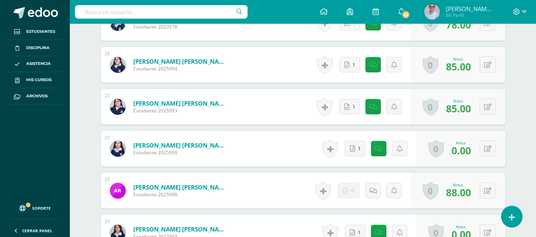
scroll to position [1045, 0]
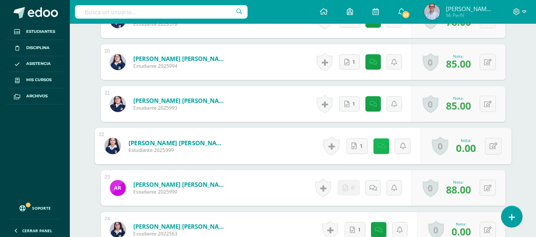
click at [381, 147] on icon at bounding box center [381, 146] width 8 height 7
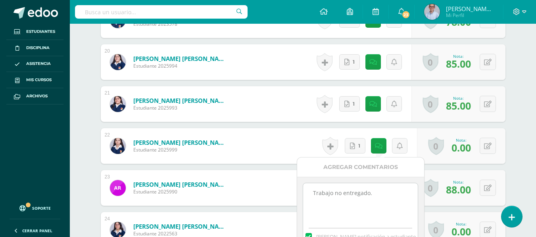
drag, startPoint x: 373, startPoint y: 201, endPoint x: 286, endPoint y: 190, distance: 87.9
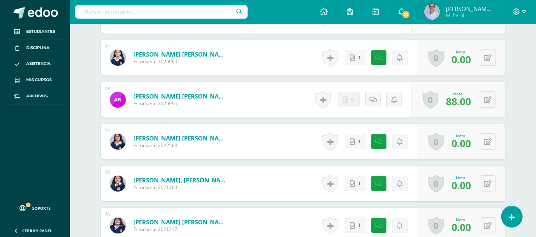
scroll to position [1136, 0]
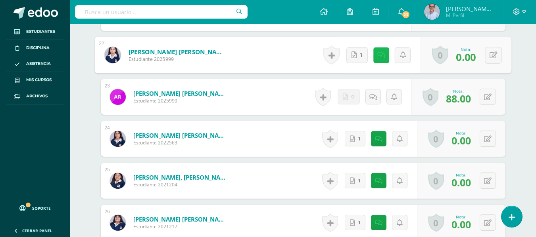
click at [377, 50] on link at bounding box center [381, 55] width 16 height 16
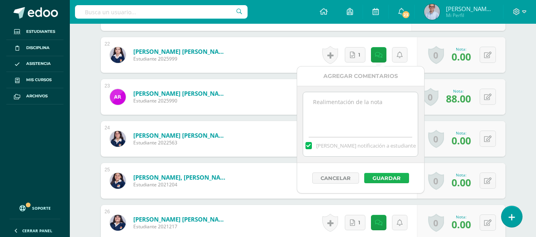
click at [387, 177] on button "Guardar" at bounding box center [386, 178] width 45 height 10
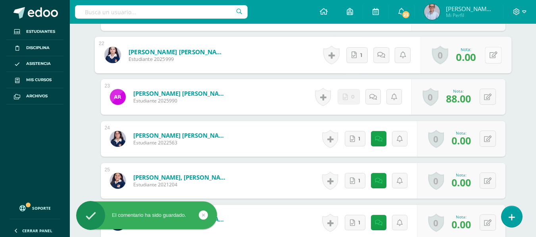
click at [491, 59] on button at bounding box center [492, 55] width 17 height 17
type input "75"
click at [475, 59] on link at bounding box center [472, 58] width 16 height 16
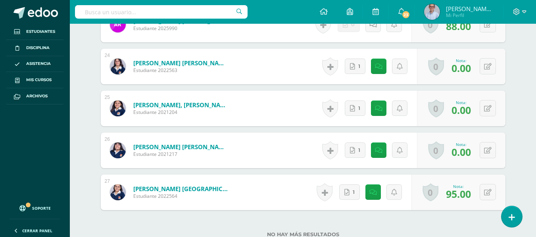
scroll to position [1214, 0]
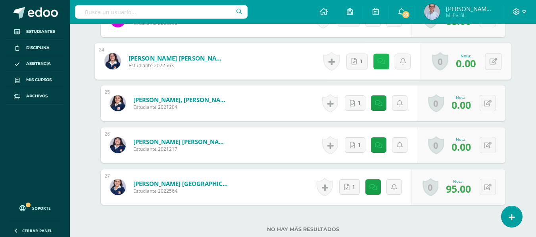
click at [379, 63] on icon at bounding box center [381, 61] width 8 height 7
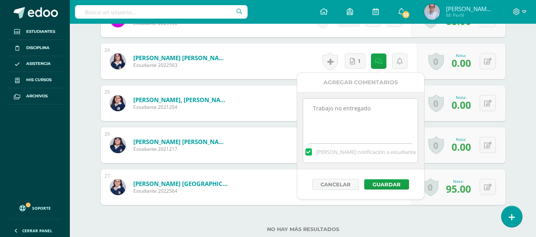
drag, startPoint x: 379, startPoint y: 116, endPoint x: 287, endPoint y: 103, distance: 93.2
click at [381, 188] on button "Guardar" at bounding box center [386, 185] width 45 height 10
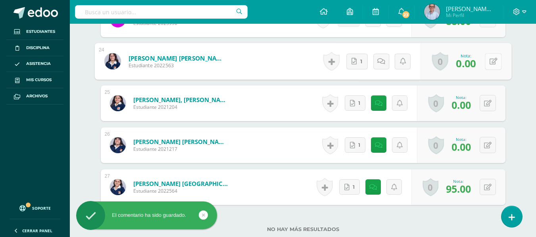
click at [489, 67] on button at bounding box center [492, 61] width 17 height 17
type input "75"
click at [471, 63] on icon at bounding box center [471, 64] width 7 height 7
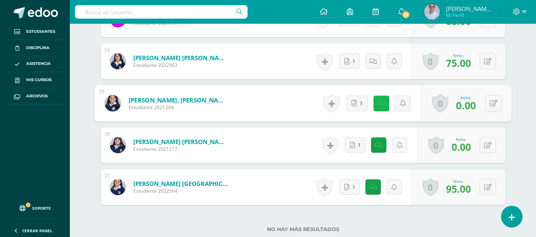
click at [381, 99] on link at bounding box center [381, 104] width 16 height 16
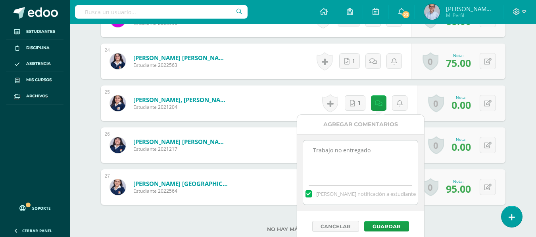
drag, startPoint x: 374, startPoint y: 163, endPoint x: 303, endPoint y: 149, distance: 72.6
click at [303, 149] on textarea "Trabajo no entregado" at bounding box center [360, 161] width 115 height 40
click at [389, 226] on button "Guardar" at bounding box center [386, 227] width 45 height 10
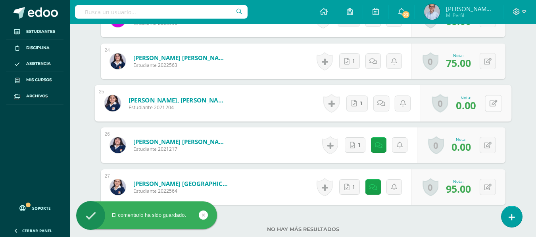
click at [492, 106] on button at bounding box center [492, 103] width 17 height 17
type input "75"
click at [475, 105] on link at bounding box center [472, 106] width 16 height 16
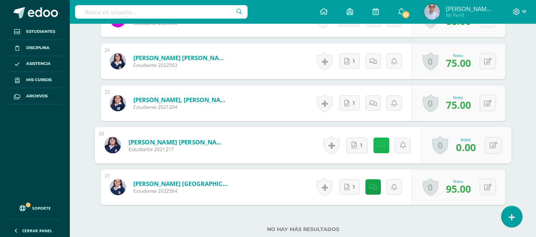
click at [383, 142] on link at bounding box center [381, 146] width 16 height 16
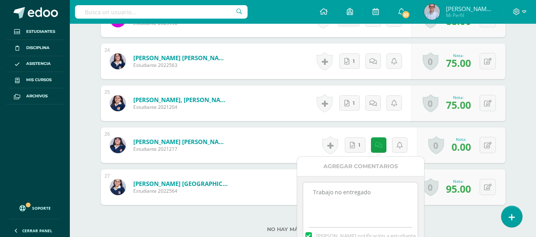
drag, startPoint x: 383, startPoint y: 191, endPoint x: 299, endPoint y: 185, distance: 84.7
click at [299, 185] on div "Trabajo no entregado Mandar notificación a estudiante" at bounding box center [360, 214] width 127 height 77
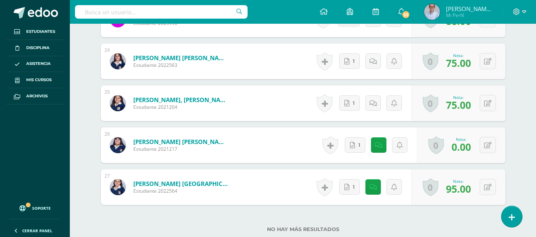
scroll to position [1257, 0]
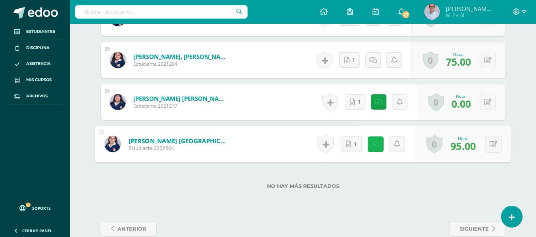
click at [371, 143] on icon at bounding box center [375, 144] width 8 height 7
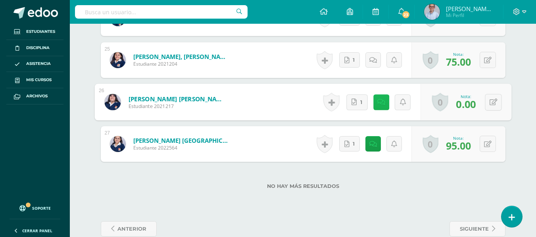
click at [375, 100] on link at bounding box center [381, 102] width 16 height 16
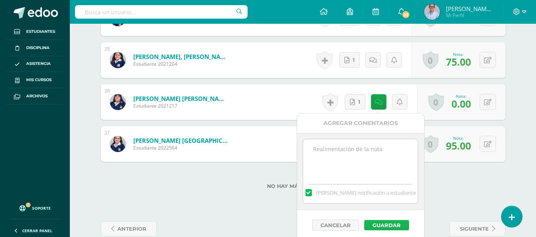
click at [387, 230] on button "Guardar" at bounding box center [386, 225] width 45 height 10
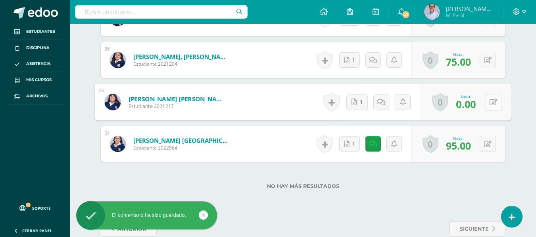
click at [492, 101] on button at bounding box center [492, 102] width 17 height 17
type input "75"
click at [471, 104] on icon at bounding box center [471, 104] width 7 height 7
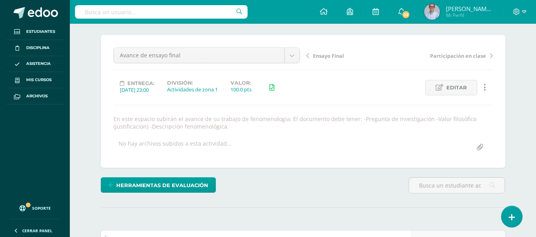
scroll to position [62, 0]
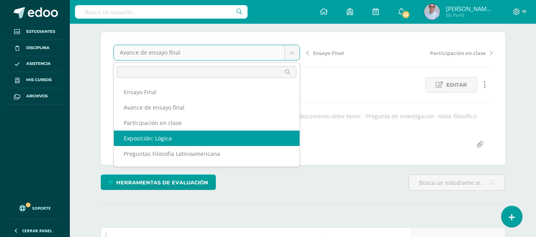
select select "/dashboard/teacher/grade-activity/129402/"
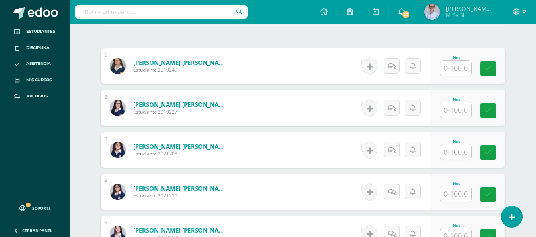
scroll to position [235, 0]
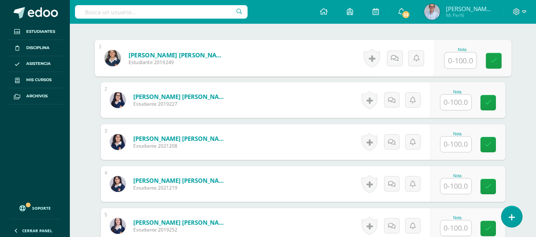
click at [460, 57] on input "text" at bounding box center [460, 61] width 32 height 16
type input "90"
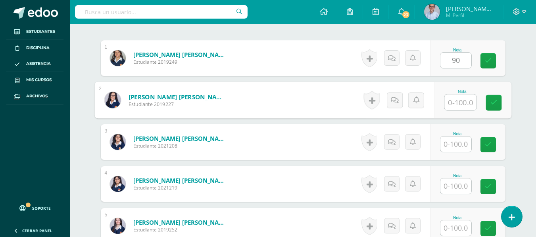
click at [454, 105] on input "text" at bounding box center [460, 103] width 32 height 16
type input "80"
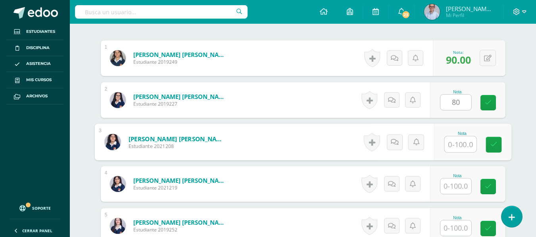
click at [461, 150] on input "text" at bounding box center [460, 145] width 32 height 16
type input "9"
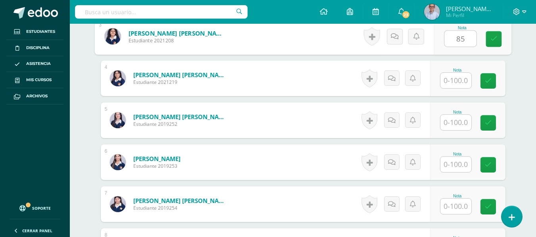
scroll to position [344, 0]
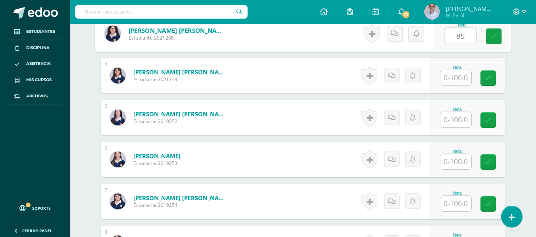
type input "85"
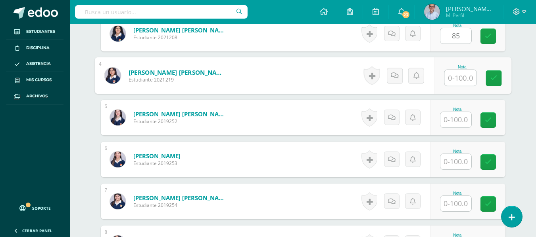
click at [457, 79] on input "text" at bounding box center [460, 78] width 32 height 16
type input "93"
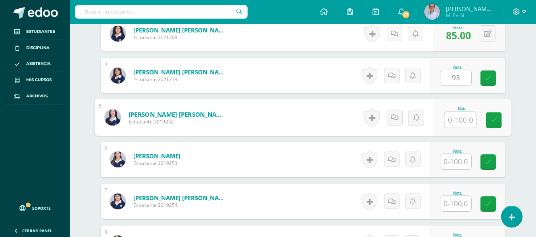
click at [451, 122] on input "text" at bounding box center [460, 120] width 32 height 16
type input "90"
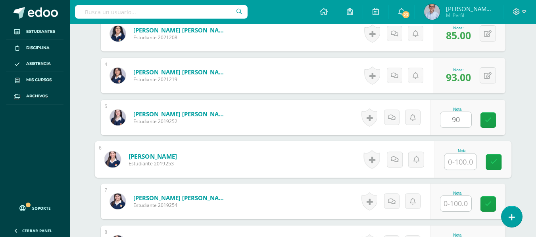
click at [450, 163] on input "text" at bounding box center [460, 162] width 32 height 16
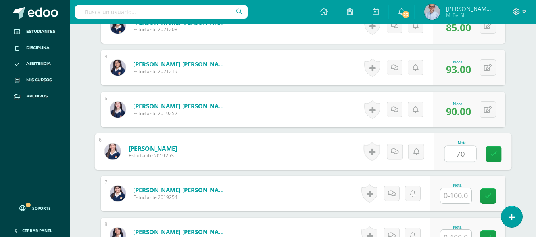
type input "7"
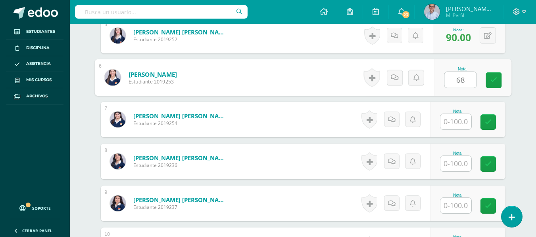
type input "68"
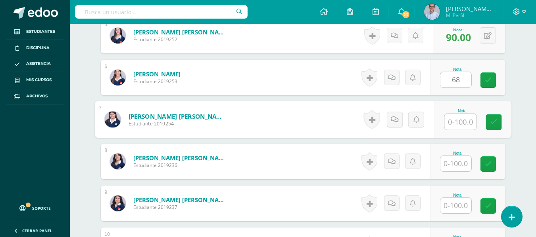
click at [458, 123] on input "text" at bounding box center [460, 122] width 32 height 16
type input "85"
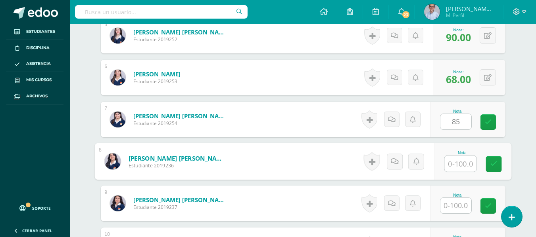
click at [458, 170] on input "text" at bounding box center [460, 164] width 32 height 16
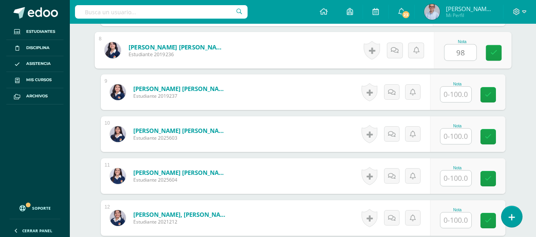
scroll to position [543, 0]
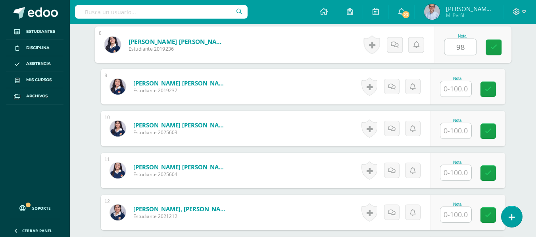
type input "98"
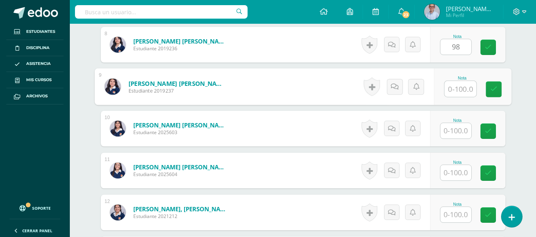
click at [458, 87] on input "text" at bounding box center [460, 89] width 32 height 16
type input "95"
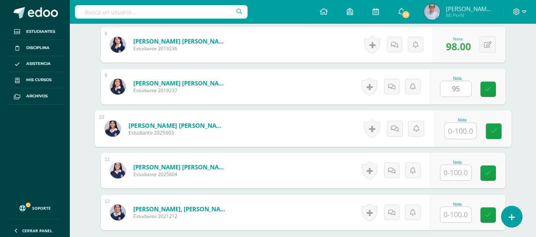
click at [452, 131] on input "text" at bounding box center [460, 131] width 32 height 16
type input "90"
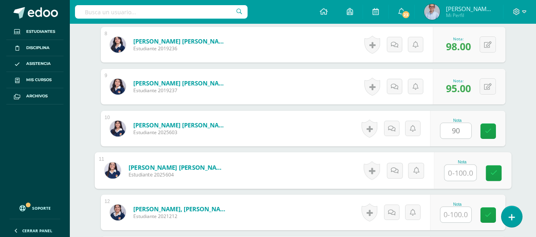
click at [452, 175] on input "text" at bounding box center [460, 173] width 32 height 16
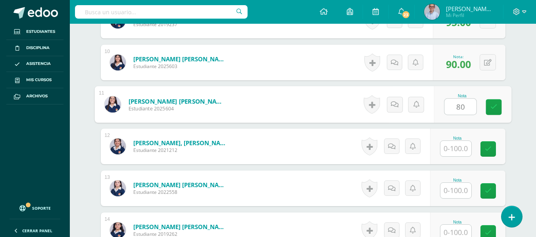
scroll to position [651, 0]
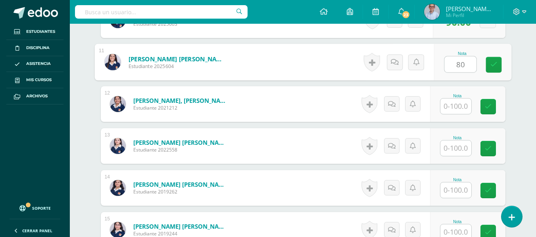
type input "80"
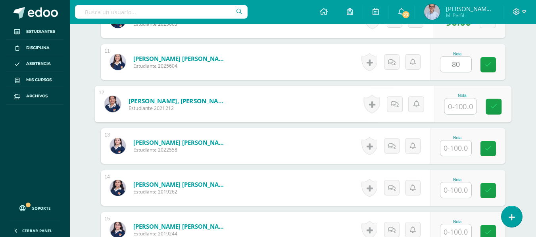
click at [458, 105] on input "text" at bounding box center [460, 107] width 32 height 16
type input "90"
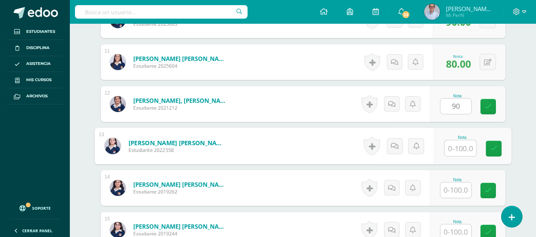
click at [457, 151] on input "text" at bounding box center [460, 149] width 32 height 16
type input "80"
click at [456, 193] on input "text" at bounding box center [455, 190] width 31 height 15
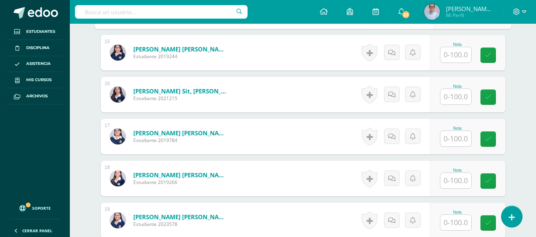
scroll to position [837, 0]
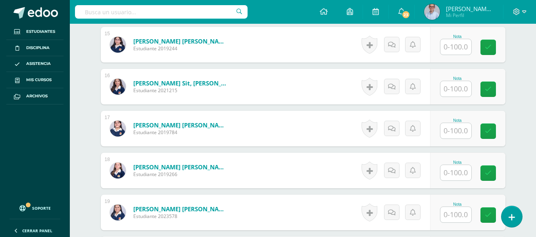
type input "90"
click at [455, 44] on input "text" at bounding box center [460, 47] width 32 height 16
type input "90"
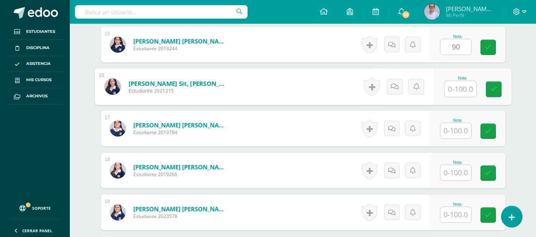
click at [459, 87] on input "text" at bounding box center [460, 89] width 32 height 16
type input "85"
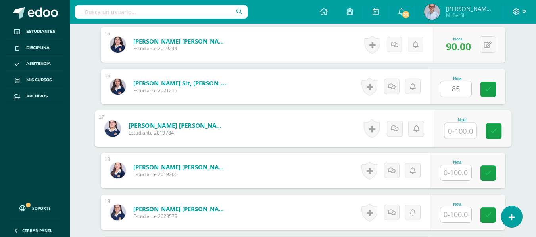
click at [459, 127] on input "text" at bounding box center [460, 131] width 32 height 16
type input "100"
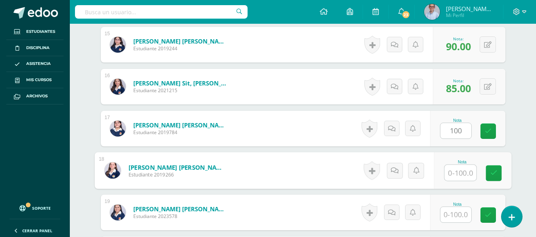
click at [455, 172] on input "text" at bounding box center [460, 173] width 32 height 16
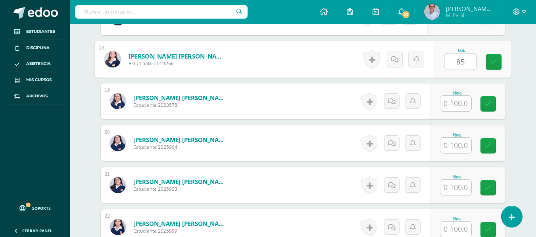
scroll to position [956, 0]
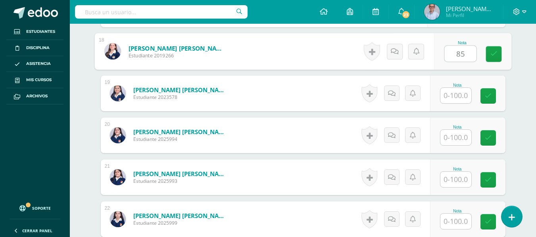
type input "85"
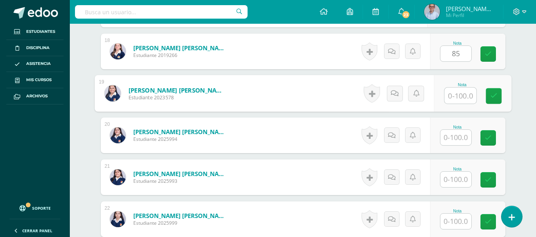
click at [459, 97] on input "text" at bounding box center [460, 96] width 32 height 16
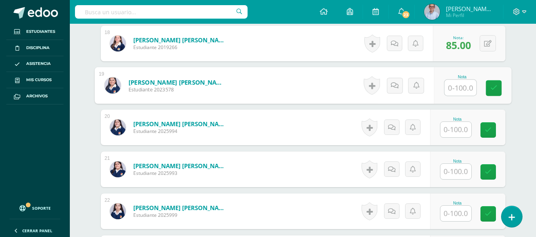
scroll to position [970, 0]
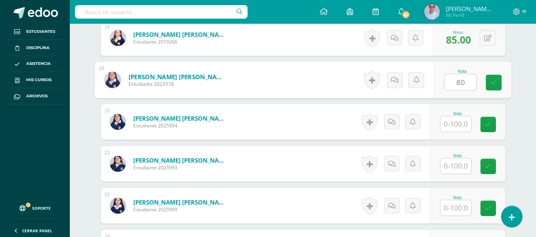
type input "80"
click at [460, 126] on input "text" at bounding box center [455, 124] width 31 height 15
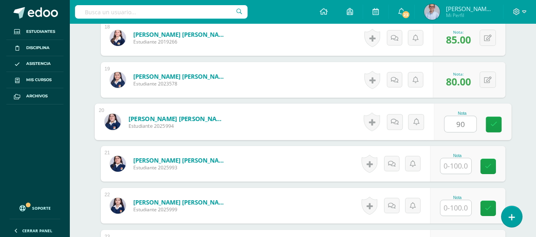
type input "90"
click at [459, 169] on input "text" at bounding box center [455, 166] width 31 height 15
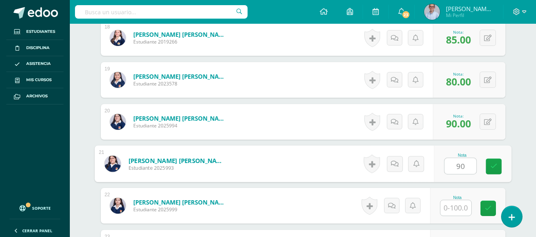
type input "9"
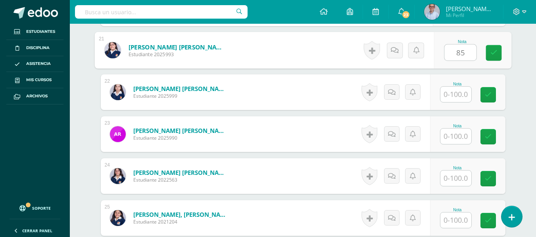
scroll to position [1108, 0]
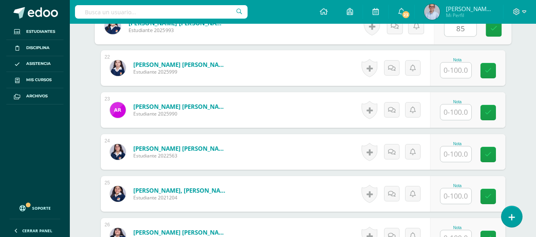
type input "85"
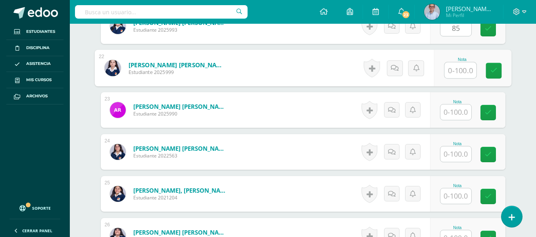
click at [457, 71] on input "text" at bounding box center [460, 71] width 32 height 16
type input "85"
click at [457, 155] on input "text" at bounding box center [455, 154] width 31 height 15
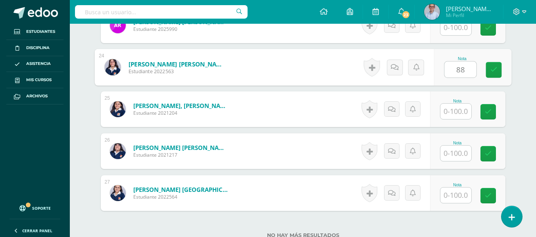
scroll to position [1224, 0]
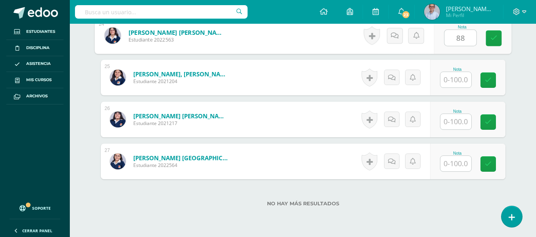
type input "88"
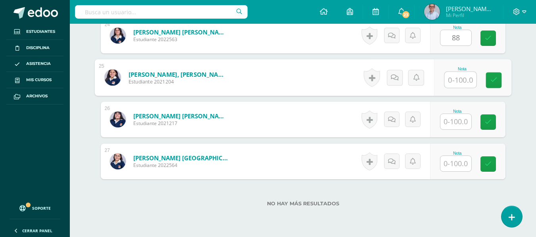
click at [458, 79] on input "text" at bounding box center [460, 80] width 32 height 16
type input "85"
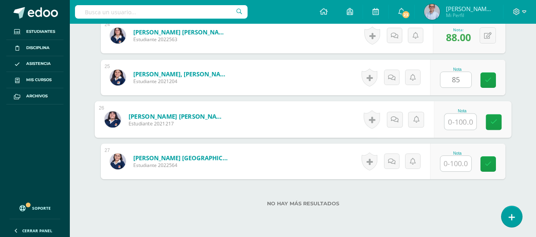
click at [459, 121] on input "text" at bounding box center [460, 122] width 32 height 16
type input "90"
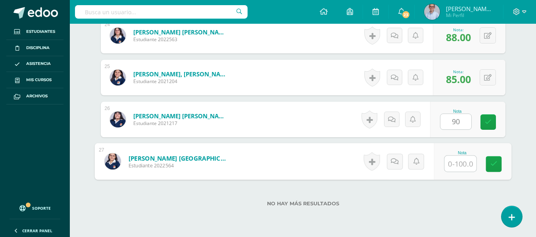
click at [459, 170] on input "text" at bounding box center [460, 164] width 32 height 16
type input "100"
click at [498, 167] on link at bounding box center [493, 165] width 16 height 16
